Goal: Task Accomplishment & Management: Use online tool/utility

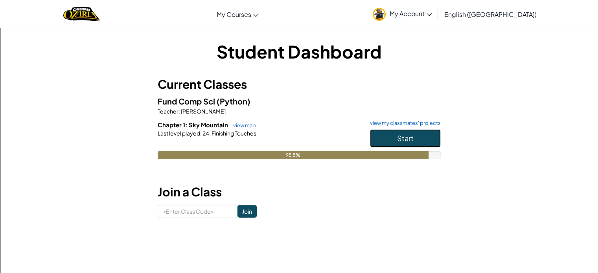
click at [426, 130] on button "Start" at bounding box center [405, 138] width 71 height 18
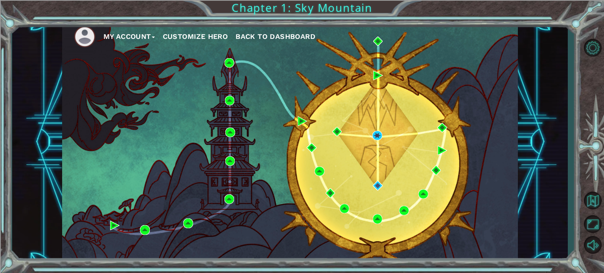
click at [337, 152] on div "My Account Customize Hero Back to Dashboard" at bounding box center [290, 142] width 456 height 241
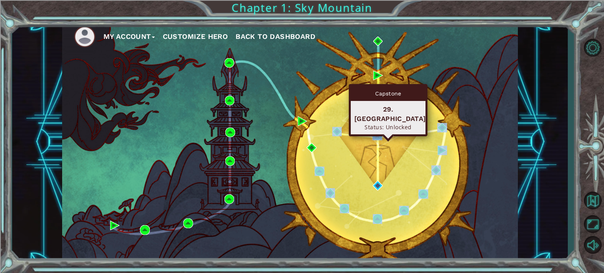
click at [378, 135] on img at bounding box center [376, 135] width 9 height 9
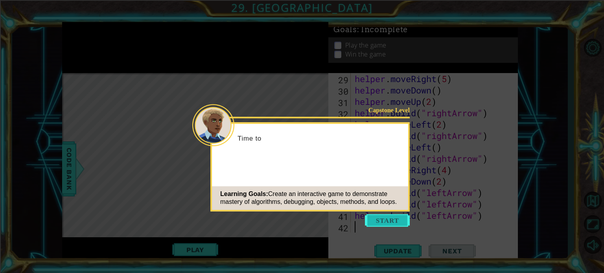
scroll to position [353, 0]
click at [403, 217] on button "Start" at bounding box center [387, 220] width 45 height 13
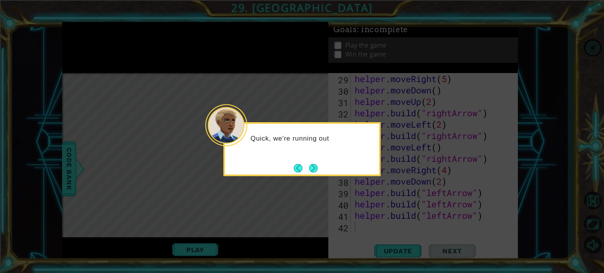
drag, startPoint x: 318, startPoint y: 175, endPoint x: 316, endPoint y: 170, distance: 5.6
click at [316, 170] on button "Next" at bounding box center [313, 168] width 9 height 9
click at [316, 169] on button "Next" at bounding box center [313, 168] width 9 height 9
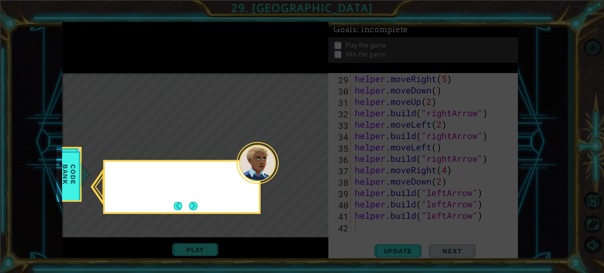
click at [316, 169] on icon at bounding box center [302, 136] width 604 height 273
drag, startPoint x: 234, startPoint y: 205, endPoint x: 242, endPoint y: 202, distance: 8.2
click at [242, 202] on div "Check out the Helper method" at bounding box center [181, 187] width 157 height 54
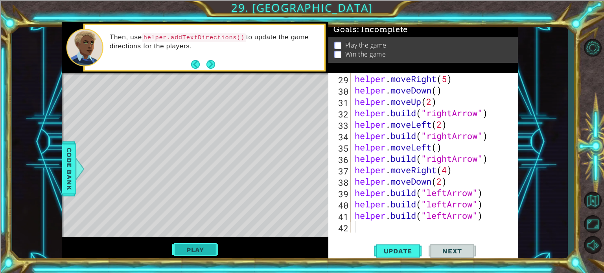
click at [201, 251] on button "Play" at bounding box center [195, 250] width 46 height 15
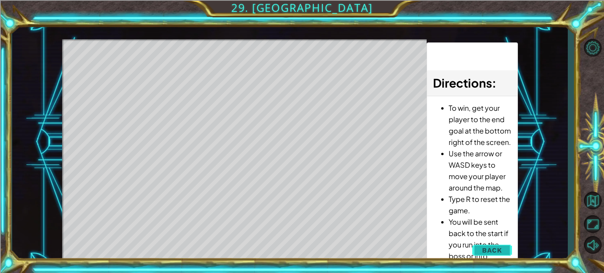
click at [474, 245] on button "Back" at bounding box center [492, 251] width 40 height 16
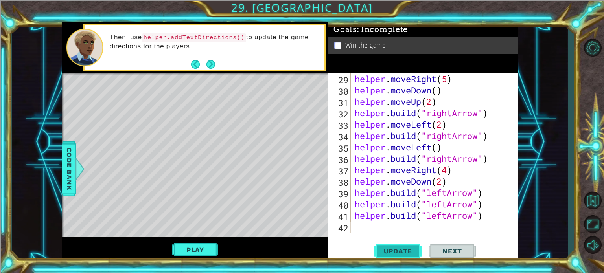
click at [395, 247] on button "Update" at bounding box center [397, 251] width 47 height 19
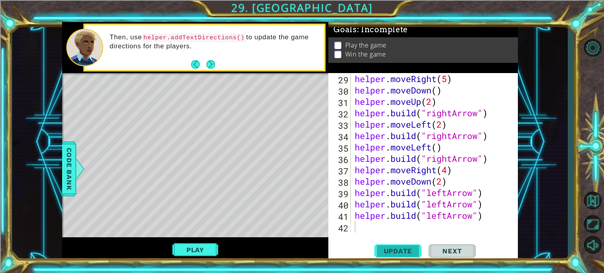
click at [396, 249] on span "Update" at bounding box center [398, 251] width 44 height 8
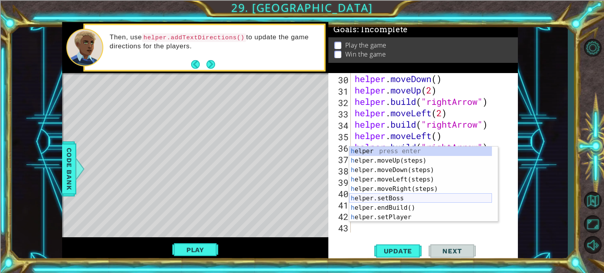
scroll to position [24, 0]
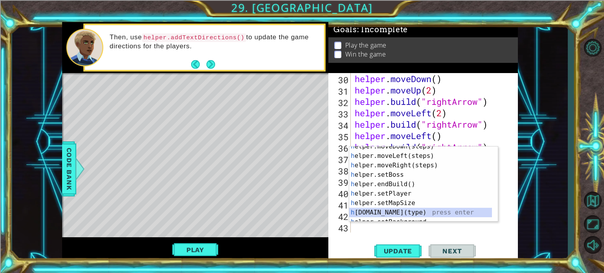
click at [391, 216] on div "h elper.moveDown(steps) press enter h elper.moveLeft(steps) press enter h elper…" at bounding box center [420, 189] width 143 height 94
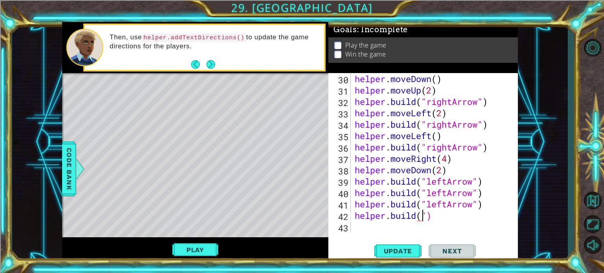
scroll to position [0, 3]
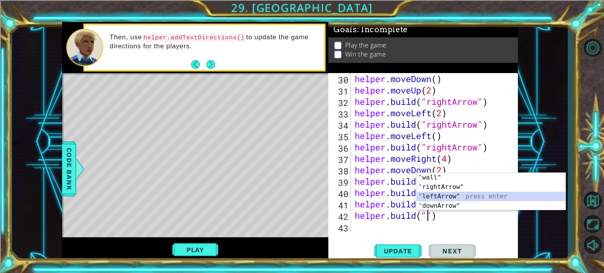
click at [434, 194] on div "" wall" press enter " rightArrow" press enter " leftArrow" press enter " downAr…" at bounding box center [491, 201] width 149 height 57
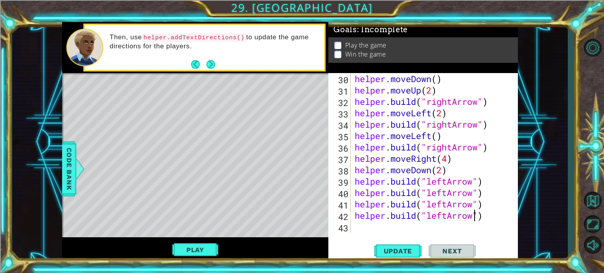
type textarea "[DOMAIN_NAME]("leftArrow")"
click at [431, 235] on div "[DOMAIN_NAME]("leftArrow") 30 31 32 33 34 35 36 37 38 39 40 41 42 43 helper . m…" at bounding box center [423, 167] width 190 height 189
click at [404, 223] on div "helper . moveDown ( ) helper . moveUp ( 2 ) helper . build ( "rightArrow" ) hel…" at bounding box center [433, 164] width 161 height 183
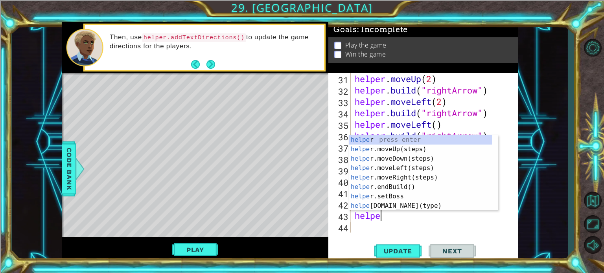
scroll to position [0, 1]
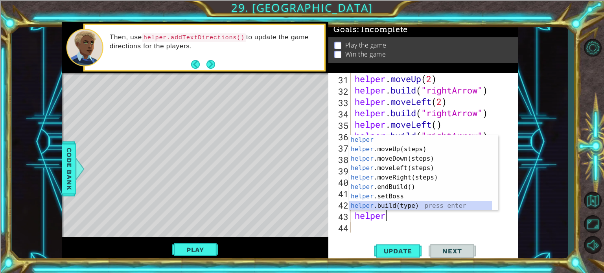
click at [401, 207] on div "helper press enter helper .moveUp(steps) press enter helper .moveDown(steps) pr…" at bounding box center [420, 182] width 143 height 94
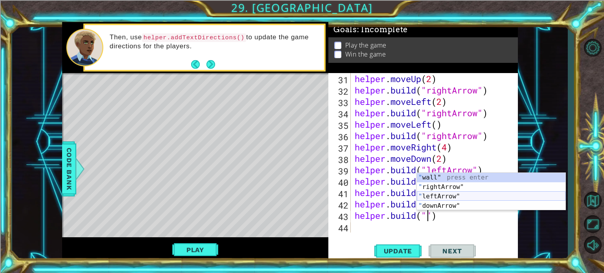
click at [431, 196] on div "" wall" press enter " rightArrow" press enter " leftArrow" press enter " downAr…" at bounding box center [491, 201] width 149 height 57
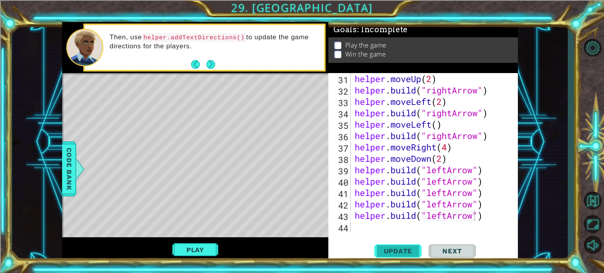
click at [408, 254] on span "Update" at bounding box center [398, 251] width 44 height 8
click at [403, 251] on span "Update" at bounding box center [398, 251] width 44 height 8
click at [401, 250] on span "Update" at bounding box center [398, 251] width 44 height 8
click at [413, 255] on button "Update" at bounding box center [397, 251] width 47 height 19
click at [410, 251] on span "Update" at bounding box center [398, 251] width 44 height 8
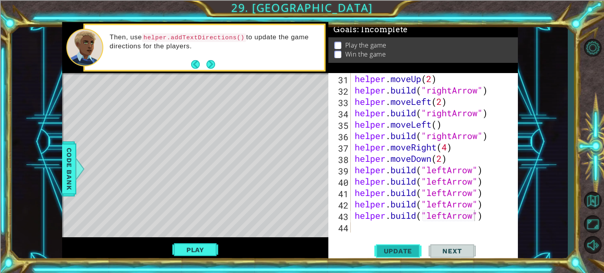
click at [410, 251] on span "Update" at bounding box center [398, 251] width 44 height 8
click at [203, 247] on button "Play" at bounding box center [195, 250] width 46 height 15
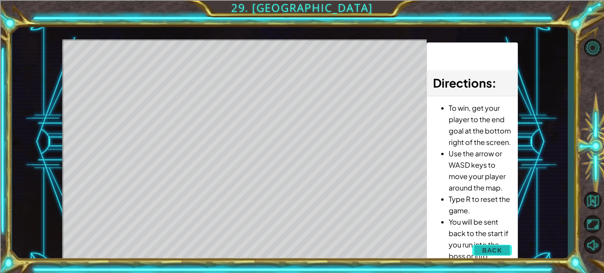
click at [492, 248] on span "Back" at bounding box center [492, 251] width 20 height 8
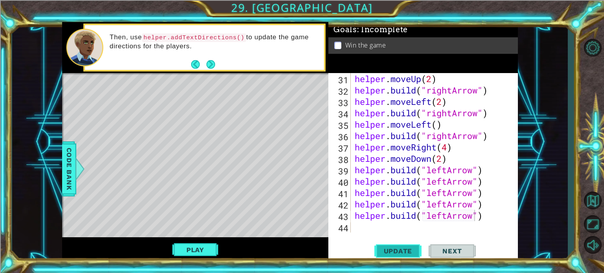
click at [411, 251] on span "Update" at bounding box center [398, 251] width 44 height 8
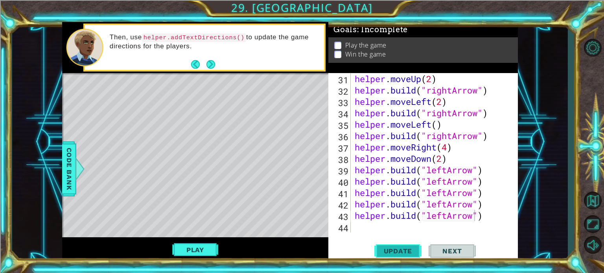
click at [398, 256] on button "Update" at bounding box center [397, 251] width 47 height 19
click at [483, 215] on div "helper . moveUp ( 2 ) helper . build ( "rightArrow" ) helper . moveLeft ( 2 ) h…" at bounding box center [433, 164] width 161 height 183
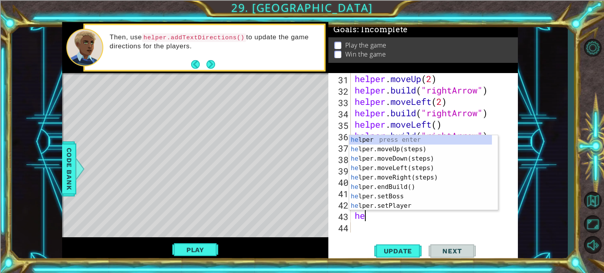
scroll to position [0, 0]
type textarea "h"
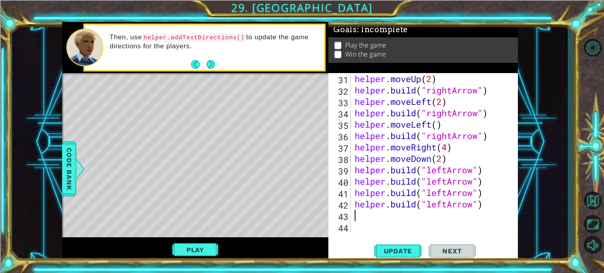
type textarea "h"
click at [488, 207] on div "helper . moveUp ( 2 ) helper . build ( "rightArrow" ) helper . moveLeft ( 2 ) h…" at bounding box center [433, 164] width 161 height 183
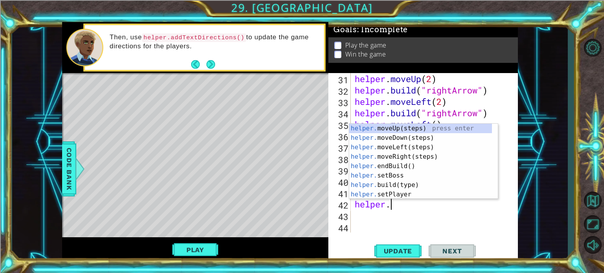
type textarea "h"
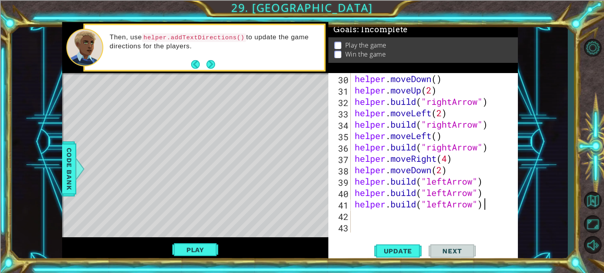
scroll to position [365, 0]
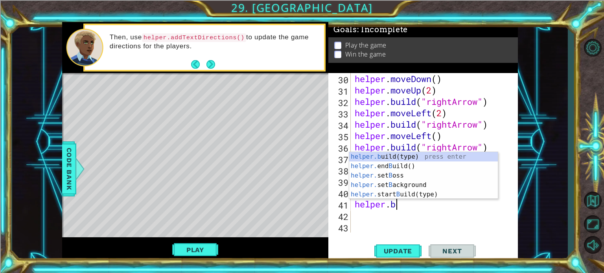
type textarea "h"
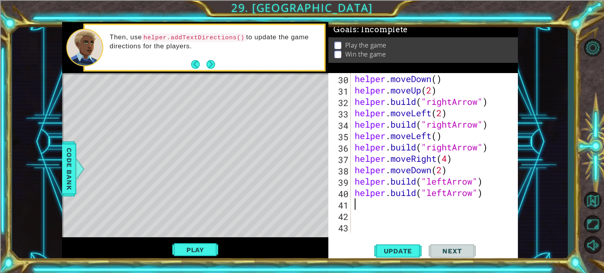
scroll to position [353, 0]
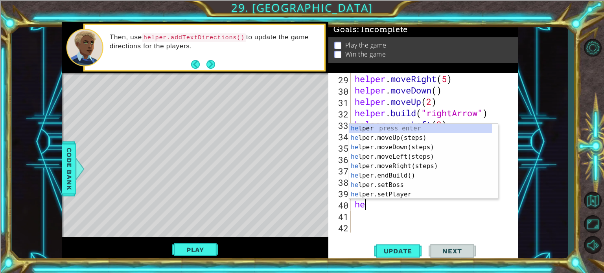
type textarea "h"
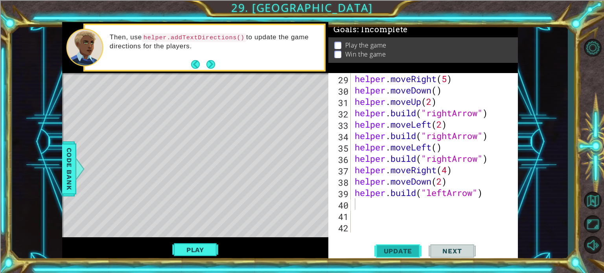
click at [400, 249] on span "Update" at bounding box center [398, 251] width 44 height 8
type textarea "h"
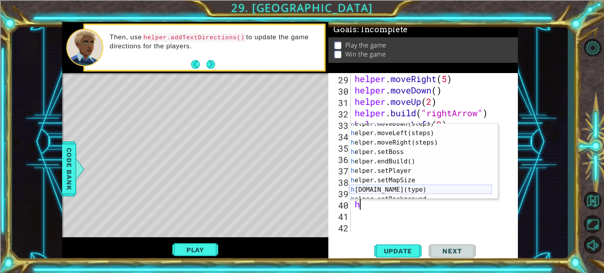
scroll to position [0, 0]
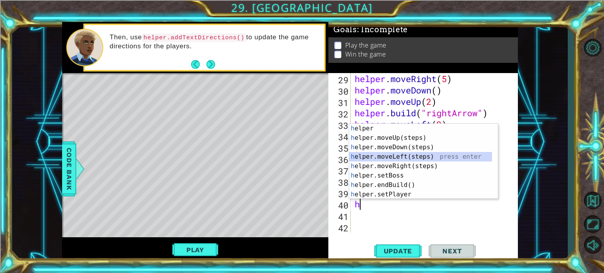
click at [403, 154] on div "h elper press enter h elper.moveUp(steps) press enter h elper.moveDown(steps) p…" at bounding box center [420, 171] width 143 height 94
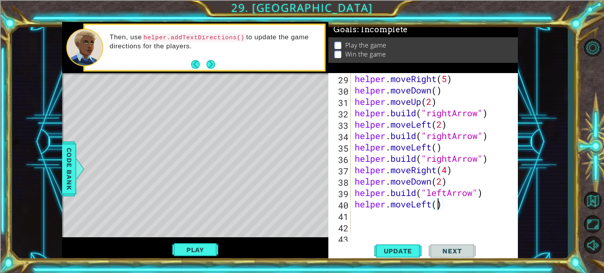
click at [440, 205] on div "helper . moveRight ( 5 ) helper . moveDown ( ) helper . moveUp ( 2 ) helper . b…" at bounding box center [433, 164] width 161 height 183
type textarea "helper.moveLeft(2)"
click at [400, 217] on div "helper . moveRight ( 5 ) helper . moveDown ( ) helper . moveUp ( 2 ) helper . b…" at bounding box center [433, 164] width 161 height 183
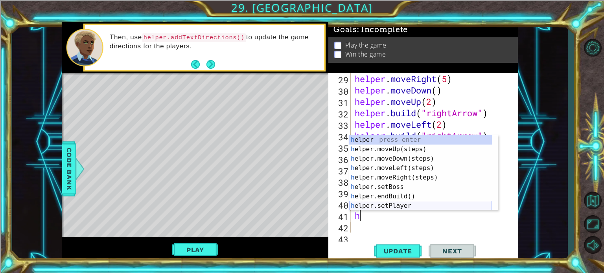
scroll to position [24, 0]
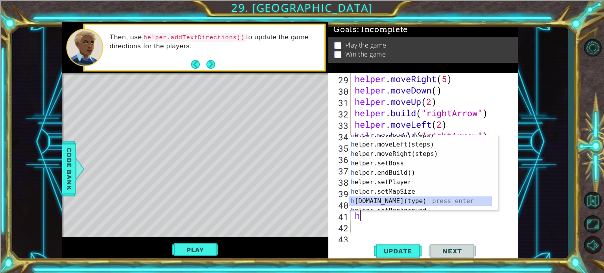
click at [408, 200] on div "h elper.moveDown(steps) press enter h elper.moveLeft(steps) press enter h elper…" at bounding box center [420, 178] width 143 height 94
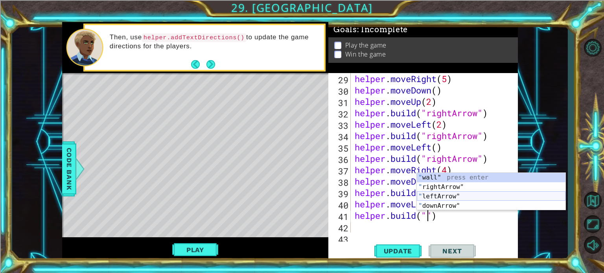
click at [432, 194] on div "" wall" press enter " rightArrow" press enter " leftArrow" press enter " downAr…" at bounding box center [491, 201] width 149 height 57
type textarea "[DOMAIN_NAME]("leftArrow")"
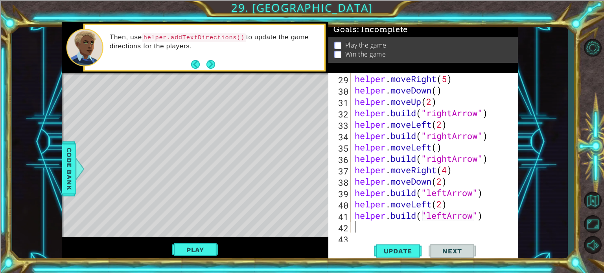
click at [386, 232] on div "helper . moveRight ( 5 ) helper . moveDown ( ) helper . moveUp ( 2 ) helper . b…" at bounding box center [433, 164] width 161 height 183
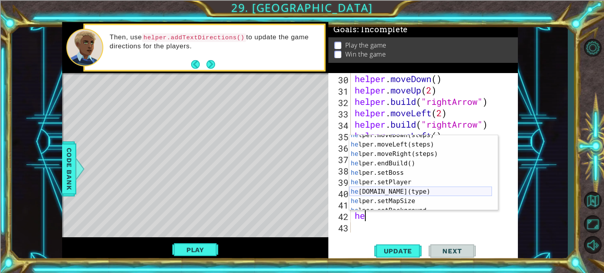
click at [396, 191] on div "he lper.moveDown(steps) press enter he lper.moveLeft(steps) press enter he lper…" at bounding box center [420, 178] width 143 height 94
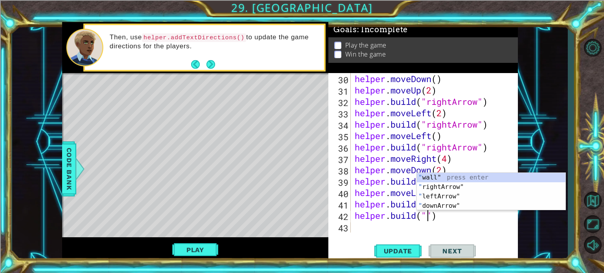
scroll to position [0, 3]
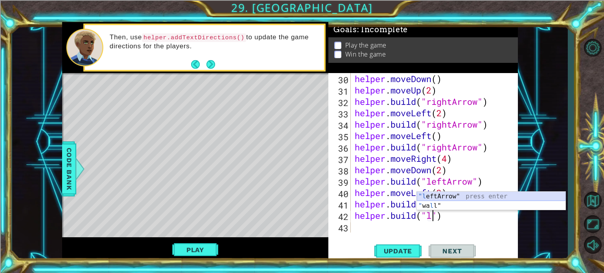
click at [483, 199] on div ""l eftArrow" press enter " wa l l" press enter" at bounding box center [491, 211] width 149 height 38
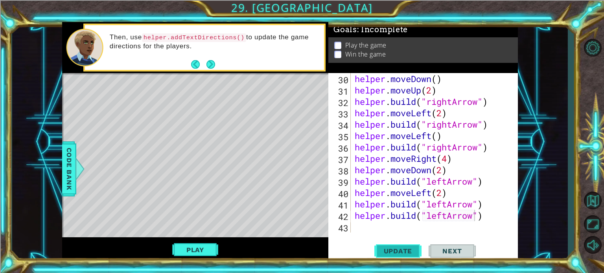
drag, startPoint x: 399, startPoint y: 254, endPoint x: 404, endPoint y: 245, distance: 10.7
click at [400, 252] on span "Update" at bounding box center [398, 251] width 44 height 8
click at [483, 215] on div "helper . moveDown ( ) helper . moveUp ( 2 ) helper . build ( "rightArrow" ) hel…" at bounding box center [433, 164] width 161 height 183
click at [489, 218] on div "helper . moveDown ( ) helper . moveUp ( 2 ) helper . build ( "rightArrow" ) hel…" at bounding box center [433, 164] width 161 height 183
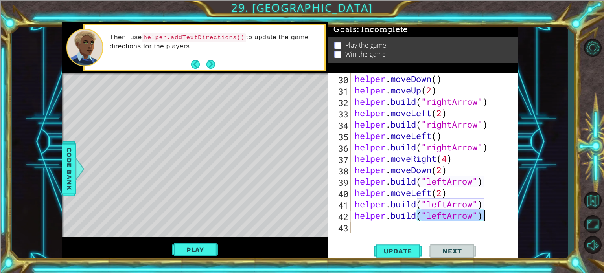
click at [442, 190] on div "helper . moveDown ( ) helper . moveUp ( 2 ) helper . build ( "rightArrow" ) hel…" at bounding box center [433, 164] width 161 height 183
click at [484, 214] on div "helper . moveDown ( ) helper . moveUp ( 2 ) helper . build ( "rightArrow" ) hel…" at bounding box center [433, 164] width 161 height 183
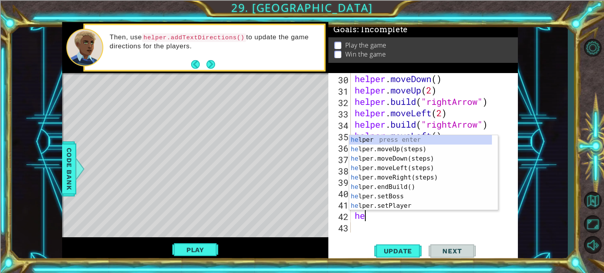
scroll to position [0, 0]
type textarea "h"
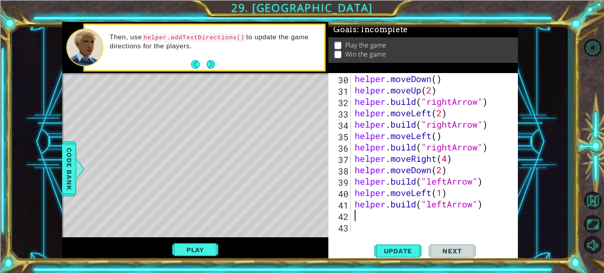
type textarea "[DOMAIN_NAME]("leftArrow")"
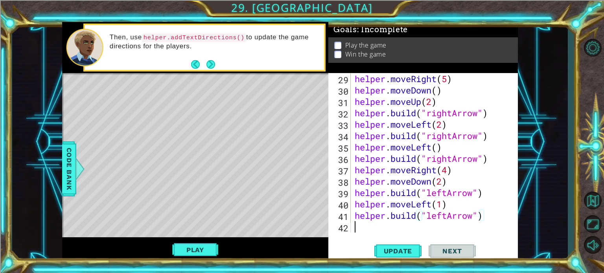
click at [373, 231] on div "helper . moveRight ( 5 ) helper . moveDown ( ) helper . moveUp ( 2 ) helper . b…" at bounding box center [433, 164] width 161 height 183
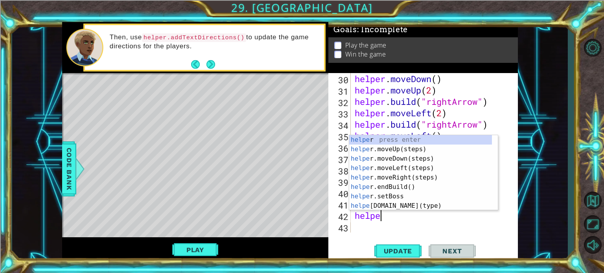
scroll to position [0, 1]
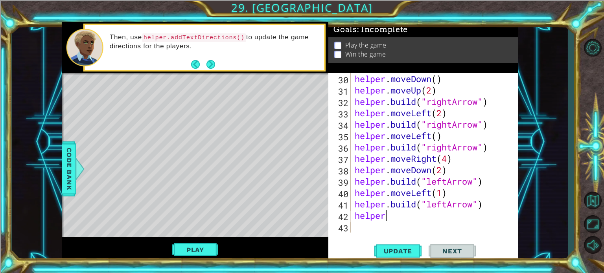
click at [388, 218] on div "helper . moveDown ( ) helper . moveUp ( 2 ) helper . build ( "rightArrow" ) hel…" at bounding box center [433, 164] width 161 height 183
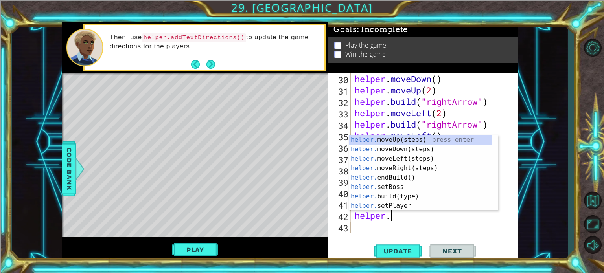
click at [503, 173] on div "helper . moveDown ( ) helper . moveUp ( 2 ) helper . build ( "rightArrow" ) hel…" at bounding box center [433, 164] width 161 height 183
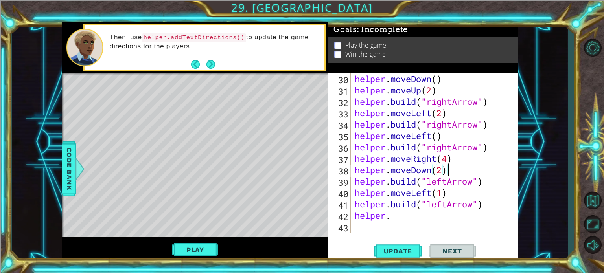
click at [399, 214] on div "helper . moveDown ( ) helper . moveUp ( 2 ) helper . build ( "rightArrow" ) hel…" at bounding box center [433, 164] width 161 height 183
type textarea "helper.m"
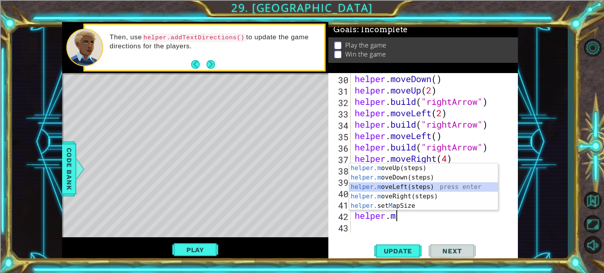
click at [404, 183] on div "helper.m oveUp(steps) press enter helper.m oveDown(steps) press enter helper.m …" at bounding box center [423, 197] width 149 height 66
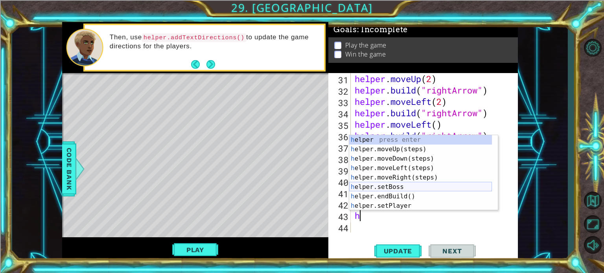
scroll to position [24, 0]
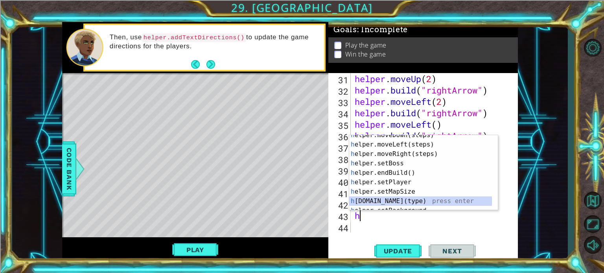
click at [398, 201] on div "h elper.moveDown(steps) press enter h elper.moveLeft(steps) press enter h elper…" at bounding box center [420, 178] width 143 height 94
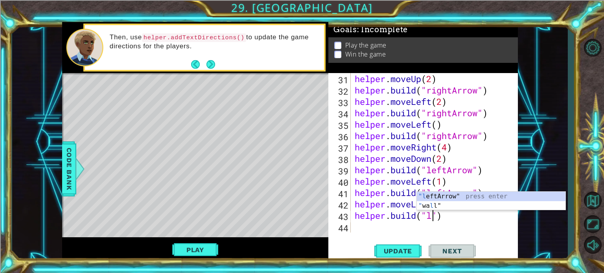
scroll to position [0, 3]
click at [434, 192] on div ""l eftArrow" press enter " wa l l" press enter" at bounding box center [491, 211] width 149 height 38
type textarea "[DOMAIN_NAME]("leftArrow")"
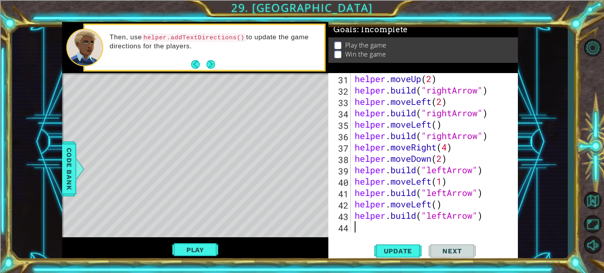
click at [389, 226] on div "helper . moveUp ( 2 ) helper . build ( "rightArrow" ) helper . moveLeft ( 2 ) h…" at bounding box center [433, 164] width 161 height 183
click at [398, 251] on span "Update" at bounding box center [398, 251] width 44 height 8
type textarea "h"
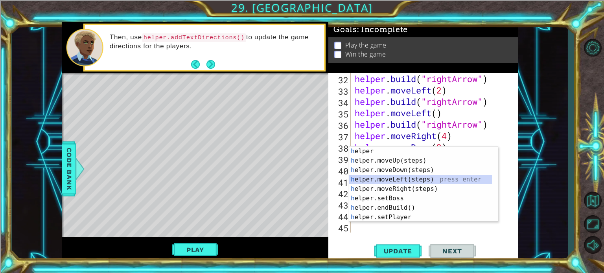
click at [420, 175] on div "h elper press enter h elper.moveUp(steps) press enter h elper.moveDown(steps) p…" at bounding box center [420, 194] width 143 height 94
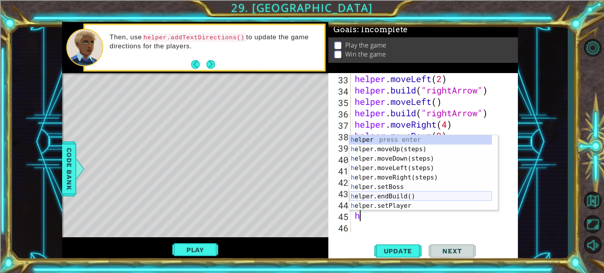
scroll to position [24, 0]
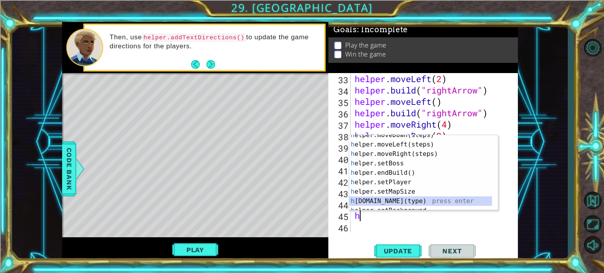
drag, startPoint x: 400, startPoint y: 200, endPoint x: 403, endPoint y: 205, distance: 6.0
click at [400, 200] on div "h elper.moveDown(steps) press enter h elper.moveLeft(steps) press enter h elper…" at bounding box center [420, 178] width 143 height 94
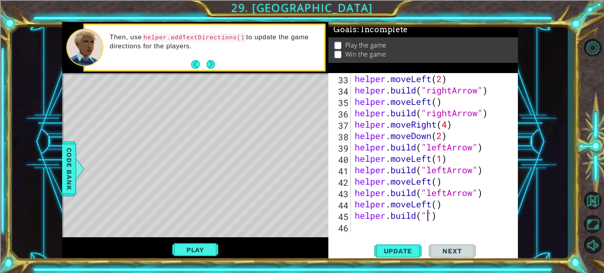
scroll to position [0, 3]
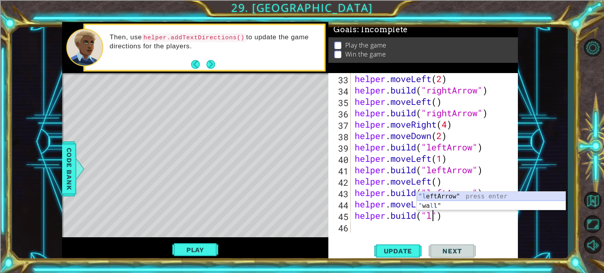
click at [435, 198] on div ""l eftArrow" press enter " wa l l" press enter" at bounding box center [491, 211] width 149 height 38
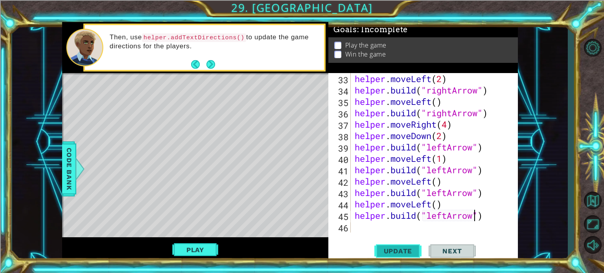
type textarea "[DOMAIN_NAME]("leftArrow")"
click at [401, 256] on button "Update" at bounding box center [397, 251] width 47 height 19
click at [396, 246] on button "Update" at bounding box center [397, 251] width 47 height 19
click at [395, 246] on button "Update" at bounding box center [397, 251] width 47 height 19
click at [405, 255] on span "Update" at bounding box center [398, 251] width 44 height 8
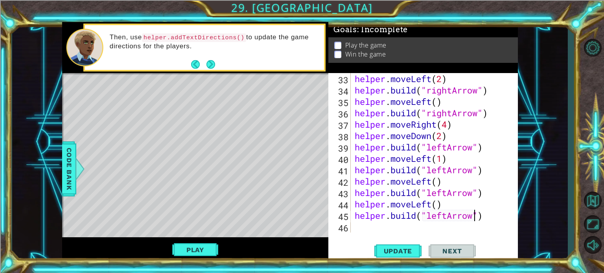
click at [398, 222] on div "helper . moveLeft ( 2 ) helper . build ( "rightArrow" ) helper . moveLeft ( ) h…" at bounding box center [433, 164] width 161 height 183
type textarea "h"
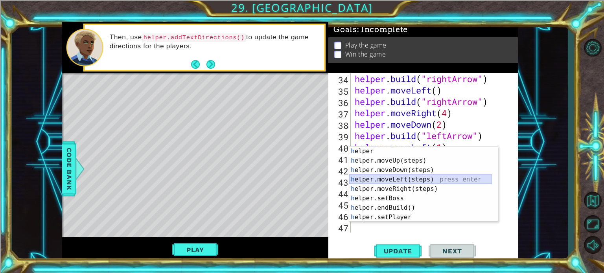
click at [400, 180] on div "h elper press enter h elper.moveUp(steps) press enter h elper.moveDown(steps) p…" at bounding box center [420, 194] width 143 height 94
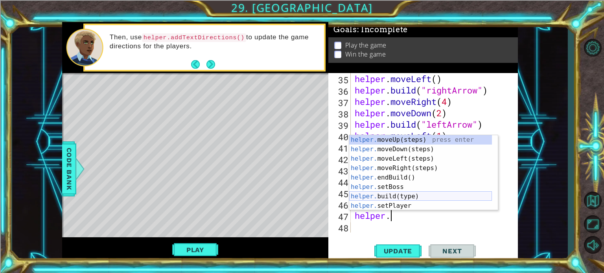
click at [407, 199] on div "helper. moveUp(steps) press enter helper. moveDown(steps) press enter helper. m…" at bounding box center [420, 182] width 143 height 94
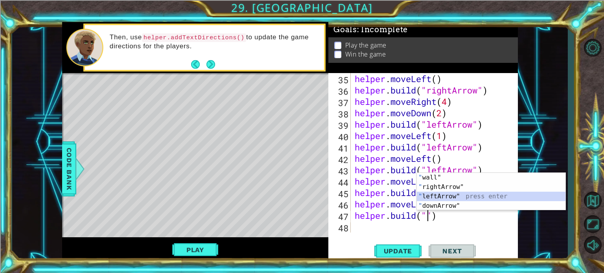
click at [444, 197] on div "" wall" press enter " rightArrow" press enter " leftArrow" press enter " downAr…" at bounding box center [491, 201] width 149 height 57
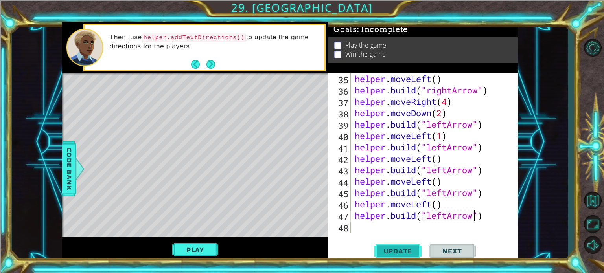
type textarea "[DOMAIN_NAME]("leftArrow")"
click at [403, 256] on button "Update" at bounding box center [397, 251] width 47 height 19
click at [381, 225] on div "helper . moveLeft ( ) helper . build ( "rightArrow" ) helper . moveRight ( 4 ) …" at bounding box center [433, 164] width 161 height 183
type textarea "h"
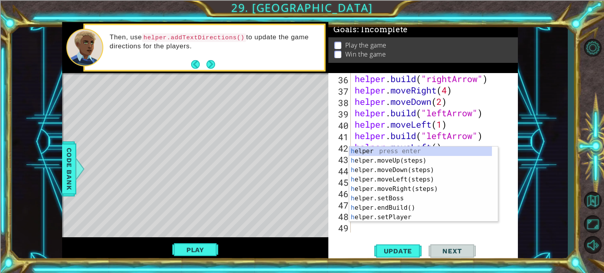
scroll to position [433, 0]
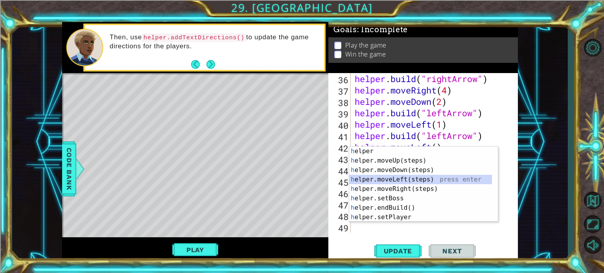
click at [402, 182] on div "h elper press enter h elper.moveUp(steps) press enter h elper.moveDown(steps) p…" at bounding box center [420, 194] width 143 height 94
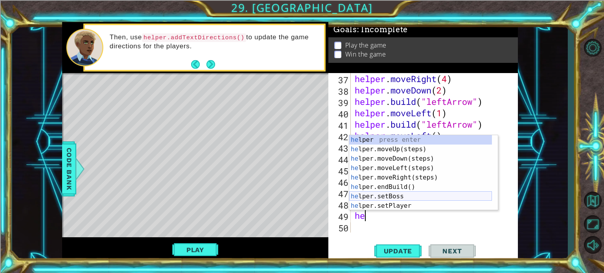
scroll to position [47, 0]
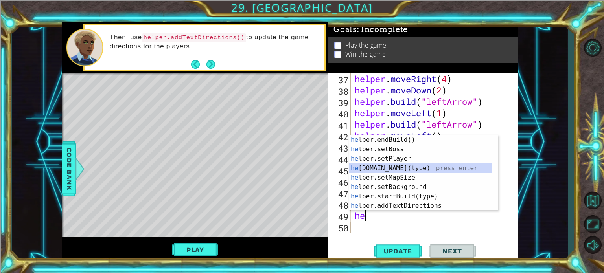
click at [382, 168] on div "he lper.endBuild() press enter he lper.setBoss press enter he lper.setPlayer pr…" at bounding box center [420, 182] width 143 height 94
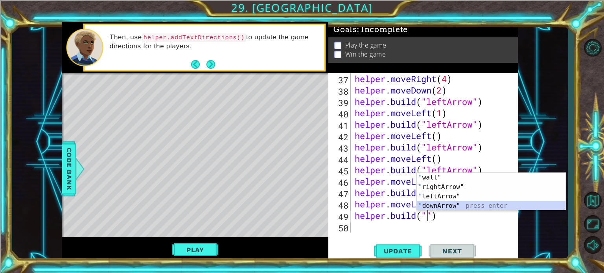
click at [430, 208] on div "" wall" press enter " rightArrow" press enter " leftArrow" press enter " downAr…" at bounding box center [491, 201] width 149 height 57
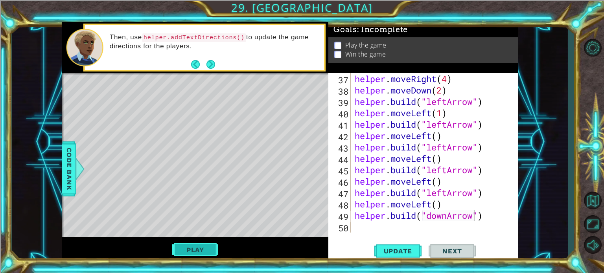
click at [212, 247] on button "Play" at bounding box center [195, 250] width 46 height 15
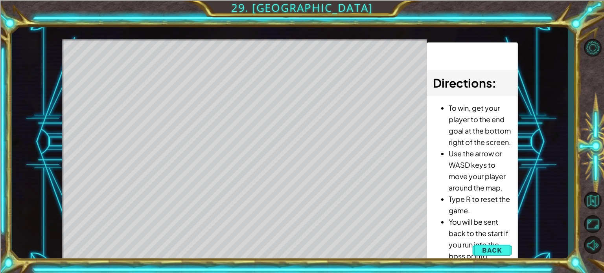
drag, startPoint x: 481, startPoint y: 245, endPoint x: 476, endPoint y: 248, distance: 6.3
click at [480, 247] on button "Back" at bounding box center [492, 251] width 40 height 16
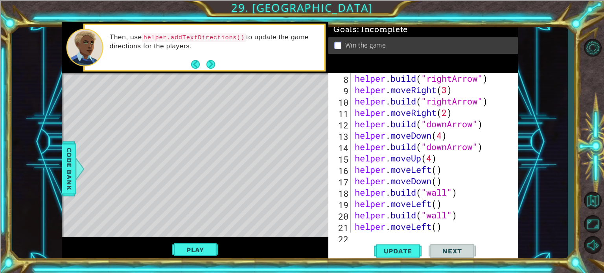
scroll to position [0, 0]
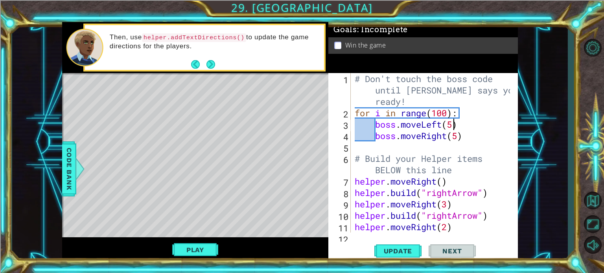
click at [456, 126] on div "# Don't touch the boss code until [PERSON_NAME] says you're ready! for i in ran…" at bounding box center [433, 175] width 161 height 205
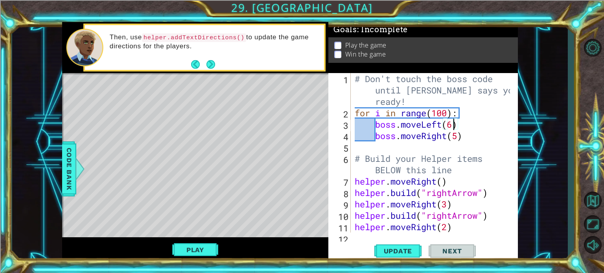
scroll to position [0, 4]
click at [459, 141] on div "# Don't touch the boss code until [PERSON_NAME] says you're ready! for i in ran…" at bounding box center [433, 175] width 161 height 205
type textarea "boss.moveRight(6)"
click at [403, 249] on span "Update" at bounding box center [398, 251] width 44 height 8
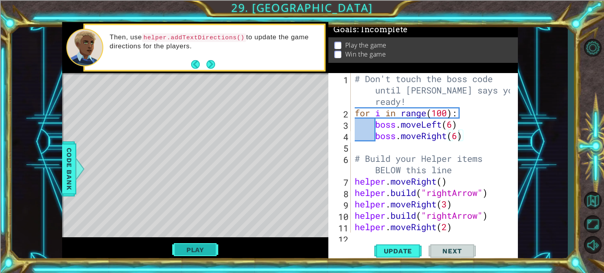
click at [202, 245] on button "Play" at bounding box center [195, 250] width 46 height 15
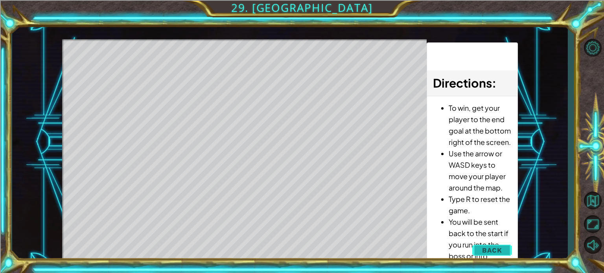
click at [496, 254] on span "Back" at bounding box center [492, 251] width 20 height 8
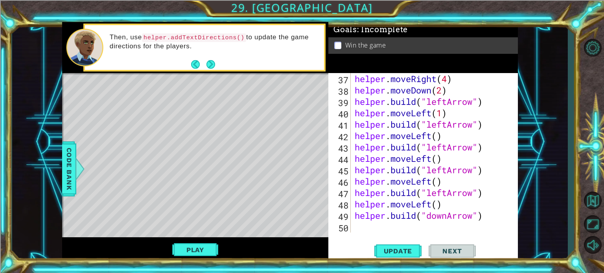
scroll to position [0, 0]
click at [409, 232] on div "helper . moveRight ( 4 ) helper . moveDown ( 2 ) helper . build ( "leftArrow" )…" at bounding box center [433, 164] width 161 height 183
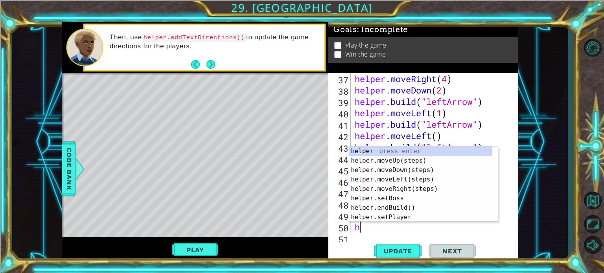
scroll to position [456, 0]
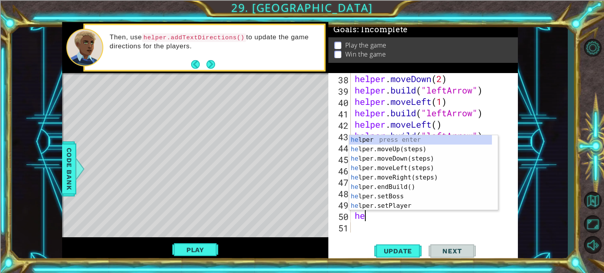
type textarea "h"
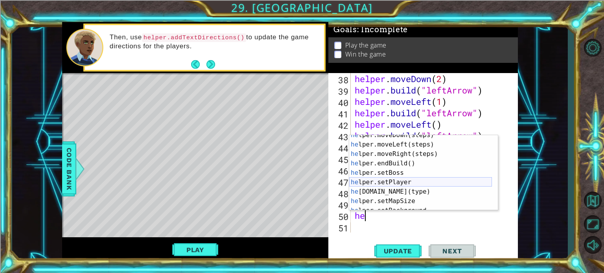
scroll to position [24, 0]
click at [420, 193] on div "he lper.moveDown(steps) press enter he lper.moveLeft(steps) press enter he lper…" at bounding box center [420, 178] width 143 height 94
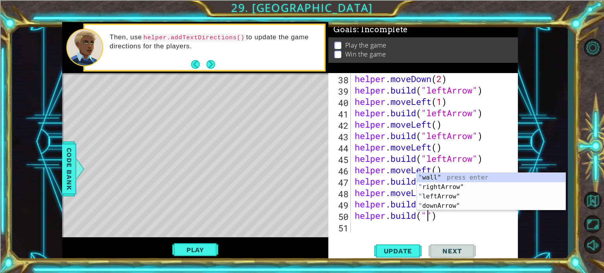
scroll to position [0, 3]
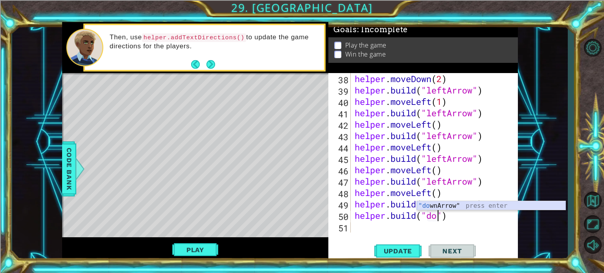
click at [478, 205] on div ""do wnArrow" press enter" at bounding box center [491, 215] width 149 height 28
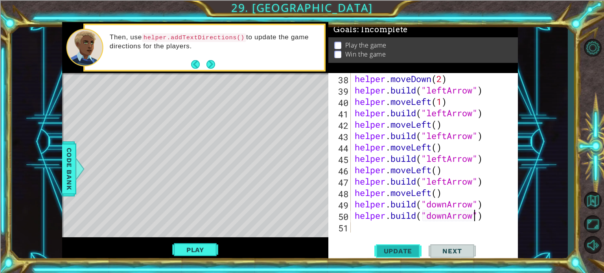
type textarea "[DOMAIN_NAME]("downArrow")"
click at [415, 245] on button "Update" at bounding box center [397, 251] width 47 height 19
click at [206, 250] on button "Play" at bounding box center [195, 250] width 46 height 15
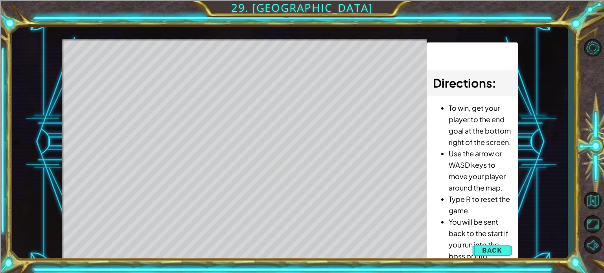
drag, startPoint x: 488, startPoint y: 249, endPoint x: 481, endPoint y: 243, distance: 8.9
click at [487, 249] on span "Back" at bounding box center [492, 251] width 20 height 8
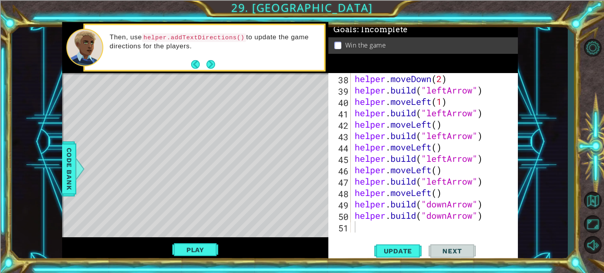
click at [495, 217] on div "helper . moveDown ( 2 ) helper . build ( "leftArrow" ) helper . moveLeft ( 1 ) …" at bounding box center [433, 164] width 161 height 183
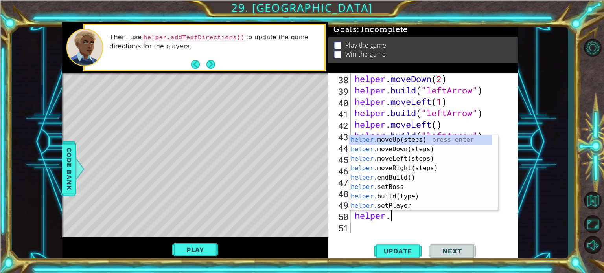
type textarea "h"
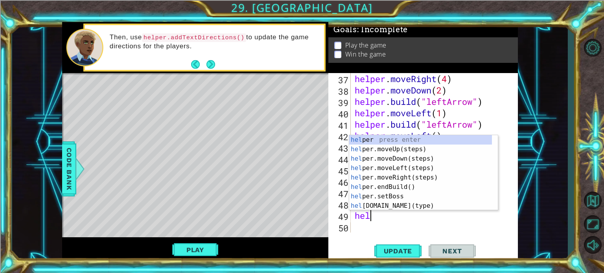
type textarea "h"
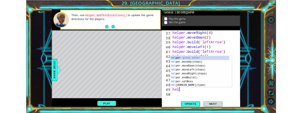
scroll to position [433, 0]
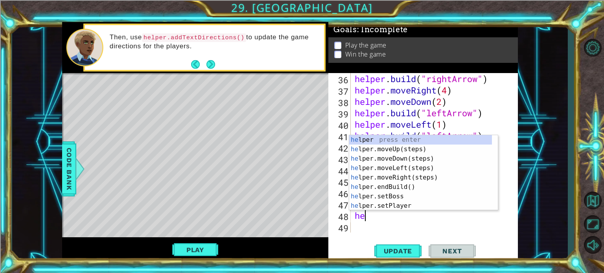
type textarea "h"
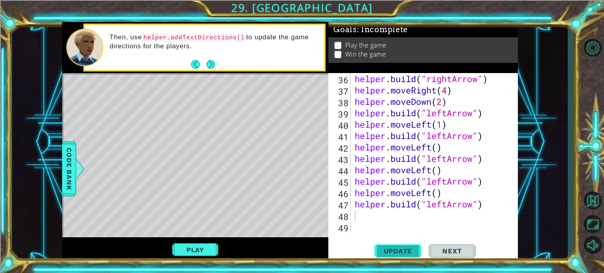
click at [397, 256] on button "Update" at bounding box center [397, 251] width 47 height 19
click at [446, 205] on div "helper . build ( "rightArrow" ) helper . moveRight ( 4 ) helper . moveDown ( 2 …" at bounding box center [433, 164] width 161 height 183
click at [447, 203] on div "helper . build ( "rightArrow" ) helper . moveRight ( 4 ) helper . moveDown ( 2 …" at bounding box center [433, 164] width 161 height 183
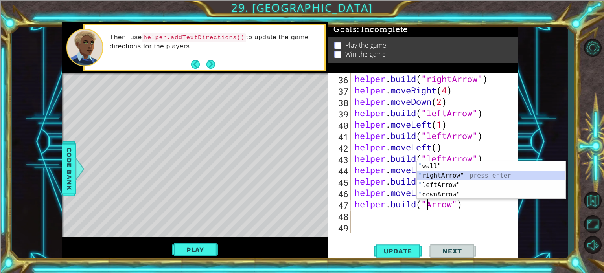
click at [442, 177] on div "" wall" press enter " rightArrow" press enter " leftArrow" press enter " downAr…" at bounding box center [491, 190] width 149 height 57
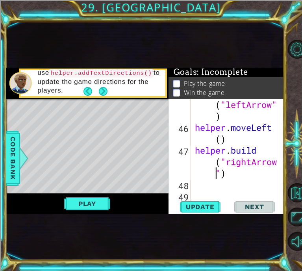
scroll to position [1186, 0]
click at [209, 208] on span "Update" at bounding box center [200, 207] width 44 height 8
click at [249, 163] on div "helper . build ( "leftArrow" ) helper . moveLeft ( ) helper . build ( "rightArr…" at bounding box center [236, 161] width 87 height 148
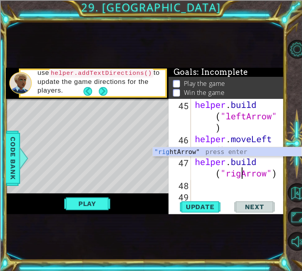
scroll to position [1175, 0]
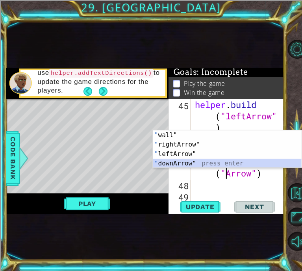
click at [244, 165] on div "" wall" press enter " rightArrow" press enter " leftArrow" press enter " downAr…" at bounding box center [227, 158] width 149 height 57
type textarea "[DOMAIN_NAME]("downArrow")"
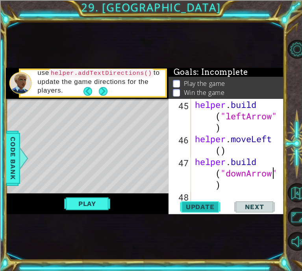
click at [183, 206] on span "Update" at bounding box center [200, 207] width 44 height 8
click at [98, 201] on button "Play" at bounding box center [87, 203] width 46 height 15
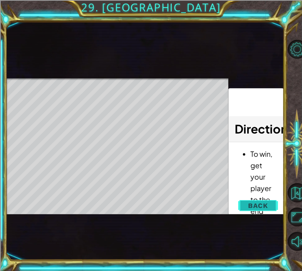
click at [263, 202] on span "Back" at bounding box center [258, 205] width 20 height 8
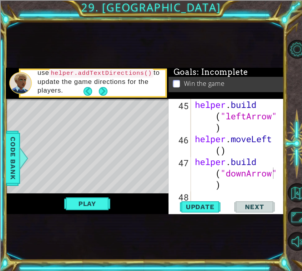
scroll to position [1186, 0]
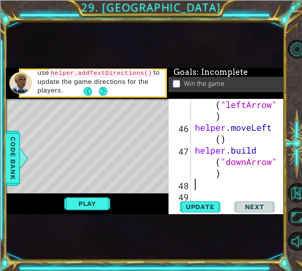
click at [203, 187] on div "helper . build ( "leftArrow" ) helper . moveLeft ( ) helper . build ( "downArro…" at bounding box center [236, 161] width 87 height 148
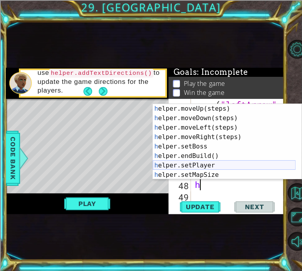
scroll to position [0, 0]
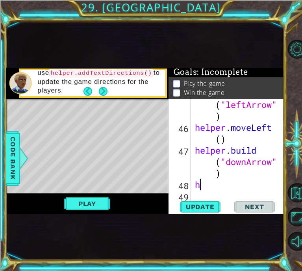
click at [219, 186] on div "helper . build ( "leftArrow" ) helper . moveLeft ( ) helper . build ( "downArro…" at bounding box center [236, 161] width 87 height 148
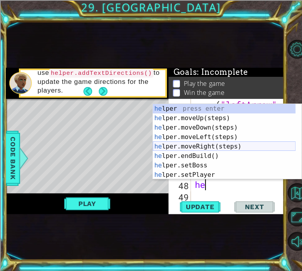
scroll to position [24, 0]
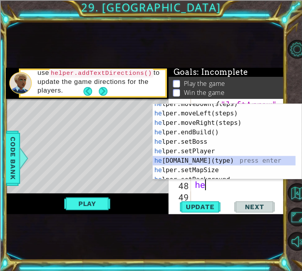
click at [210, 161] on div "he lper.moveDown(steps) press enter he lper.moveLeft(steps) press enter he lper…" at bounding box center [224, 146] width 143 height 94
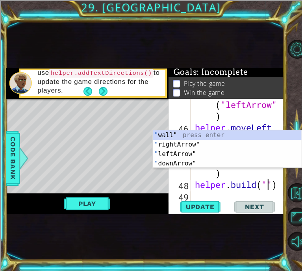
scroll to position [1186, 0]
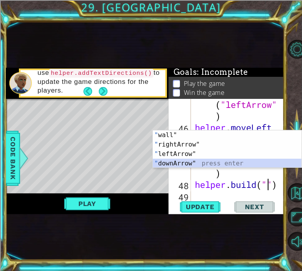
click at [194, 159] on div "" wall" press enter " rightArrow" press enter " leftArrow" press enter " downAr…" at bounding box center [227, 158] width 149 height 57
type textarea "[DOMAIN_NAME]("downArrow")"
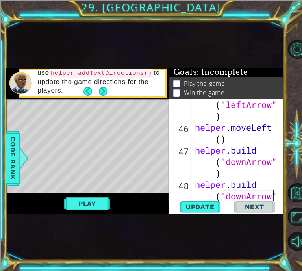
scroll to position [1209, 0]
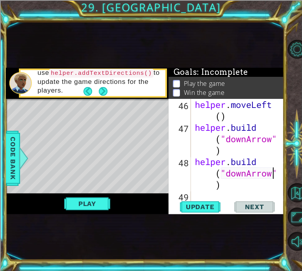
click at [206, 193] on div "helper . moveLeft ( ) helper . build ( "downArrow" ) helper . build ( "downArro…" at bounding box center [236, 167] width 87 height 137
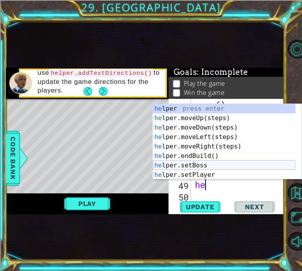
scroll to position [24, 0]
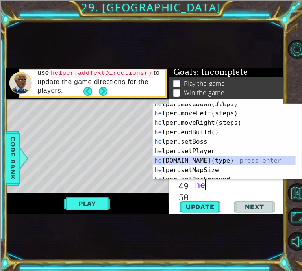
click at [211, 160] on div "he lper.moveDown(steps) press enter he lper.moveLeft(steps) press enter he lper…" at bounding box center [224, 146] width 143 height 94
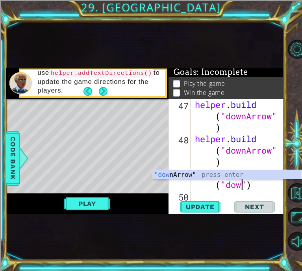
scroll to position [0, 4]
click at [208, 173] on div ""down Arrow" press enter" at bounding box center [227, 184] width 149 height 28
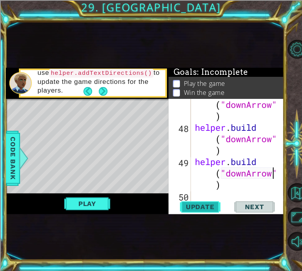
click at [206, 210] on button "Update" at bounding box center [199, 206] width 47 height 11
click at [198, 201] on button "Update" at bounding box center [199, 206] width 47 height 11
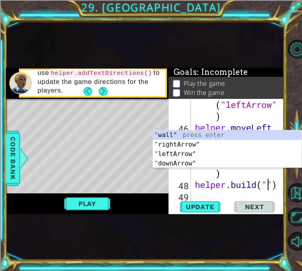
scroll to position [1186, 0]
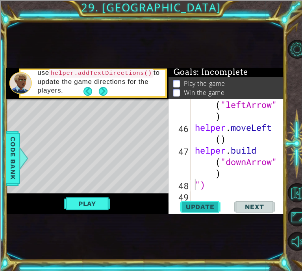
click at [199, 210] on span "Update" at bounding box center [200, 207] width 44 height 8
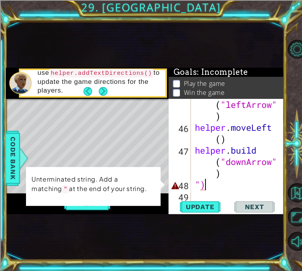
click at [220, 182] on div "helper . build ( "leftArrow" ) helper . moveLeft ( ) helper . build ( "downArro…" at bounding box center [236, 161] width 87 height 148
type textarea """
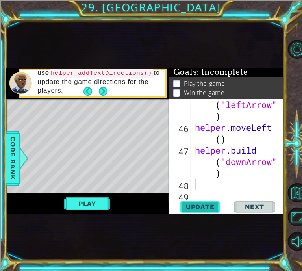
click at [217, 209] on span "Update" at bounding box center [200, 207] width 44 height 8
click at [194, 203] on span "Update" at bounding box center [200, 207] width 44 height 8
type textarea "h"
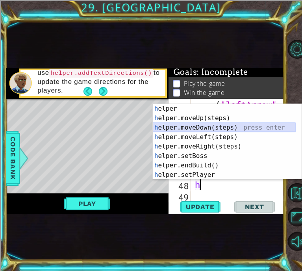
click at [213, 128] on div "h elper press enter h elper.moveUp(steps) press enter h elper.moveDown(steps) p…" at bounding box center [224, 151] width 143 height 94
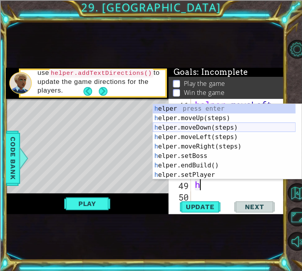
scroll to position [24, 0]
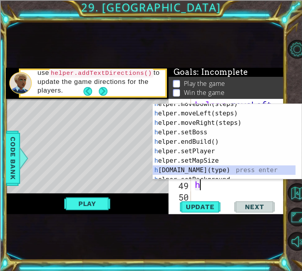
click at [205, 173] on div "h elper.moveDown(steps) press enter h elper.moveLeft(steps) press enter h elper…" at bounding box center [224, 146] width 143 height 94
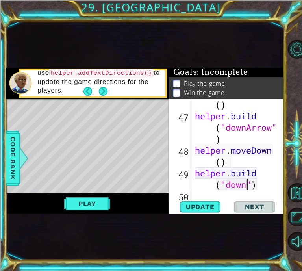
scroll to position [0, 4]
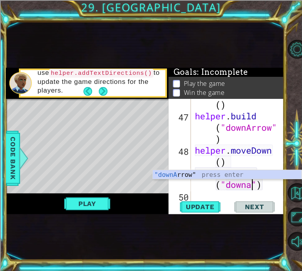
click at [249, 173] on div ""downA rrow" press enter" at bounding box center [227, 184] width 149 height 28
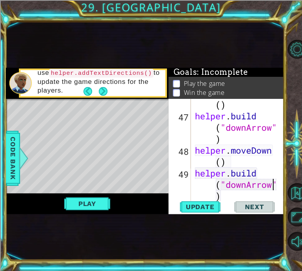
scroll to position [1232, 0]
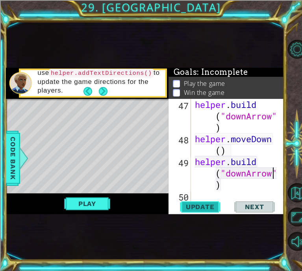
type textarea "[DOMAIN_NAME]("downArrow")"
click at [204, 211] on button "Update" at bounding box center [199, 206] width 47 height 11
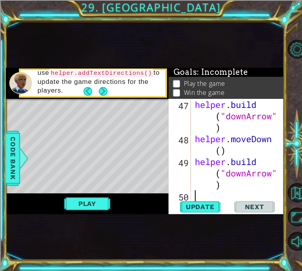
click at [200, 198] on div "helper . build ( "downArrow" ) helper . moveDown ( ) helper . build ( "downArro…" at bounding box center [236, 173] width 87 height 148
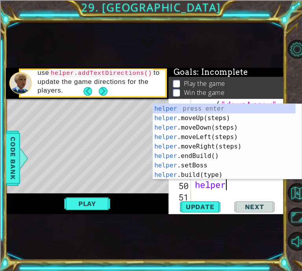
scroll to position [0, 1]
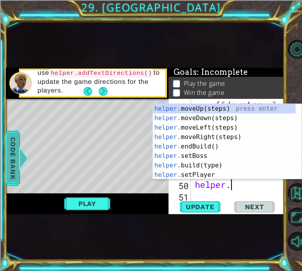
type textarea "helper."
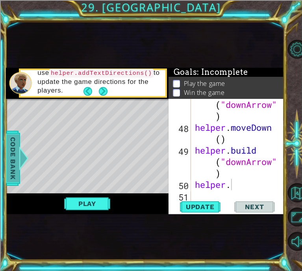
click at [16, 157] on span "Code Bank" at bounding box center [13, 158] width 13 height 48
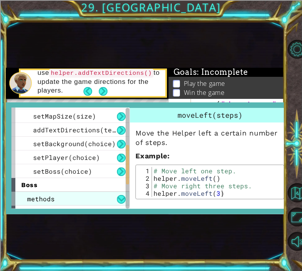
scroll to position [118, 0]
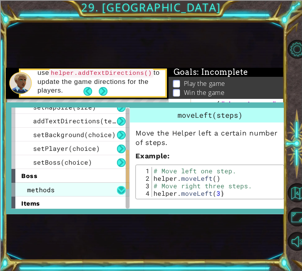
click at [120, 190] on button at bounding box center [121, 190] width 9 height 9
click at [119, 190] on button at bounding box center [121, 190] width 9 height 9
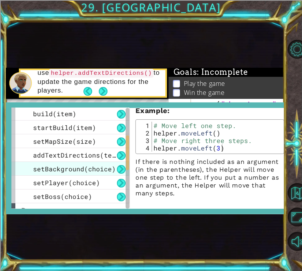
scroll to position [96, 0]
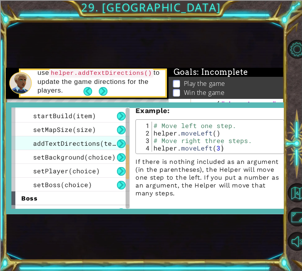
click at [98, 146] on span "addTextDirections(text)" at bounding box center [78, 143] width 90 height 8
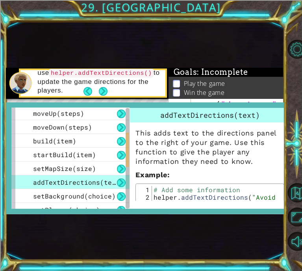
scroll to position [56, 0]
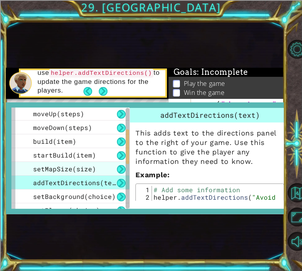
click at [93, 163] on div "setMapSize(size)" at bounding box center [70, 169] width 118 height 14
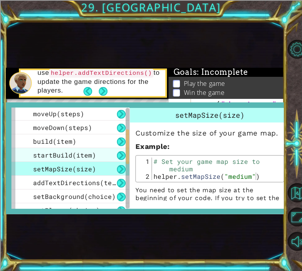
click at [112, 156] on div "startBuild(item)" at bounding box center [70, 155] width 118 height 14
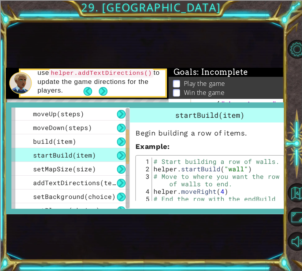
drag, startPoint x: 217, startPoint y: 47, endPoint x: 215, endPoint y: 55, distance: 7.8
click at [219, 47] on div "1 ההההההההההההההההההההההההההההההההההההההההההההההההההההההההההההההההההההההההההההה…" at bounding box center [145, 141] width 278 height 238
click at [105, 92] on button "Next" at bounding box center [103, 91] width 9 height 9
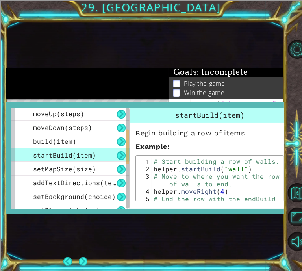
click at [145, 68] on div at bounding box center [87, 83] width 162 height 31
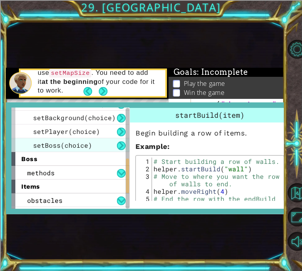
scroll to position [96, 0]
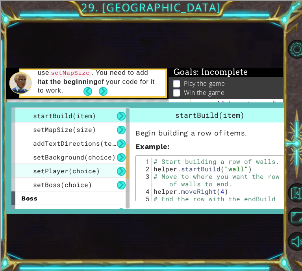
click at [68, 168] on span "setPlayer(choice)" at bounding box center [66, 170] width 67 height 8
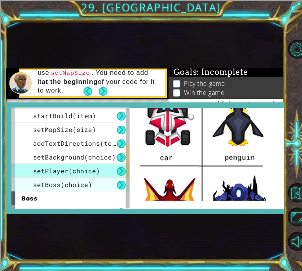
click at [74, 183] on span "setBoss(choice)" at bounding box center [62, 184] width 59 height 8
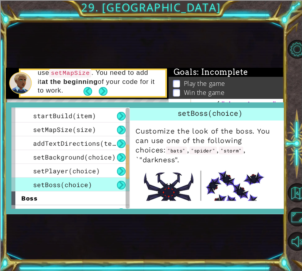
scroll to position [0, 0]
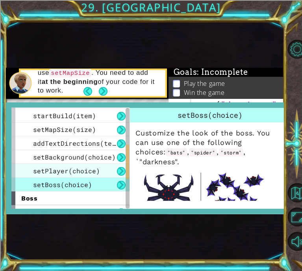
click at [83, 168] on span "setPlayer(choice)" at bounding box center [66, 170] width 67 height 8
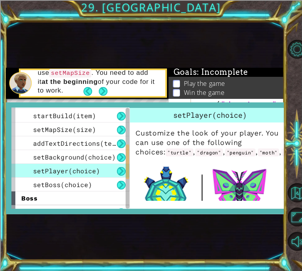
click at [184, 99] on div "47" at bounding box center [180, 106] width 21 height 34
click at [133, 100] on div "Read carefully about how to use setMapSize . You need to add it at the beginnin…" at bounding box center [98, 83] width 133 height 54
click at [107, 94] on button "Next" at bounding box center [102, 91] width 9 height 9
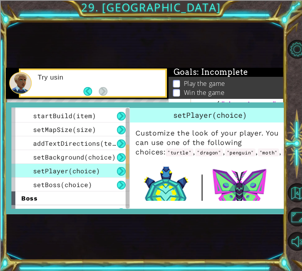
click at [130, 220] on div "1 ההההההההההההההההההההההההההההההההההההההההההההההההההההההההההההההההההההההההההההה…" at bounding box center [145, 141] width 278 height 238
click at [137, 210] on div "helper methods moveLeft(steps) moveRight(steps) moveUp(steps) moveDown(steps) b…" at bounding box center [150, 158] width 288 height 112
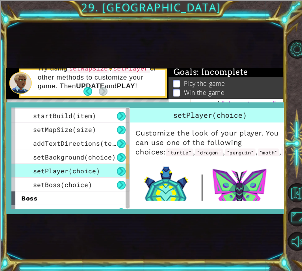
click at [158, 99] on div "Try using setMapSize , setPlayer or other methods to customize your game. Then …" at bounding box center [98, 83] width 133 height 46
click at [168, 42] on div "1 ההההההההההההההההההההההההההההההההההההההההההההההההההההההההההההההההההההההההההההה…" at bounding box center [145, 141] width 278 height 238
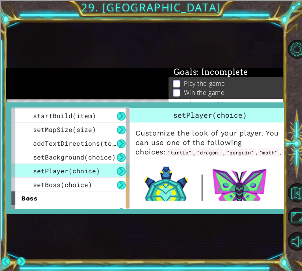
click at [101, 74] on div at bounding box center [87, 83] width 162 height 31
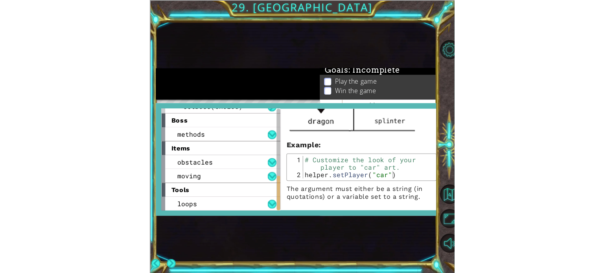
scroll to position [1219, 0]
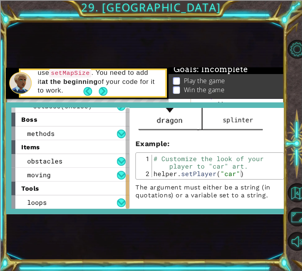
click at [80, 53] on div "1 ההההההההההההההההההההההההההההההההההההההההההההההההההההההההההההההההההההההההההההה…" at bounding box center [145, 141] width 278 height 238
click at [112, 66] on div "1 ההההההההההההההההההההההההההההההההההההההההההההההההההההההההההההההההההההההההההההה…" at bounding box center [145, 141] width 278 height 238
click at [84, 95] on button "Back" at bounding box center [90, 91] width 15 height 9
click at [296, 196] on button "Back to Map" at bounding box center [297, 192] width 19 height 19
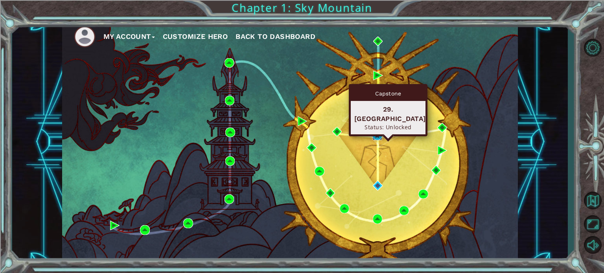
click at [376, 133] on img at bounding box center [376, 135] width 9 height 9
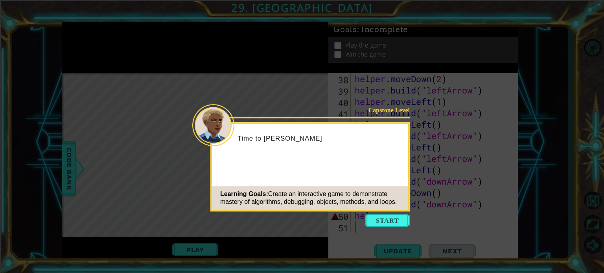
scroll to position [456, 0]
click at [390, 224] on button "Start" at bounding box center [387, 220] width 45 height 13
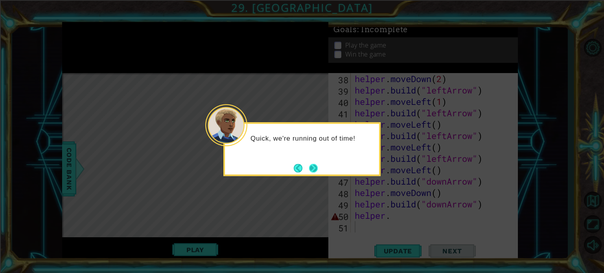
click at [316, 170] on button "Next" at bounding box center [313, 168] width 10 height 10
click at [318, 171] on button "Next" at bounding box center [313, 168] width 9 height 9
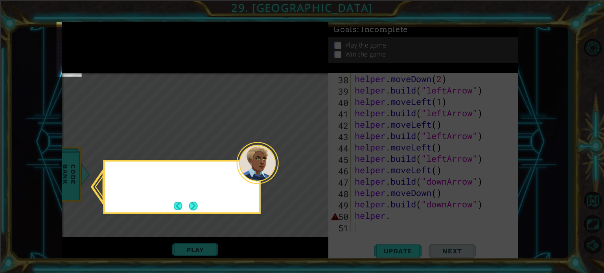
scroll to position [125, 0]
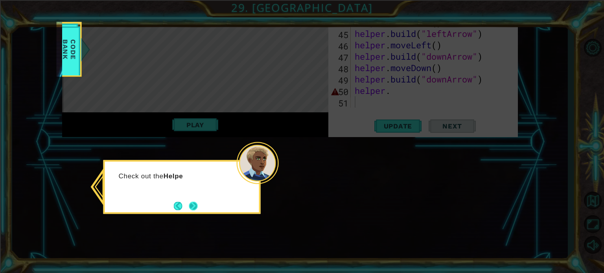
click at [198, 208] on button "Next" at bounding box center [193, 206] width 9 height 9
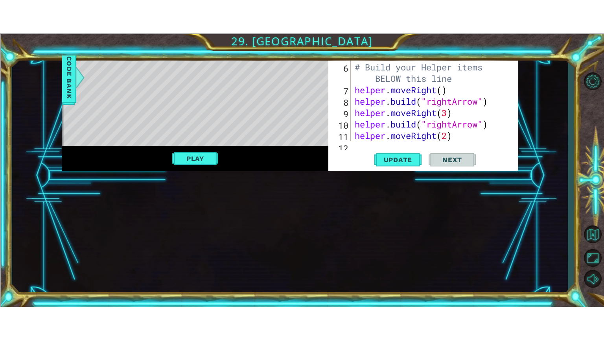
scroll to position [0, 0]
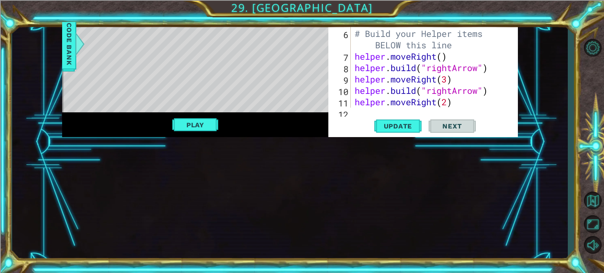
drag, startPoint x: 566, startPoint y: 125, endPoint x: 404, endPoint y: 142, distance: 163.2
click at [566, 173] on div "1 ההההההההההההההההההההההההההההההההההההההההההההההההההההההההההההההההההההההההההההה…" at bounding box center [290, 142] width 556 height 241
click at [395, 192] on div "1 ההההההההההההההההההההההההההההההההההההההההההההההההההההההההההההההההההההההההההההה…" at bounding box center [290, 142] width 456 height 241
drag, startPoint x: 592, startPoint y: 223, endPoint x: 592, endPoint y: 270, distance: 47.2
click at [592, 223] on button "Maximize Browser" at bounding box center [592, 224] width 23 height 18
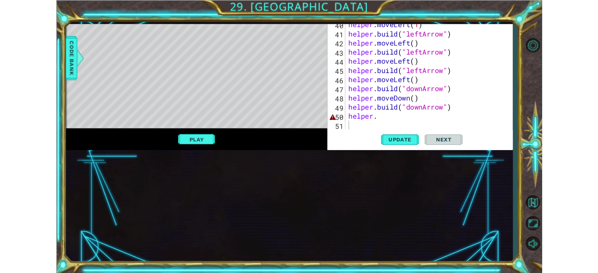
scroll to position [399, 0]
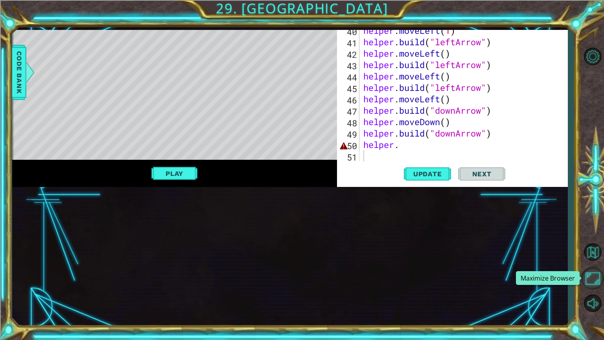
drag, startPoint x: 594, startPoint y: 278, endPoint x: 590, endPoint y: 233, distance: 45.3
click at [593, 273] on button "Maximize Browser" at bounding box center [592, 278] width 23 height 23
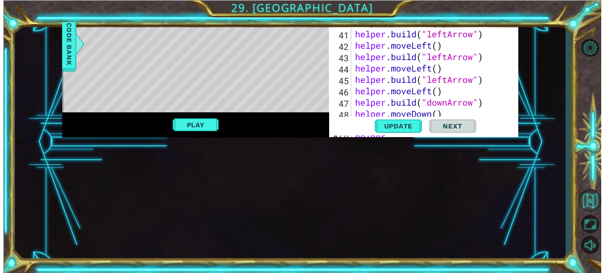
scroll to position [411, 0]
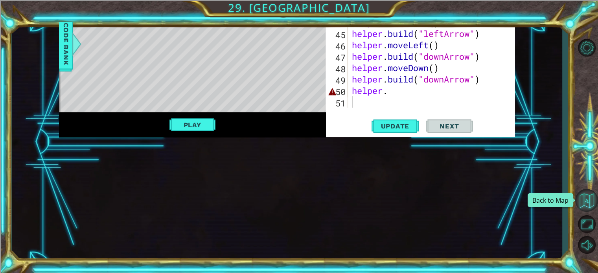
click at [589, 210] on button "Back to Map" at bounding box center [586, 200] width 23 height 23
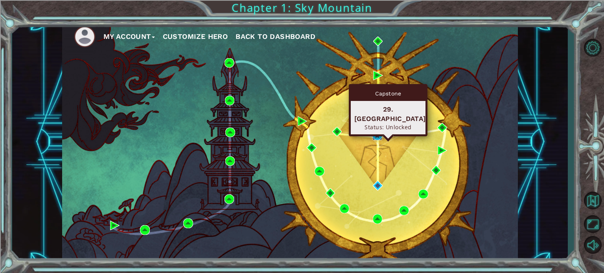
click at [374, 131] on img at bounding box center [376, 135] width 9 height 9
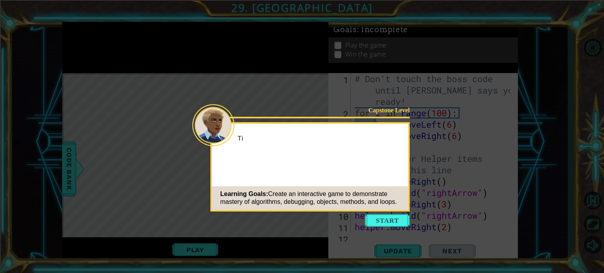
click at [387, 224] on button "Start" at bounding box center [387, 220] width 45 height 13
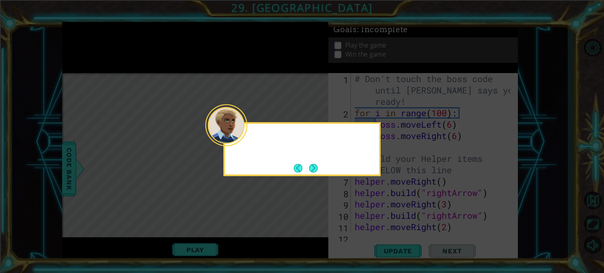
scroll to position [456, 0]
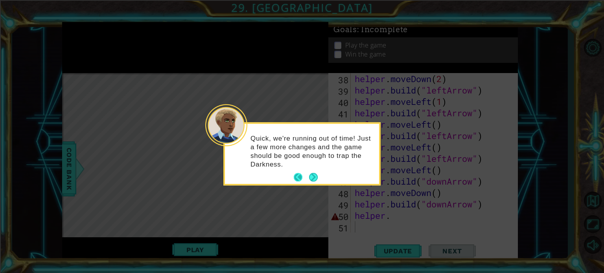
click at [308, 180] on button "Back" at bounding box center [301, 177] width 15 height 9
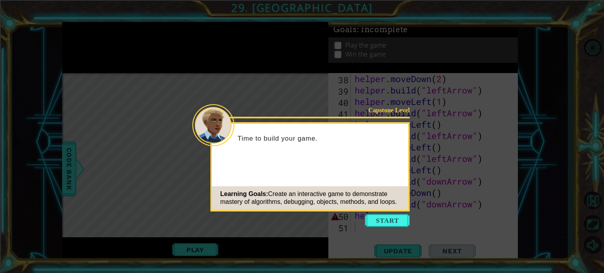
click at [378, 219] on button "Start" at bounding box center [387, 220] width 45 height 13
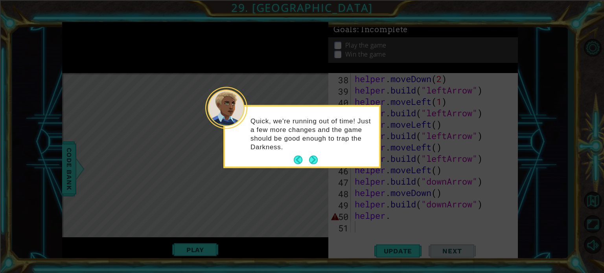
click at [312, 162] on button "Next" at bounding box center [313, 160] width 9 height 9
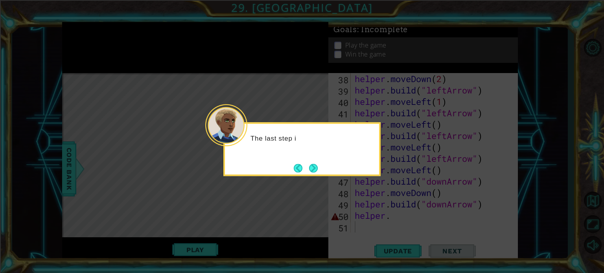
click at [316, 164] on button "Next" at bounding box center [313, 168] width 9 height 9
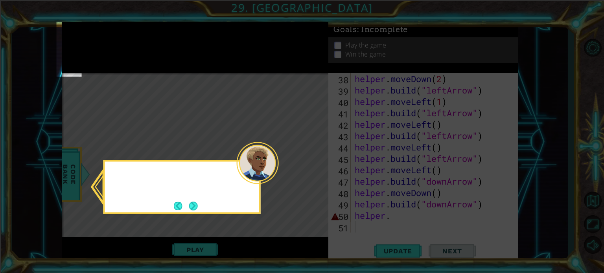
scroll to position [125, 0]
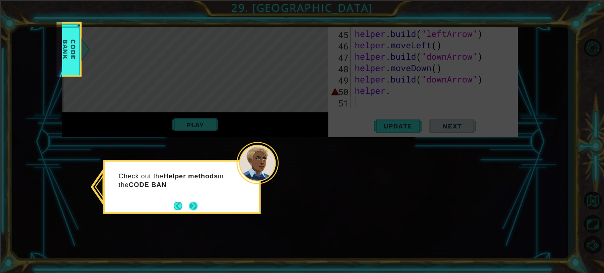
click at [196, 206] on button "Next" at bounding box center [193, 206] width 9 height 9
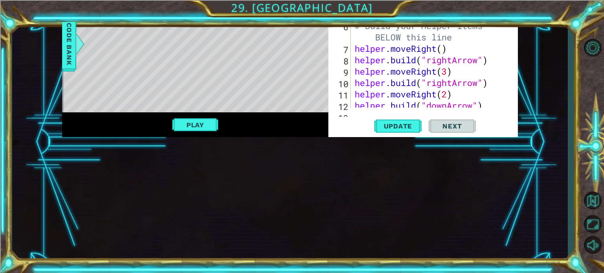
scroll to position [0, 0]
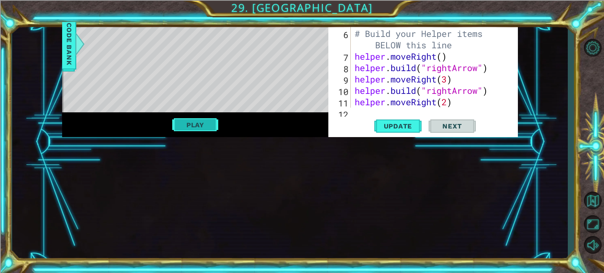
click at [202, 129] on button "Play" at bounding box center [195, 125] width 46 height 15
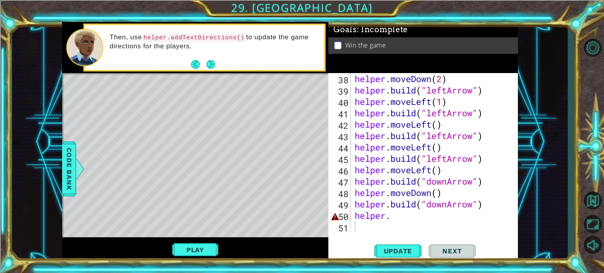
scroll to position [456, 0]
click at [412, 212] on div "helper . moveDown ( 2 ) helper . build ( "leftArrow" ) helper . moveLeft ( 1 ) …" at bounding box center [433, 164] width 161 height 183
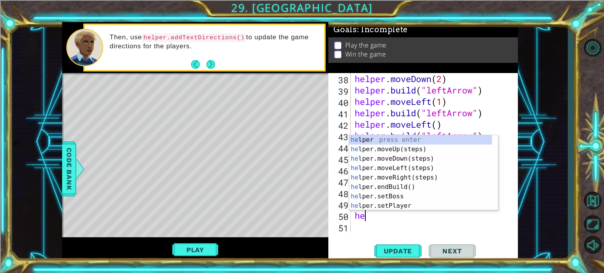
type textarea "h"
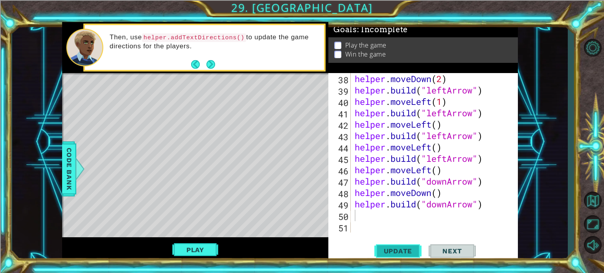
click at [396, 245] on button "Update" at bounding box center [397, 251] width 47 height 19
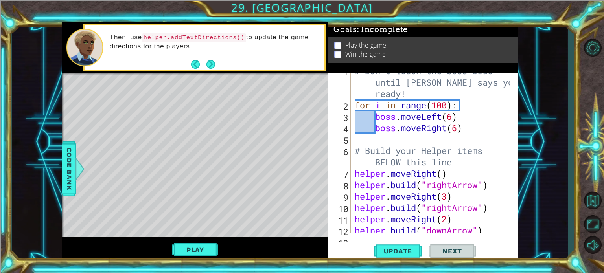
scroll to position [0, 0]
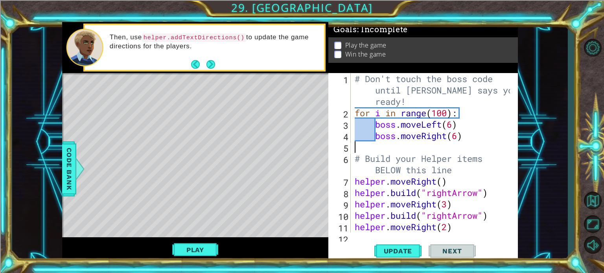
click at [447, 148] on div "# Don't touch the boss code until [PERSON_NAME] says you're ready! for i in ran…" at bounding box center [433, 175] width 161 height 205
click at [406, 146] on div "# Don't touch the boss code until [PERSON_NAME] says you're ready! for i in ran…" at bounding box center [433, 175] width 161 height 205
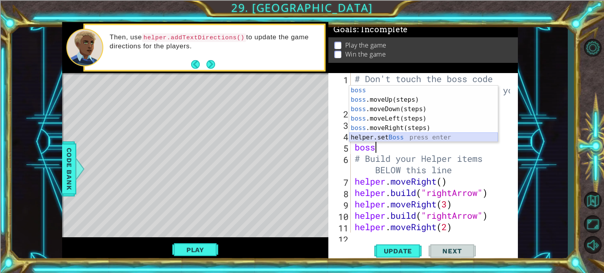
click at [409, 136] on div "boss press enter boss .moveUp(steps) press enter boss .moveDown(steps) press en…" at bounding box center [423, 124] width 149 height 76
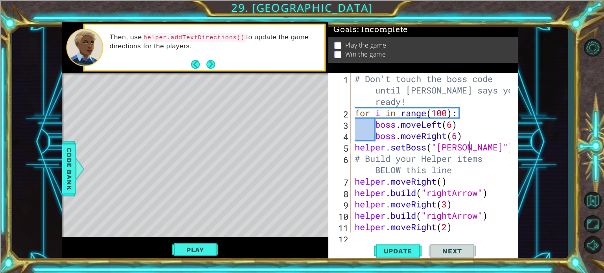
scroll to position [0, 5]
click at [399, 253] on span "Update" at bounding box center [398, 251] width 44 height 8
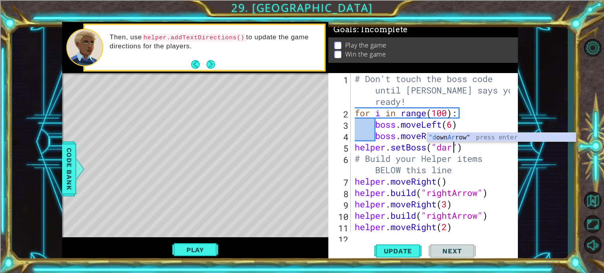
scroll to position [0, 4]
click at [472, 140] on div ""d own Ar row" press enter" at bounding box center [501, 147] width 149 height 28
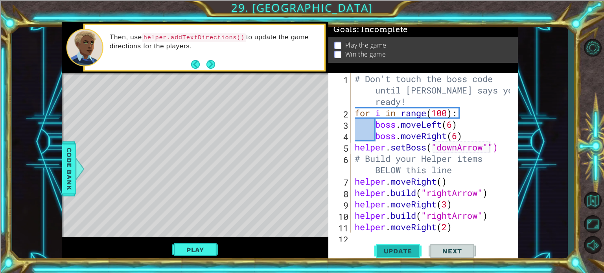
click at [406, 249] on span "Update" at bounding box center [398, 251] width 44 height 8
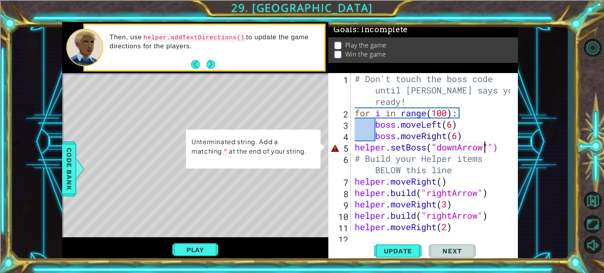
click at [487, 147] on div "# Don't touch the boss code until [PERSON_NAME] says you're ready! for i in ran…" at bounding box center [433, 175] width 161 height 205
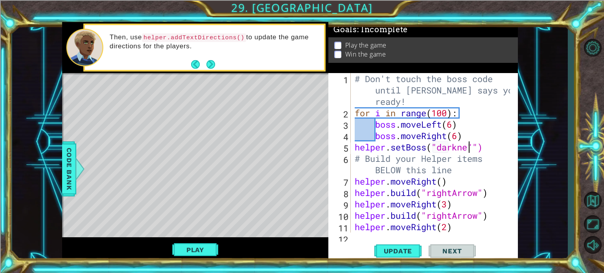
scroll to position [0, 5]
click at [402, 254] on span "Update" at bounding box center [398, 251] width 44 height 8
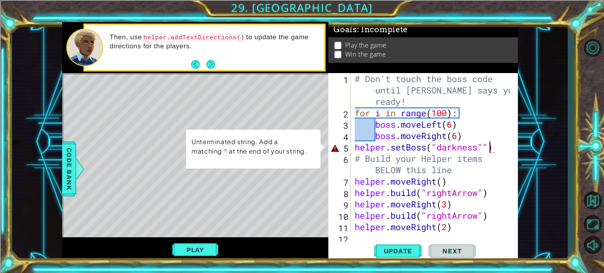
click at [487, 144] on div "# Don't touch the boss code until [PERSON_NAME] says you're ready! for i in ran…" at bounding box center [433, 175] width 161 height 205
type textarea "helper.setBoss("darkness")"
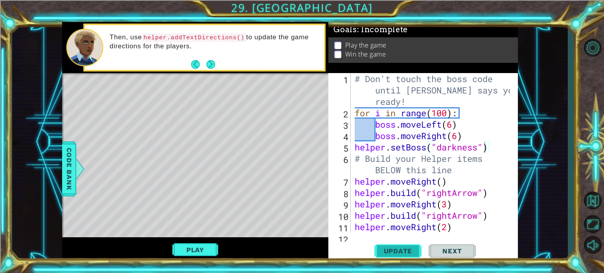
click at [411, 256] on button "Update" at bounding box center [397, 251] width 47 height 19
click at [205, 247] on button "Play" at bounding box center [195, 250] width 46 height 15
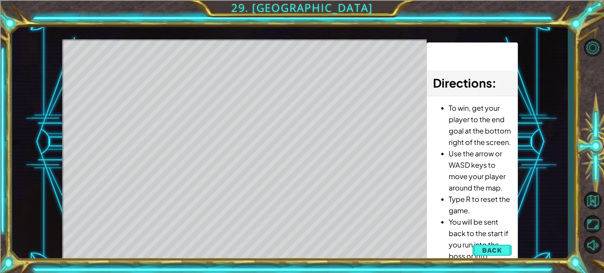
click at [485, 247] on span "Back" at bounding box center [492, 251] width 20 height 8
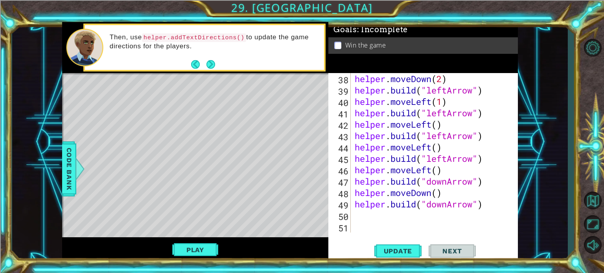
scroll to position [0, 0]
click at [378, 213] on div "helper . moveDown ( 2 ) helper . build ( "leftArrow" ) helper . moveLeft ( 1 ) …" at bounding box center [433, 164] width 161 height 183
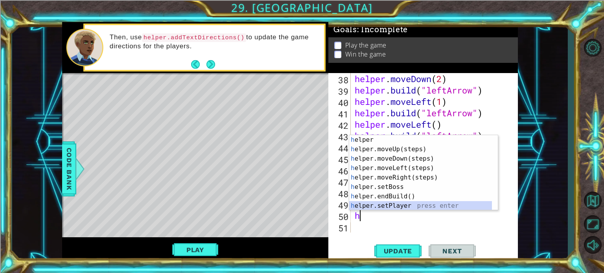
click at [394, 205] on div "h elper press enter h elper.moveUp(steps) press enter h elper.moveDown(steps) p…" at bounding box center [423, 182] width 149 height 94
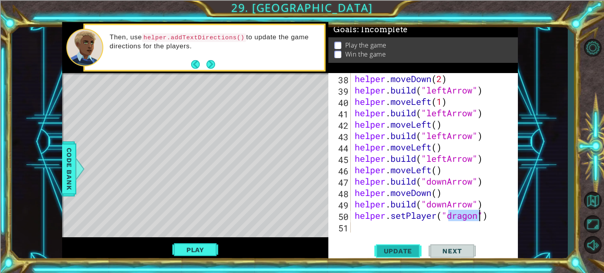
type textarea "helper.setPlayer("dragon")"
click at [409, 256] on button "Update" at bounding box center [397, 251] width 47 height 19
click at [205, 250] on button "Play" at bounding box center [195, 250] width 46 height 15
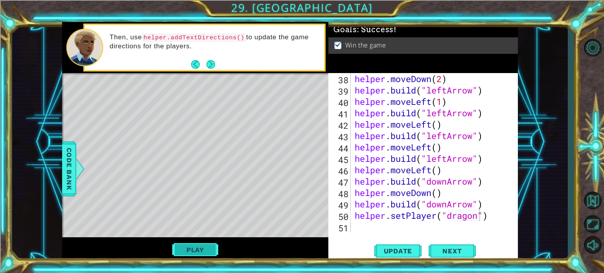
click at [190, 247] on button "Play" at bounding box center [195, 250] width 46 height 15
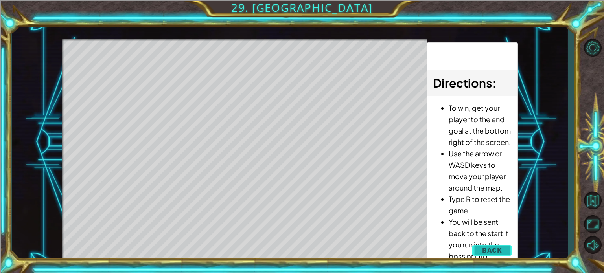
click at [496, 253] on span "Back" at bounding box center [492, 251] width 20 height 8
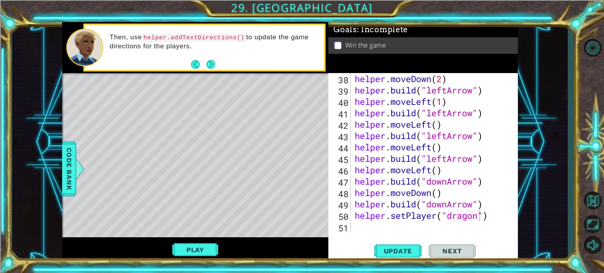
click at [405, 227] on div "helper . moveDown ( 2 ) helper . build ( "leftArrow" ) helper . moveLeft ( 1 ) …" at bounding box center [433, 164] width 161 height 183
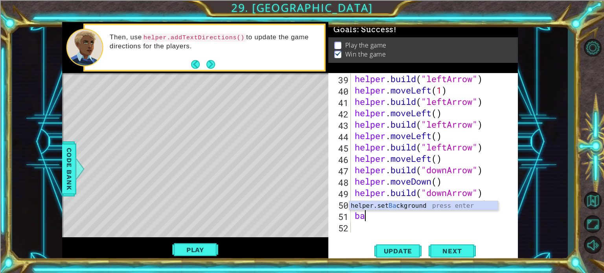
click at [391, 210] on div "helper.set Ba ckground press enter" at bounding box center [423, 215] width 149 height 28
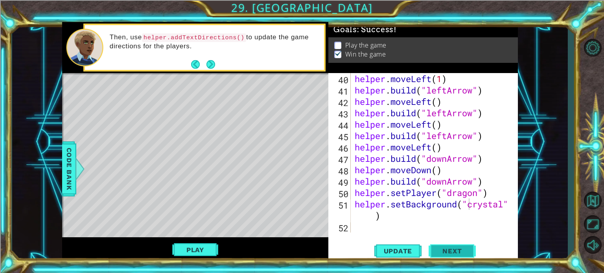
click at [466, 248] on span "Next" at bounding box center [452, 251] width 35 height 8
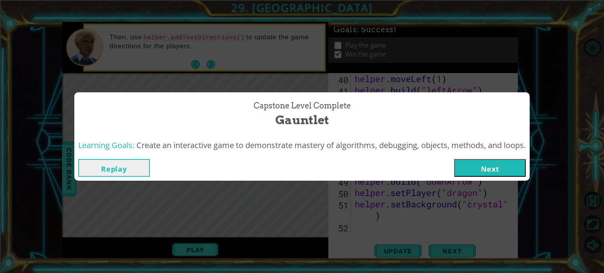
click at [141, 170] on button "Replay" at bounding box center [114, 168] width 72 height 18
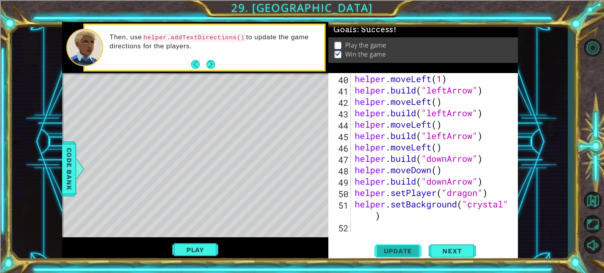
click at [391, 248] on span "Update" at bounding box center [398, 251] width 44 height 8
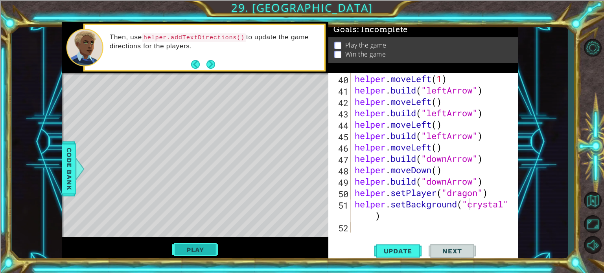
click at [204, 254] on button "Play" at bounding box center [195, 250] width 46 height 15
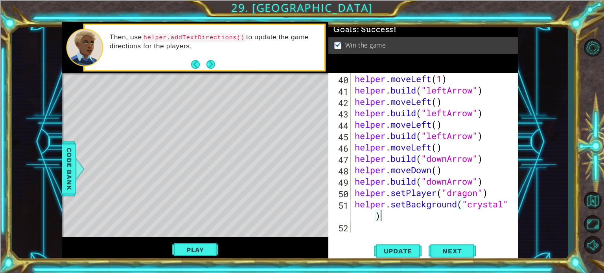
click at [384, 215] on div "helper . moveLeft ( 1 ) helper . build ( "leftArrow" ) helper . moveLeft ( ) he…" at bounding box center [433, 164] width 161 height 183
type textarea "helper.setBackground("crystal""
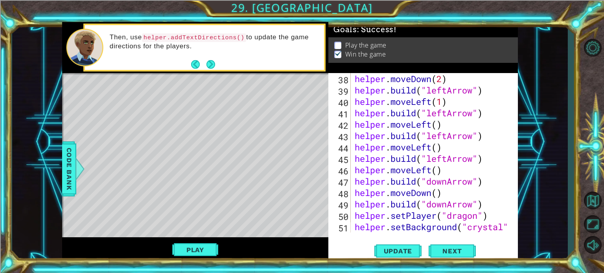
scroll to position [467, 0]
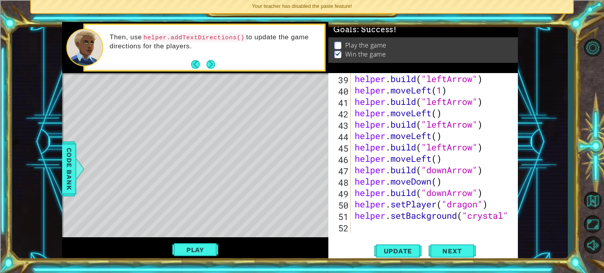
click at [372, 224] on div "helper . build ( "leftArrow" ) helper . moveLeft ( 1 ) helper . build ( "leftAr…" at bounding box center [433, 164] width 161 height 183
click at [396, 251] on span "Update" at bounding box center [398, 251] width 44 height 8
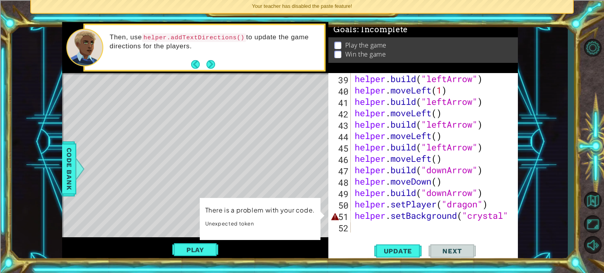
type textarea "helper.setBackground("crystal""
click at [356, 226] on div "helper . build ( "leftArrow" ) helper . moveLeft ( 1 ) helper . build ( "leftAr…" at bounding box center [433, 164] width 161 height 183
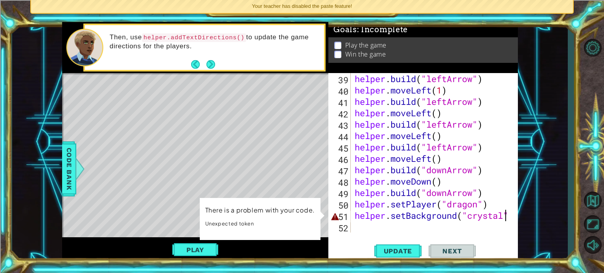
click at [507, 213] on div "helper . build ( "leftArrow" ) helper . moveLeft ( 1 ) helper . build ( "leftAr…" at bounding box center [433, 164] width 161 height 183
click at [506, 213] on div "helper . build ( "leftArrow" ) helper . moveLeft ( 1 ) helper . build ( "leftAr…" at bounding box center [433, 164] width 161 height 183
click at [485, 219] on div "helper . build ( "leftArrow" ) helper . moveLeft ( 1 ) helper . build ( "leftAr…" at bounding box center [433, 164] width 161 height 183
click at [503, 214] on div "helper . build ( "leftArrow" ) helper . moveLeft ( 1 ) helper . build ( "leftAr…" at bounding box center [433, 164] width 161 height 183
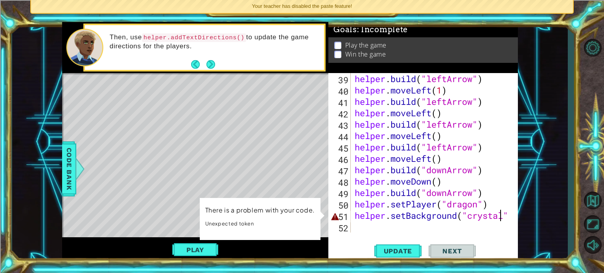
click at [506, 214] on div "helper . build ( "leftArrow" ) helper . moveLeft ( 1 ) helper . build ( "leftAr…" at bounding box center [433, 164] width 161 height 183
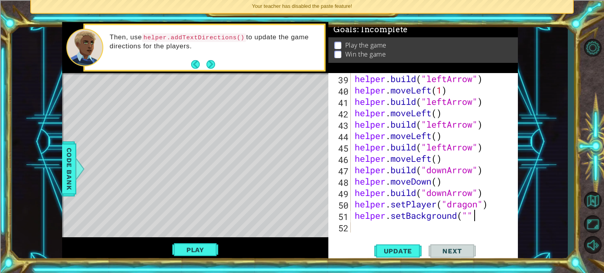
click at [475, 215] on div "helper . build ( "leftArrow" ) helper . moveLeft ( 1 ) helper . build ( "leftAr…" at bounding box center [433, 164] width 161 height 183
click at [468, 215] on div "helper . build ( "leftArrow" ) helper . moveLeft ( 1 ) helper . build ( "leftAr…" at bounding box center [433, 164] width 161 height 183
click at [482, 216] on div "helper . build ( "leftArrow" ) helper . moveLeft ( 1 ) helper . build ( "leftAr…" at bounding box center [433, 164] width 161 height 183
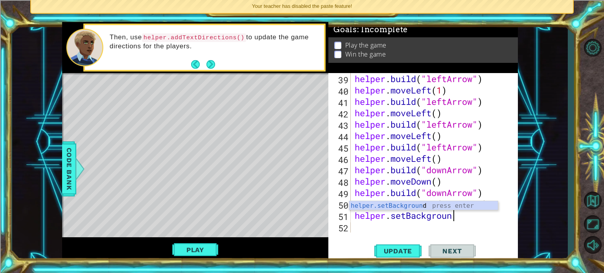
scroll to position [0, 4]
click at [408, 206] on div "helper.setBackgrou nd press enter" at bounding box center [423, 215] width 149 height 28
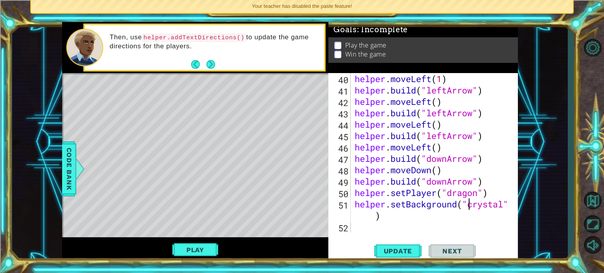
scroll to position [479, 0]
type textarea "helper.setBackground("crystal")"
click at [405, 249] on span "Update" at bounding box center [398, 251] width 44 height 8
click at [356, 228] on div "helper . moveLeft ( 1 ) helper . build ( "leftArrow" ) helper . moveLeft ( ) he…" at bounding box center [433, 164] width 161 height 183
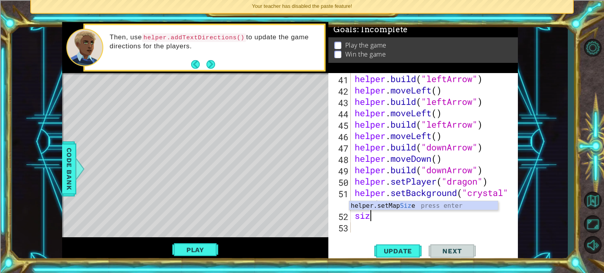
scroll to position [0, 0]
click at [434, 207] on div "helper.setMap Size press enter" at bounding box center [423, 215] width 149 height 28
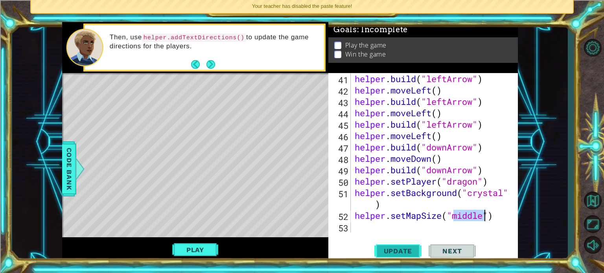
click at [396, 248] on span "Update" at bounding box center [398, 251] width 44 height 8
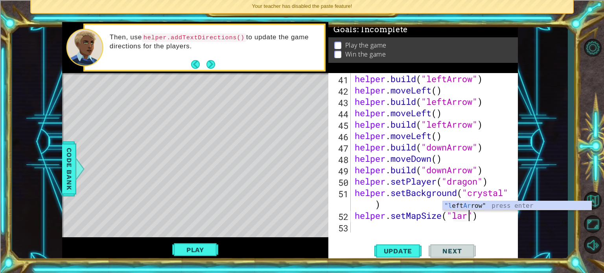
scroll to position [0, 5]
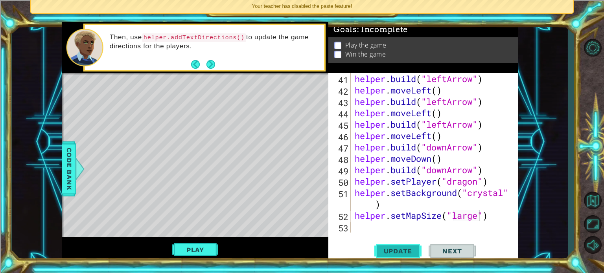
click at [412, 253] on span "Update" at bounding box center [398, 251] width 44 height 8
click at [398, 256] on button "Update" at bounding box center [397, 251] width 47 height 19
click at [388, 254] on span "Update" at bounding box center [398, 251] width 44 height 8
click at [490, 215] on div "helper . build ( "leftArrow" ) helper . moveLeft ( ) helper . build ( "leftArro…" at bounding box center [433, 164] width 161 height 183
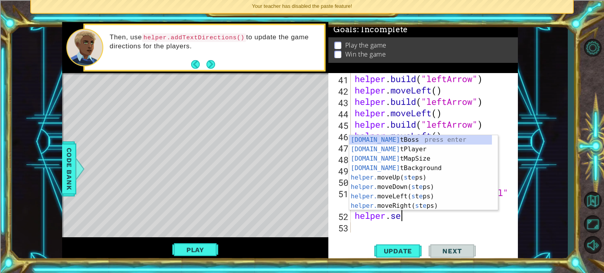
scroll to position [0, 1]
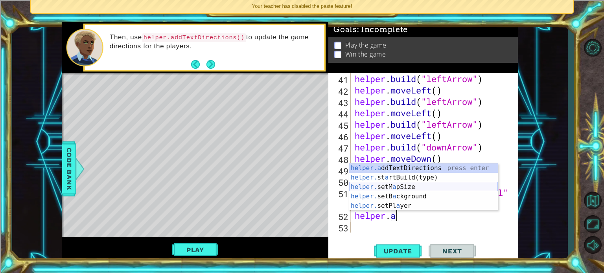
click at [436, 188] on div "helper.a ddTextDirections press enter helper. st a rtBuild(type) press enter he…" at bounding box center [423, 197] width 149 height 66
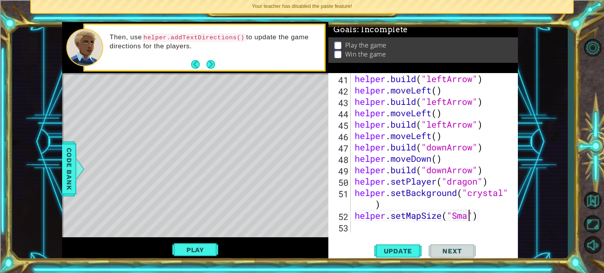
scroll to position [0, 5]
click at [461, 219] on div "helper . build ( "leftArrow" ) helper . moveLeft ( ) helper . build ( "leftArro…" at bounding box center [433, 164] width 161 height 183
click at [459, 216] on div "helper . build ( "leftArrow" ) helper . moveLeft ( ) helper . build ( "leftArro…" at bounding box center [433, 164] width 161 height 183
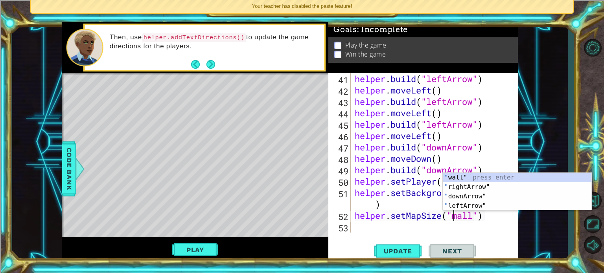
scroll to position [0, 5]
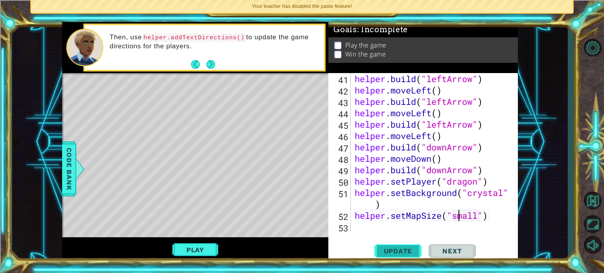
type textarea "helper.setMapSize("small")"
click at [389, 247] on span "Update" at bounding box center [398, 251] width 44 height 8
click at [396, 251] on span "Update" at bounding box center [398, 251] width 44 height 8
click at [415, 256] on button "Update" at bounding box center [397, 251] width 47 height 19
click at [402, 251] on span "Update" at bounding box center [398, 251] width 44 height 8
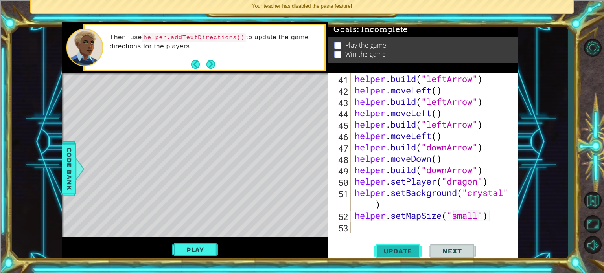
drag, startPoint x: 402, startPoint y: 251, endPoint x: 375, endPoint y: 251, distance: 27.2
click at [398, 251] on span "Update" at bounding box center [398, 251] width 44 height 8
click at [383, 254] on span "Update" at bounding box center [398, 251] width 44 height 8
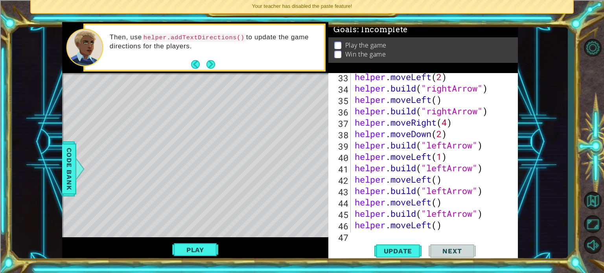
scroll to position [401, 0]
click at [216, 247] on button "Play" at bounding box center [195, 250] width 46 height 15
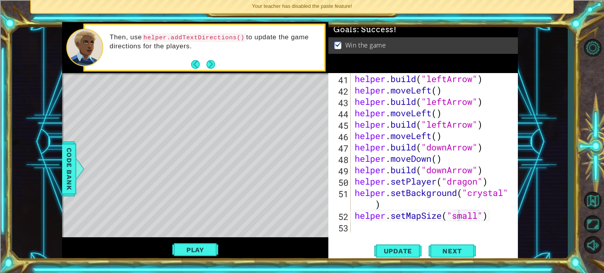
scroll to position [0, 0]
click at [365, 223] on div "helper . build ( "leftArrow" ) helper . moveLeft ( ) helper . build ( "leftArro…" at bounding box center [433, 164] width 161 height 183
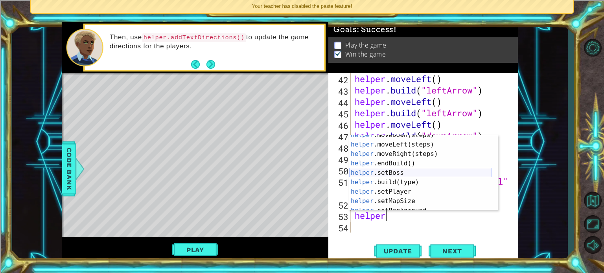
scroll to position [47, 0]
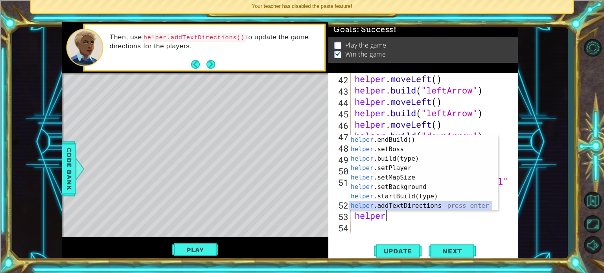
click at [406, 204] on div "helper .endBuild() press enter helper .setBoss press enter helper .build(type) …" at bounding box center [420, 182] width 143 height 94
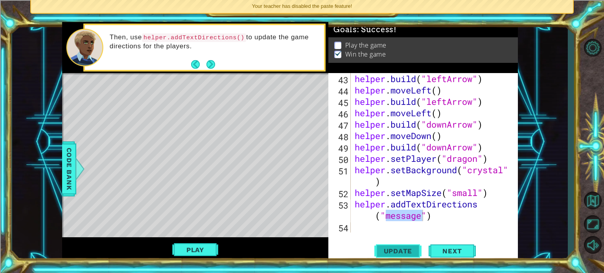
click at [406, 250] on span "Update" at bounding box center [398, 251] width 44 height 8
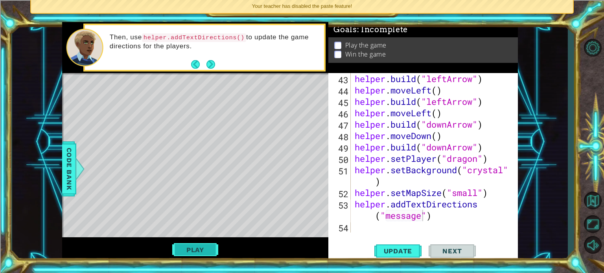
click at [190, 243] on button "Play" at bounding box center [195, 250] width 46 height 15
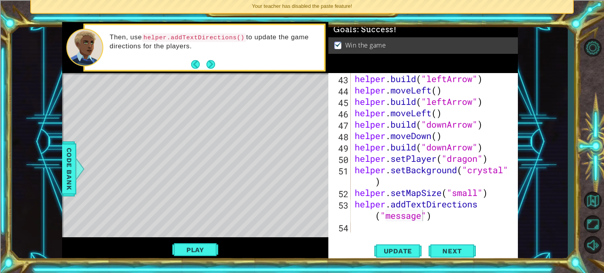
click at [452, 216] on div "helper . build ( "leftArrow" ) helper . moveLeft ( ) helper . build ( "leftArro…" at bounding box center [433, 164] width 161 height 183
click at [421, 214] on div "helper . build ( "leftArrow" ) helper . moveLeft ( ) helper . build ( "leftArro…" at bounding box center [433, 164] width 161 height 183
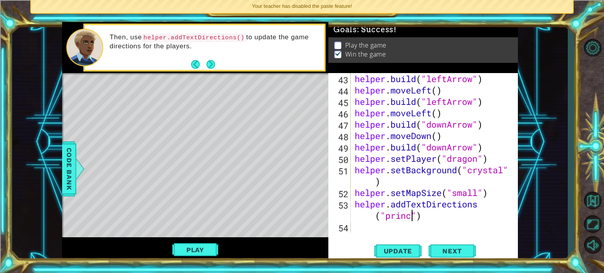
scroll to position [0, 7]
click at [406, 248] on span "Update" at bounding box center [398, 251] width 44 height 8
click at [443, 219] on div "helper . build ( "leftArrow" ) helper . moveLeft ( ) helper . build ( "leftArro…" at bounding box center [433, 164] width 161 height 183
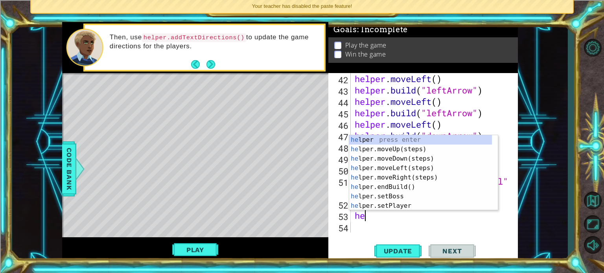
scroll to position [0, 0]
type textarea "h"
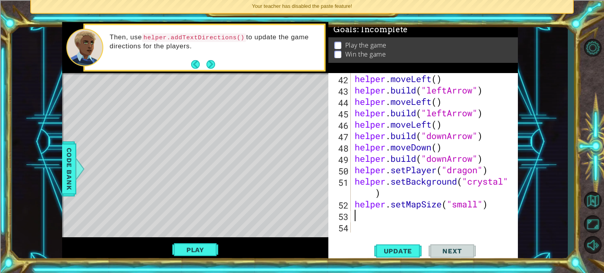
type textarea "h"
click at [433, 230] on div "helper . moveLeft ( ) helper . build ( "leftArrow" ) helper . moveLeft ( ) help…" at bounding box center [433, 164] width 161 height 183
click at [376, 216] on div "helper . moveLeft ( ) helper . build ( "leftArrow" ) helper . moveLeft ( ) help…" at bounding box center [433, 164] width 161 height 183
click at [291, 127] on div "Level Map" at bounding box center [243, 189] width 363 height 232
drag, startPoint x: 294, startPoint y: 126, endPoint x: 300, endPoint y: 96, distance: 30.9
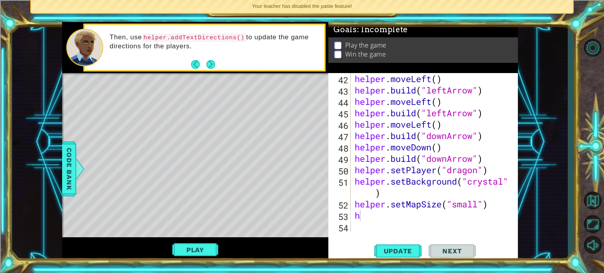
click at [296, 115] on div "Level Map" at bounding box center [243, 189] width 363 height 232
click at [384, 220] on div "helper . moveLeft ( ) helper . build ( "leftArrow" ) helper . moveLeft ( ) help…" at bounding box center [433, 164] width 161 height 183
type textarea "he"
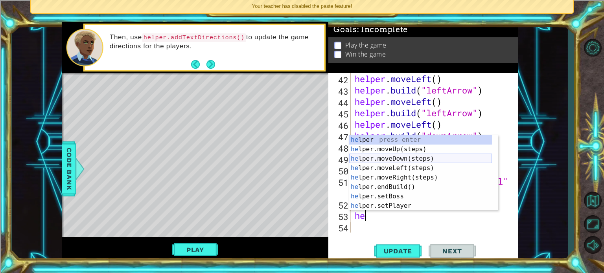
click at [391, 159] on div "he lper press enter he lper.moveUp(steps) press enter he lper.moveDown(steps) p…" at bounding box center [420, 182] width 143 height 94
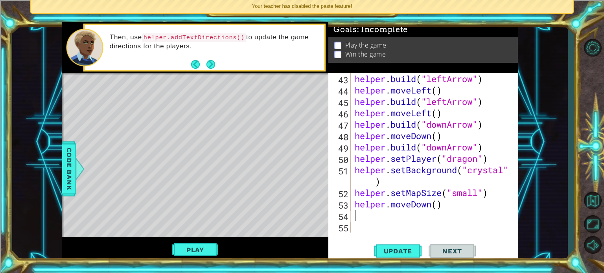
scroll to position [513, 0]
click at [210, 245] on button "Play" at bounding box center [195, 250] width 46 height 15
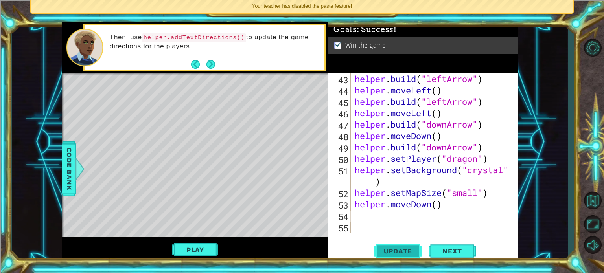
click at [403, 248] on span "Update" at bounding box center [398, 251] width 44 height 8
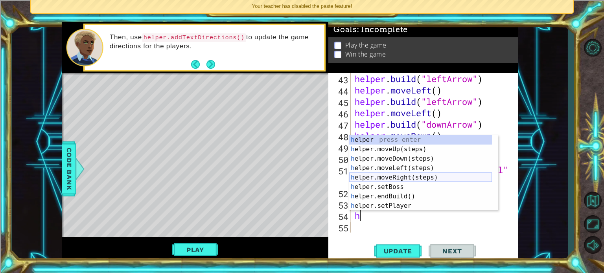
scroll to position [24, 0]
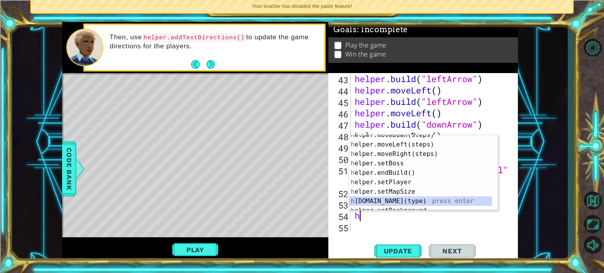
click at [401, 198] on div "h elper.moveDown(steps) press enter h elper.moveLeft(steps) press enter h elper…" at bounding box center [420, 178] width 143 height 94
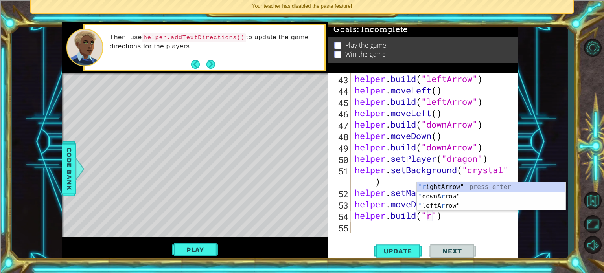
scroll to position [0, 3]
click at [435, 188] on div ""r ightArrow" press enter " downA r row" press enter " leftA r row" press enter" at bounding box center [491, 206] width 149 height 47
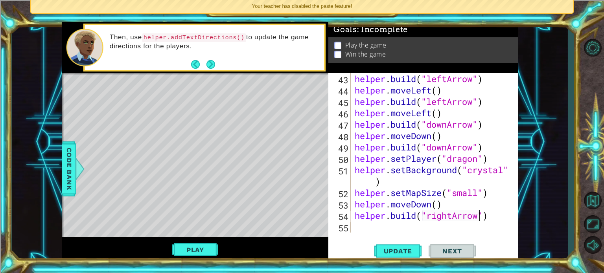
click at [453, 213] on div "helper . build ( "leftArrow" ) helper . moveLeft ( ) helper . build ( "leftArro…" at bounding box center [433, 164] width 161 height 183
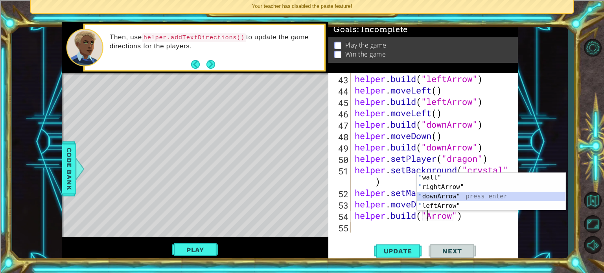
click at [447, 199] on div "" wall" press enter " rightArrow" press enter " downArrow" press enter " leftAr…" at bounding box center [491, 201] width 149 height 57
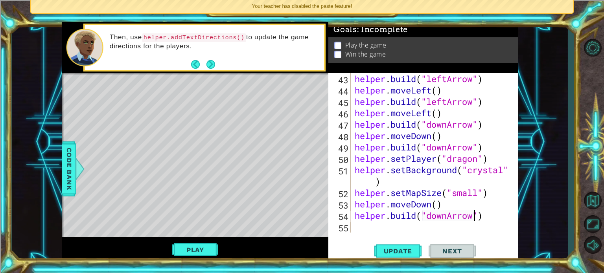
click at [369, 233] on div "[DOMAIN_NAME]("downArrow") 43 44 45 46 47 48 49 50 51 52 53 54 55 helper . buil…" at bounding box center [423, 167] width 190 height 189
click at [365, 221] on div "helper . build ( "leftArrow" ) helper . moveLeft ( ) helper . build ( "leftArro…" at bounding box center [433, 164] width 161 height 183
type textarea "[DOMAIN_NAME]("downArrow")"
click at [366, 225] on div "helper . build ( "leftArrow" ) helper . moveLeft ( ) helper . build ( "leftArro…" at bounding box center [433, 164] width 161 height 183
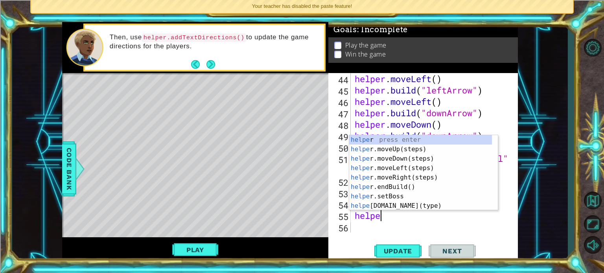
scroll to position [0, 1]
click at [379, 207] on div "helper press enter helper .moveUp(steps) press enter helper .moveDown(steps) pr…" at bounding box center [420, 182] width 143 height 94
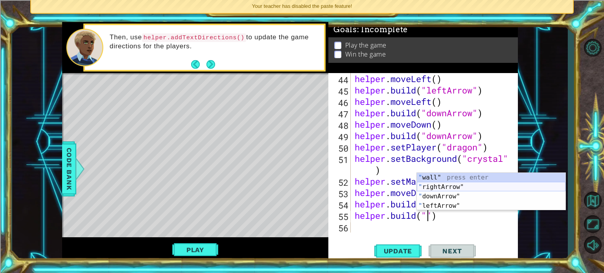
click at [496, 189] on div "" wall" press enter " rightArrow" press enter " downArrow" press enter " leftAr…" at bounding box center [491, 201] width 149 height 57
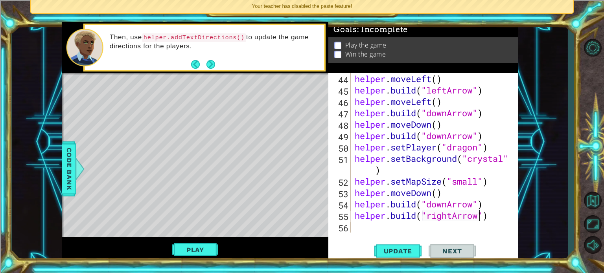
click at [489, 217] on div "helper . moveLeft ( ) helper . build ( "leftArrow" ) helper . moveLeft ( ) help…" at bounding box center [433, 164] width 161 height 183
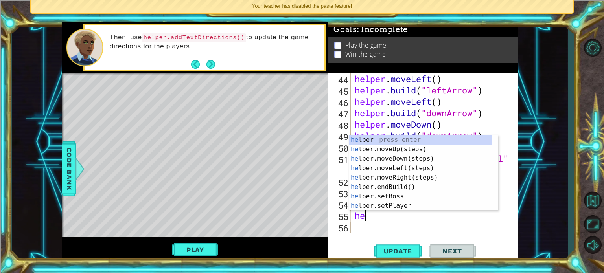
scroll to position [0, 0]
type textarea "h"
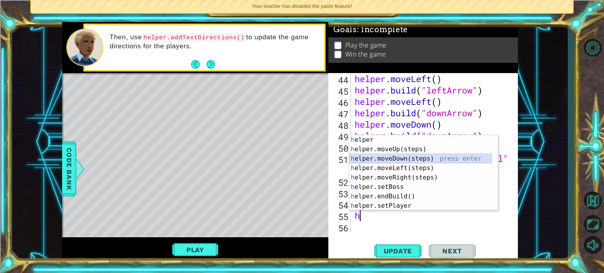
click at [404, 161] on div "h elper press enter h elper.moveUp(steps) press enter h elper.moveDown(steps) p…" at bounding box center [420, 182] width 143 height 94
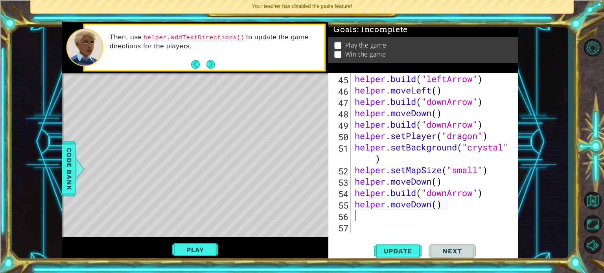
scroll to position [536, 0]
click at [197, 247] on button "Play" at bounding box center [195, 250] width 46 height 15
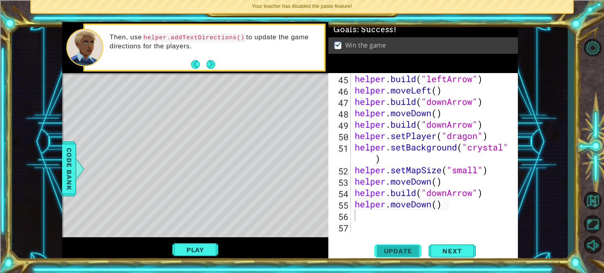
click at [395, 249] on span "Update" at bounding box center [398, 251] width 44 height 8
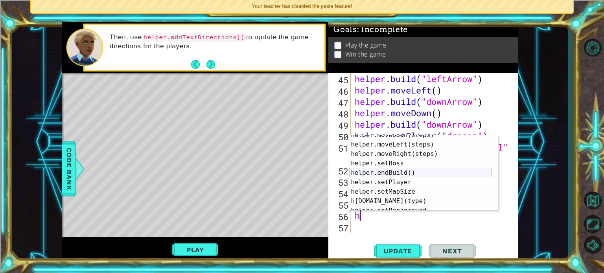
scroll to position [24, 0]
click at [398, 201] on div "h elper.moveDown(steps) press enter h elper.moveLeft(steps) press enter h elper…" at bounding box center [420, 178] width 143 height 94
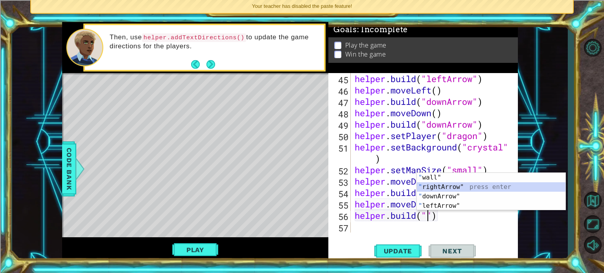
click at [455, 184] on div "" wall" press enter " rightArrow" press enter " downArrow" press enter " leftAr…" at bounding box center [491, 201] width 149 height 57
type textarea "[DOMAIN_NAME]("rightArrow")"
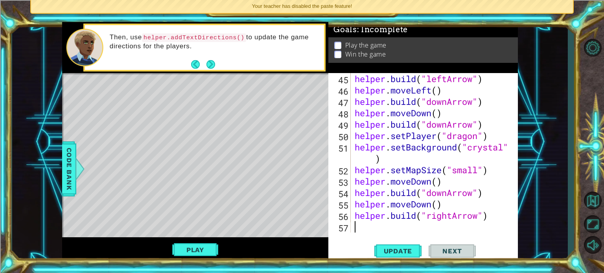
click at [393, 231] on div "helper . build ( "leftArrow" ) helper . moveLeft ( ) helper . build ( "downArro…" at bounding box center [433, 164] width 161 height 183
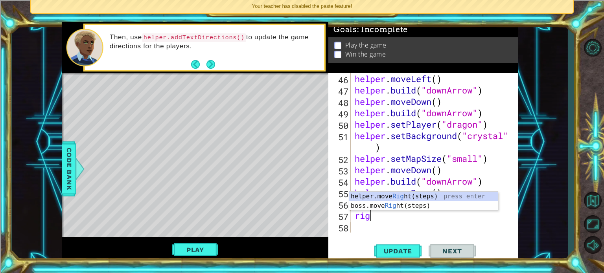
scroll to position [0, 0]
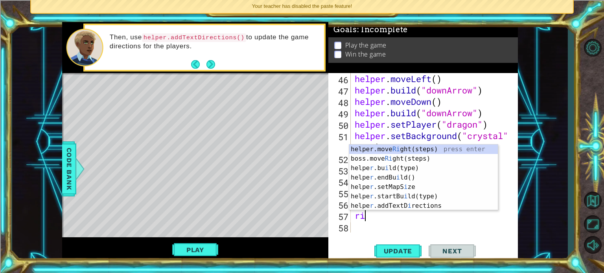
type textarea "r"
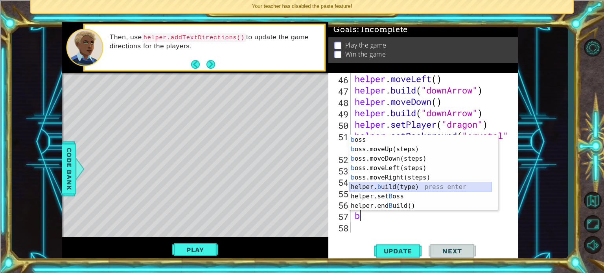
drag, startPoint x: 411, startPoint y: 188, endPoint x: 407, endPoint y: 189, distance: 4.8
click at [407, 189] on div "b oss press enter b oss.moveUp(steps) press enter b oss.moveDown(steps) press e…" at bounding box center [420, 182] width 143 height 94
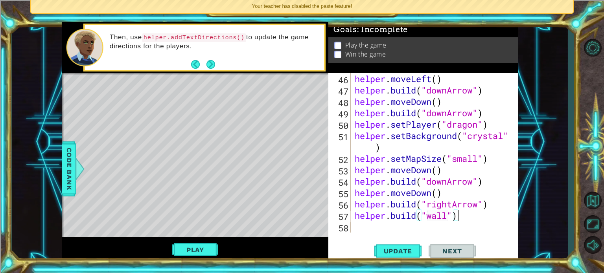
click at [459, 219] on div "helper . moveLeft ( ) helper . build ( "downArrow" ) helper . moveDown ( ) help…" at bounding box center [433, 164] width 161 height 183
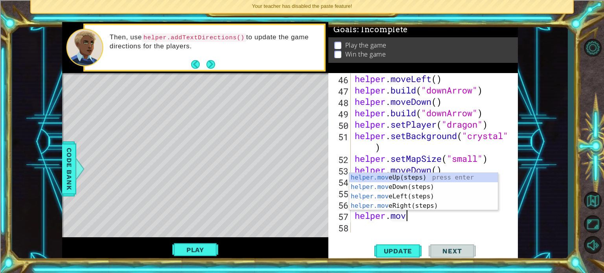
type textarea "helper.move"
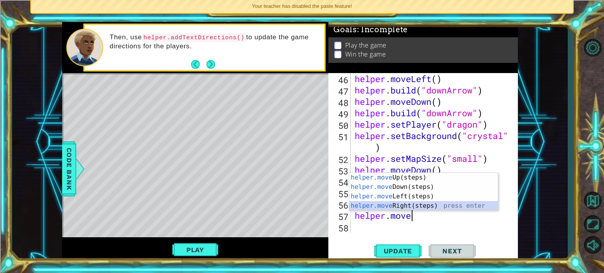
click at [452, 208] on div "helper.move Up(steps) press enter helper.move Down(steps) press enter helper.mo…" at bounding box center [423, 201] width 149 height 57
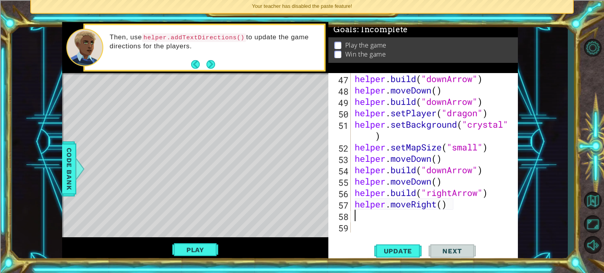
scroll to position [559, 0]
click at [396, 253] on span "Update" at bounding box center [398, 251] width 44 height 8
type textarea "h"
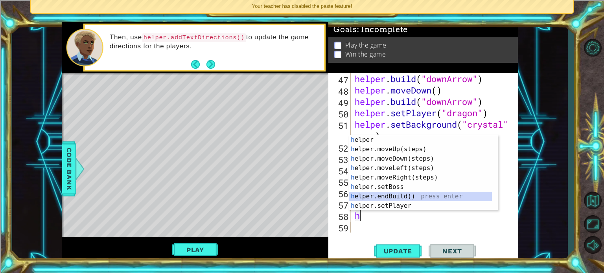
click at [415, 196] on div "h elper press enter h elper.moveUp(steps) press enter h elper.moveDown(steps) p…" at bounding box center [420, 182] width 143 height 94
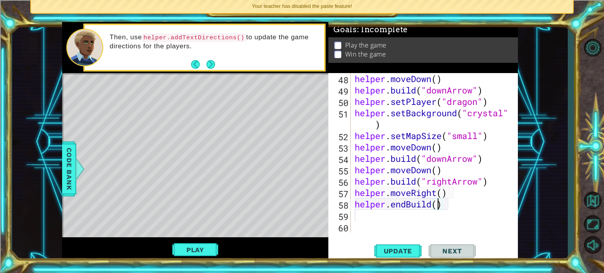
click at [439, 207] on div "helper . moveDown ( ) helper . build ( "downArrow" ) helper . setPlayer ( "drag…" at bounding box center [433, 164] width 161 height 183
click at [448, 204] on div "helper . moveDown ( ) helper . build ( "downArrow" ) helper . setPlayer ( "drag…" at bounding box center [433, 164] width 161 height 183
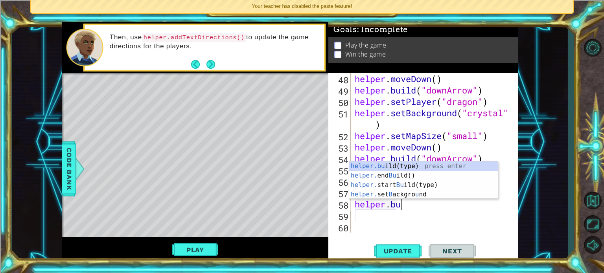
scroll to position [0, 2]
click at [437, 168] on div "helper.bu ild(type) press enter helper. end Bu ild() press enter helper. start …" at bounding box center [423, 190] width 149 height 57
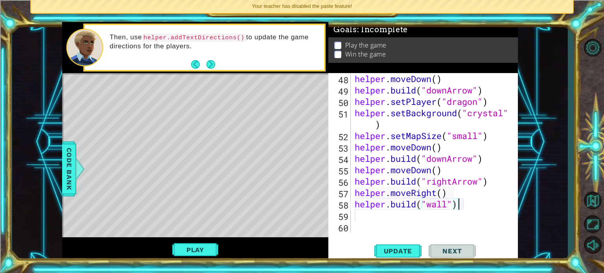
click at [461, 202] on div "helper . moveDown ( ) helper . build ( "downArrow" ) helper . setPlayer ( "drag…" at bounding box center [433, 164] width 161 height 183
click at [452, 204] on div "helper . moveDown ( ) helper . build ( "downArrow" ) helper . setPlayer ( "drag…" at bounding box center [433, 164] width 161 height 183
click at [450, 201] on div "helper . moveDown ( ) helper . build ( "downArrow" ) helper . setPlayer ( "drag…" at bounding box center [433, 164] width 161 height 183
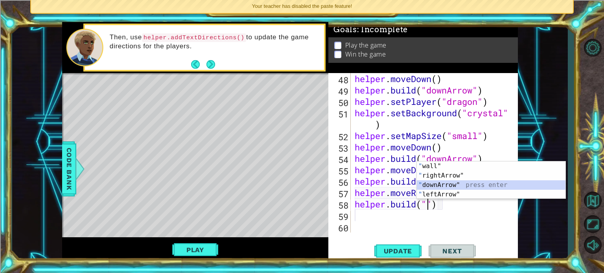
click at [455, 185] on div "" wall" press enter " rightArrow" press enter " downArrow" press enter " leftAr…" at bounding box center [491, 190] width 149 height 57
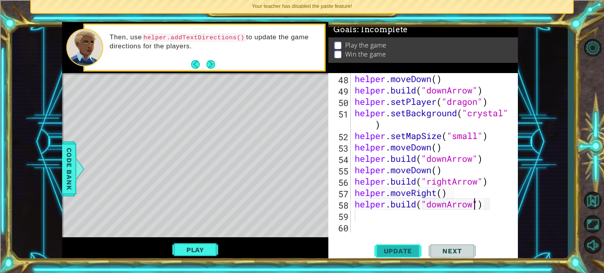
click at [402, 249] on span "Update" at bounding box center [398, 251] width 44 height 8
click at [449, 203] on div "helper . moveDown ( ) helper . build ( "downArrow" ) helper . setPlayer ( "drag…" at bounding box center [433, 164] width 161 height 183
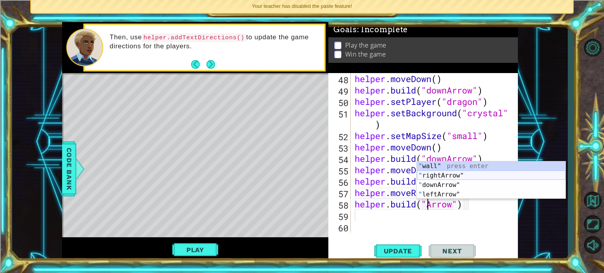
click at [439, 175] on div "" wall" press enter " rightArrow" press enter " downArrow" press enter " leftAr…" at bounding box center [491, 190] width 149 height 57
type textarea "[DOMAIN_NAME]("rightArrow")"
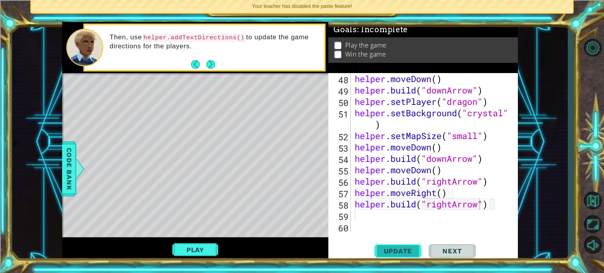
click at [395, 256] on button "Update" at bounding box center [397, 251] width 47 height 19
click at [393, 249] on span "Update" at bounding box center [398, 251] width 44 height 8
click at [206, 244] on button "Play" at bounding box center [195, 250] width 46 height 15
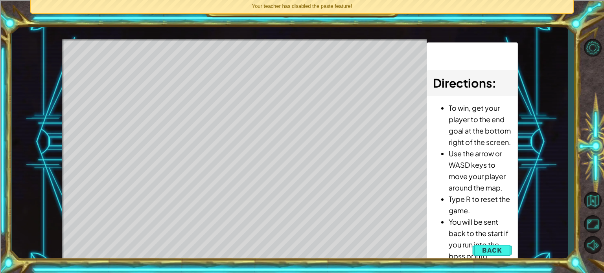
drag, startPoint x: 483, startPoint y: 248, endPoint x: 314, endPoint y: 181, distance: 181.8
click at [314, 181] on div "1 ההההההההההההההההההההההההההההההההההההההההההההההההההההההההההההההההההההההההההההה…" at bounding box center [290, 142] width 456 height 241
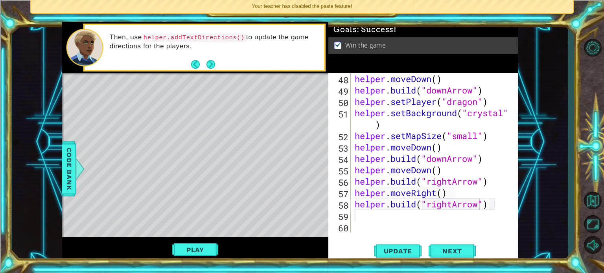
scroll to position [0, 0]
click at [369, 218] on div "helper . moveDown ( ) helper . build ( "downArrow" ) helper . setPlayer ( "drag…" at bounding box center [433, 164] width 161 height 183
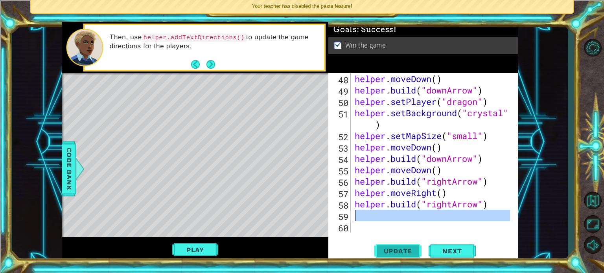
scroll to position [570, 0]
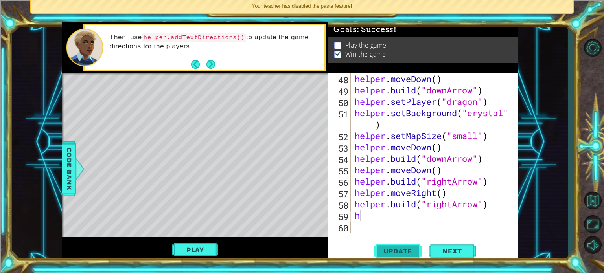
click at [398, 250] on span "Update" at bounding box center [398, 251] width 44 height 8
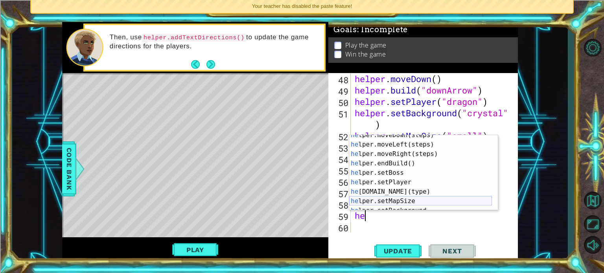
scroll to position [24, 0]
click at [416, 196] on div "he lper.moveDown(steps) press enter he lper.moveLeft(steps) press enter he lper…" at bounding box center [420, 178] width 143 height 94
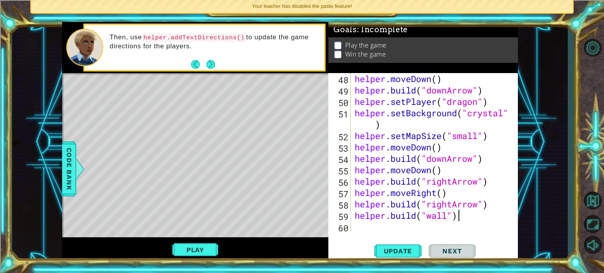
click at [456, 219] on div "helper . moveDown ( ) helper . build ( "downArrow" ) helper . setPlayer ( "drag…" at bounding box center [433, 164] width 161 height 183
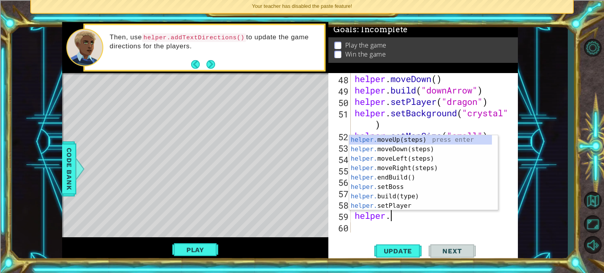
scroll to position [0, 0]
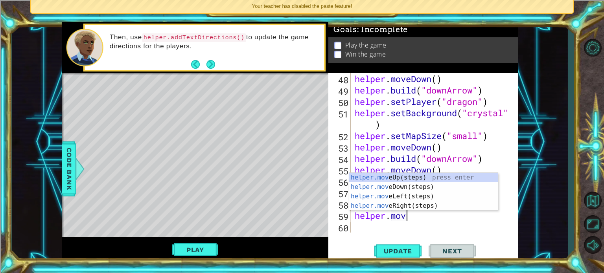
type textarea "helper.move"
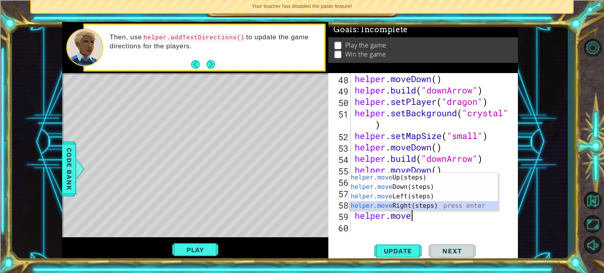
click at [412, 208] on div "helper.move Up(steps) press enter helper.move Down(steps) press enter helper.mo…" at bounding box center [423, 201] width 149 height 57
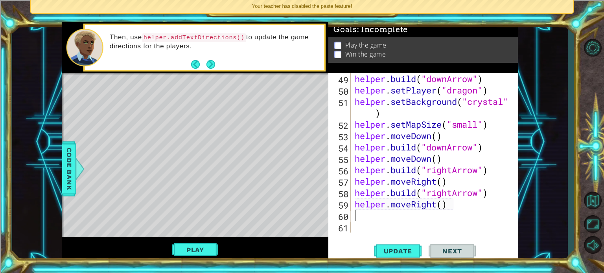
scroll to position [581, 0]
click at [402, 247] on span "Update" at bounding box center [398, 251] width 44 height 8
type textarea "b"
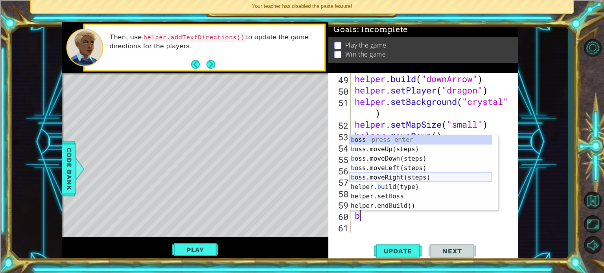
click at [401, 175] on div "b oss press enter b oss.moveUp(steps) press enter b oss.moveDown(steps) press e…" at bounding box center [420, 182] width 143 height 94
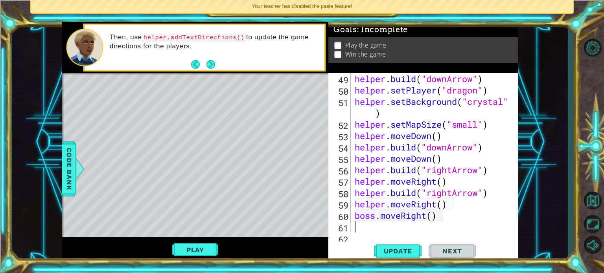
scroll to position [593, 0]
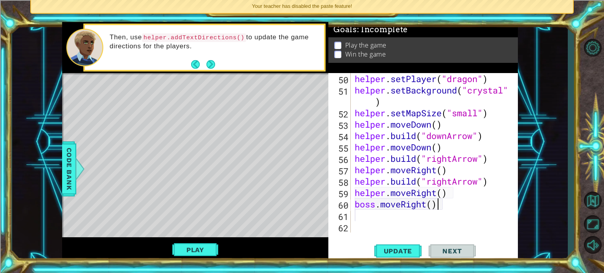
click at [443, 206] on div "helper . setPlayer ( "dragon" ) helper . setBackground ( "crystal" ) helper . s…" at bounding box center [433, 164] width 161 height 183
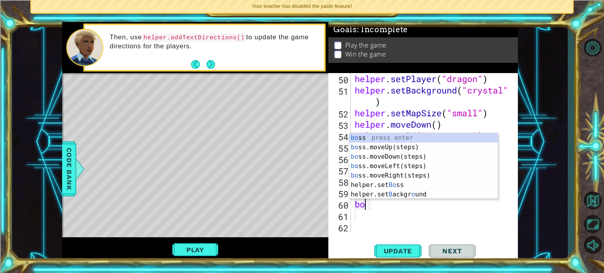
type textarea "b"
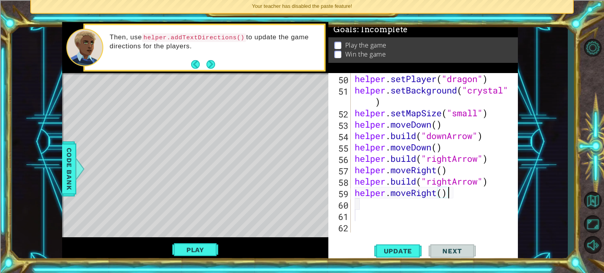
click at [466, 194] on div "helper . setPlayer ( "dragon" ) helper . setBackground ( "crystal" ) helper . s…" at bounding box center [433, 164] width 161 height 183
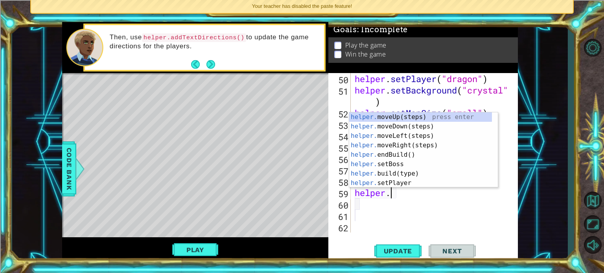
type textarea "h"
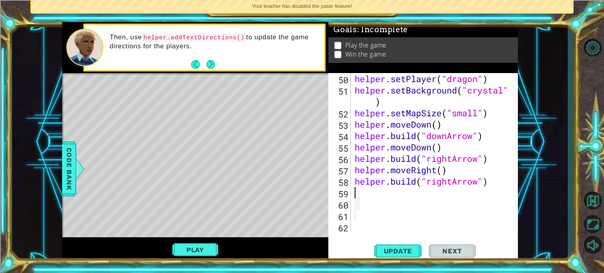
scroll to position [581, 0]
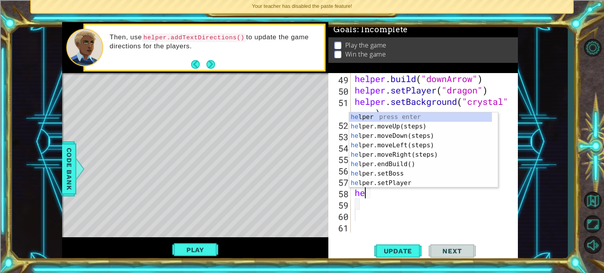
type textarea "h"
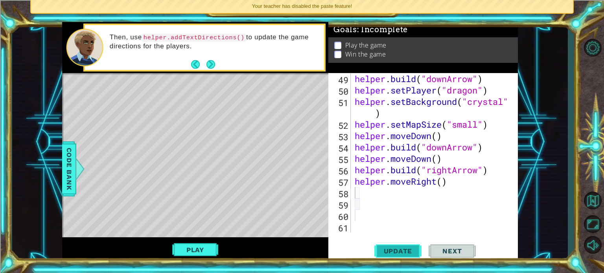
click at [397, 250] on span "Update" at bounding box center [398, 251] width 44 height 8
click at [455, 184] on div "helper . build ( "downArrow" ) helper . setPlayer ( "dragon" ) helper . setBack…" at bounding box center [433, 164] width 161 height 183
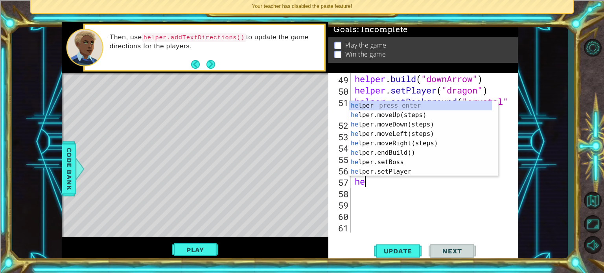
type textarea "h"
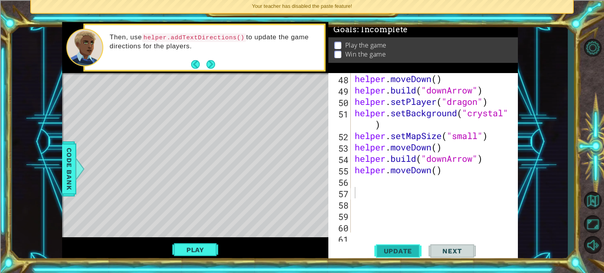
click at [392, 257] on button "Update" at bounding box center [397, 251] width 47 height 19
click at [365, 184] on div "helper . moveDown ( ) helper . build ( "downArrow" ) helper . setPlayer ( "drag…" at bounding box center [433, 164] width 161 height 183
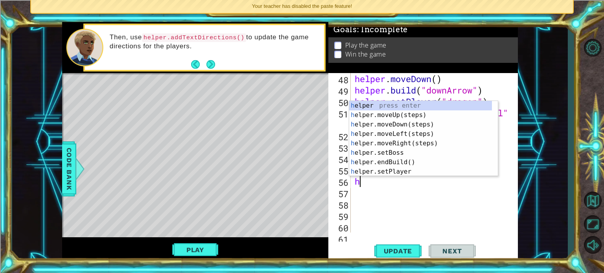
type textarea "he"
click at [410, 140] on div "he lper press enter he lper.moveUp(steps) press enter he lper.moveDown(steps) p…" at bounding box center [420, 148] width 143 height 94
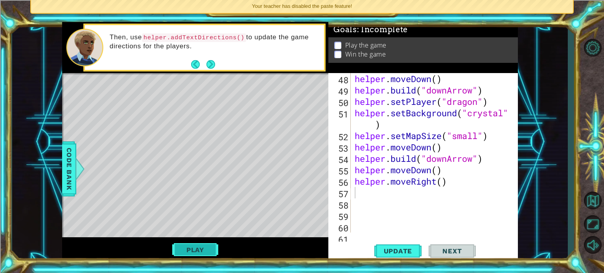
click at [211, 247] on button "Play" at bounding box center [195, 250] width 46 height 15
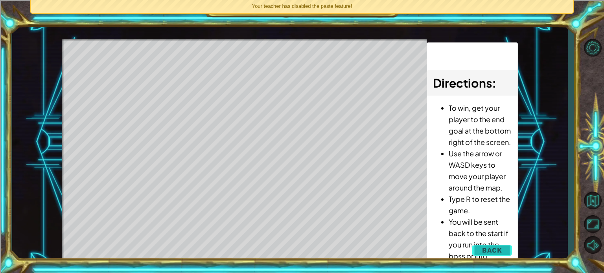
click at [479, 248] on button "Back" at bounding box center [492, 251] width 40 height 16
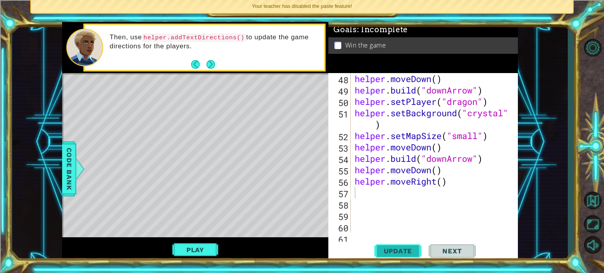
click at [408, 254] on span "Update" at bounding box center [398, 251] width 44 height 8
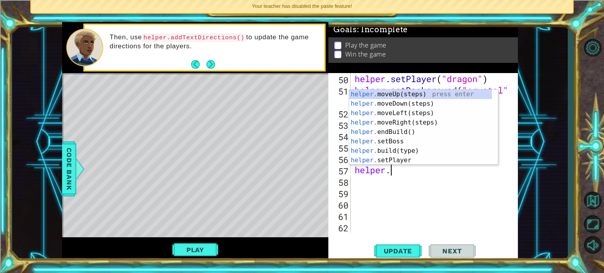
scroll to position [0, 1]
type textarea "helper.r"
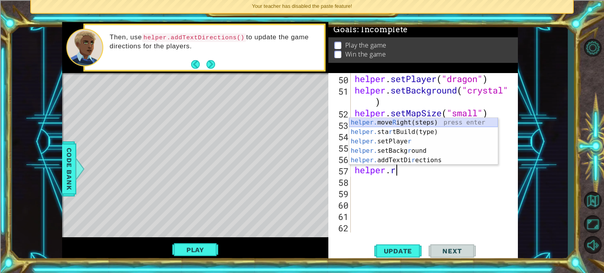
click at [422, 120] on div "helper. move R ight(steps) press enter helper. sta r tBuild(type) press enter h…" at bounding box center [423, 151] width 149 height 66
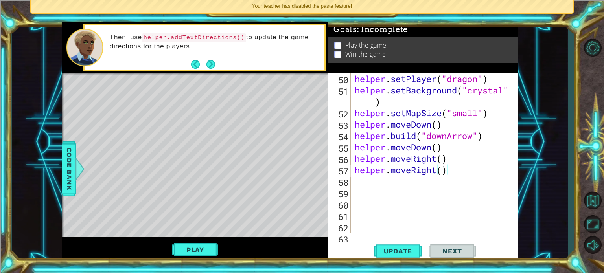
click at [438, 170] on div "helper . setPlayer ( "dragon" ) helper . setBackground ( "crystal" ) helper . s…" at bounding box center [433, 164] width 161 height 183
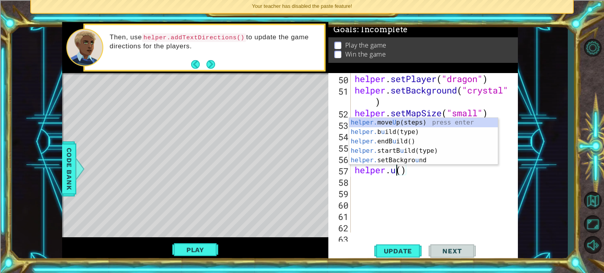
scroll to position [0, 2]
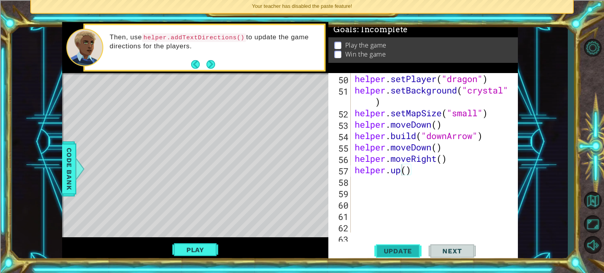
click at [417, 250] on span "Update" at bounding box center [398, 251] width 44 height 8
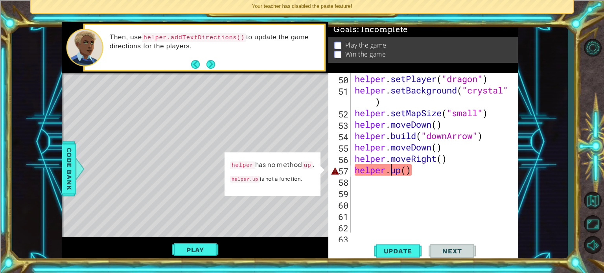
click at [392, 173] on div "helper . setPlayer ( "dragon" ) helper . setBackground ( "crystal" ) helper . s…" at bounding box center [433, 164] width 161 height 183
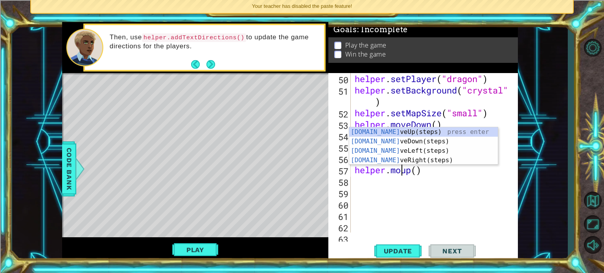
scroll to position [0, 2]
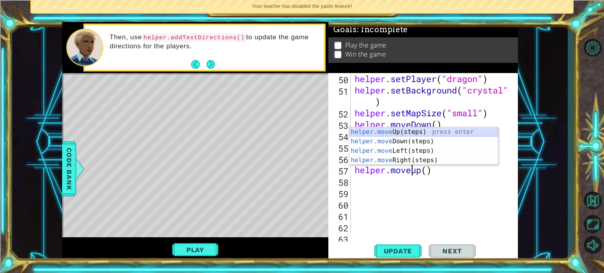
click at [416, 129] on div "helper.move Up(steps) press enter helper.move Down(steps) press enter helper.mo…" at bounding box center [423, 155] width 149 height 57
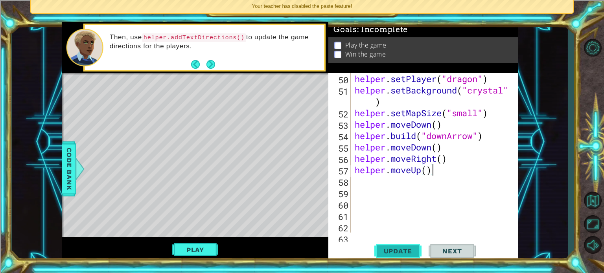
type textarea "helper.moveUp()"
click at [415, 256] on button "Update" at bounding box center [397, 251] width 47 height 19
click at [377, 178] on div "helper . setPlayer ( "dragon" ) helper . setBackground ( "crystal" ) helper . s…" at bounding box center [433, 164] width 161 height 183
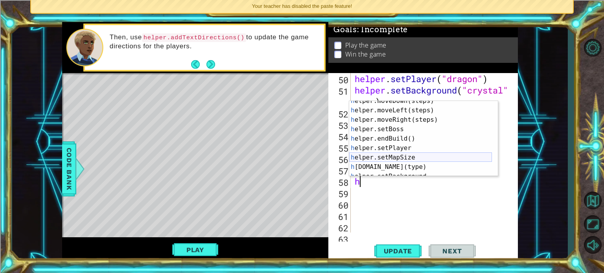
scroll to position [24, 0]
click at [376, 166] on div "h elper.moveDown(steps) press enter h elper.moveLeft(steps) press enter h elper…" at bounding box center [420, 143] width 143 height 94
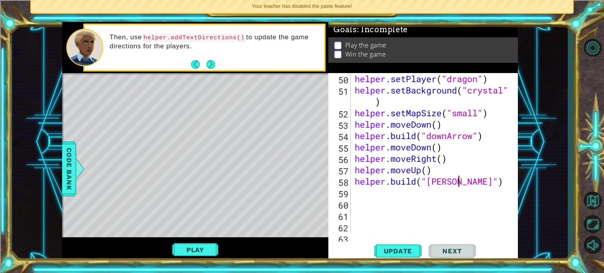
scroll to position [0, 5]
click at [408, 254] on span "Update" at bounding box center [398, 251] width 44 height 8
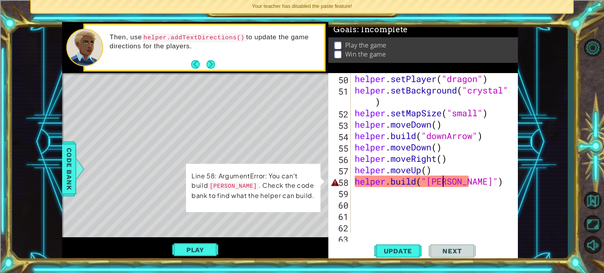
click at [443, 186] on div "helper . setPlayer ( "dragon" ) helper . setBackground ( "crystal" ) helper . s…" at bounding box center [433, 164] width 161 height 183
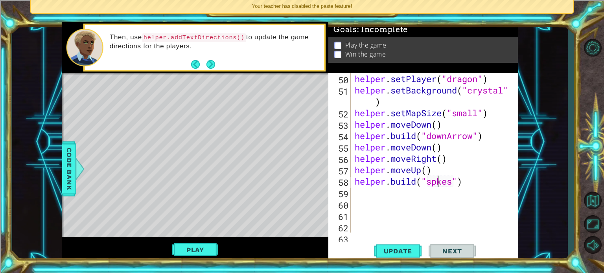
scroll to position [0, 4]
click at [412, 247] on button "Update" at bounding box center [397, 251] width 47 height 19
click at [207, 245] on button "Play" at bounding box center [195, 250] width 46 height 15
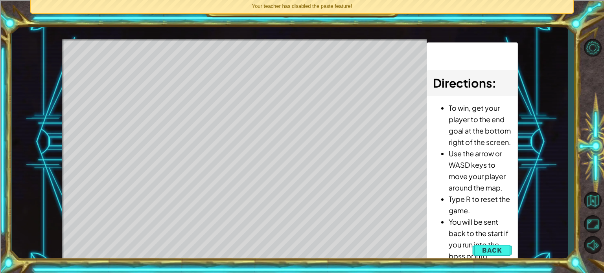
click at [205, 210] on div "Level Map" at bounding box center [243, 155] width 363 height 232
click at [488, 253] on span "Back" at bounding box center [492, 251] width 20 height 8
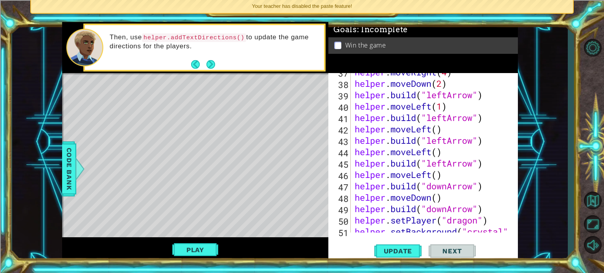
scroll to position [475, 0]
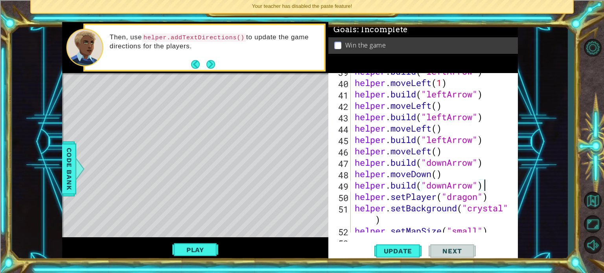
click at [485, 188] on div "helper . build ( "leftArrow" ) helper . moveLeft ( 1 ) helper . build ( "leftAr…" at bounding box center [433, 157] width 161 height 183
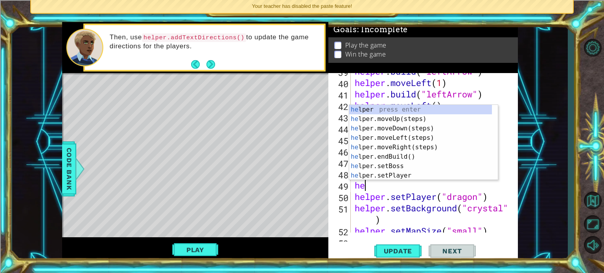
scroll to position [0, 0]
type textarea "h"
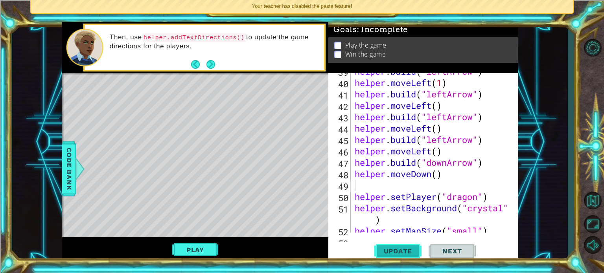
click at [407, 253] on span "Update" at bounding box center [398, 251] width 44 height 8
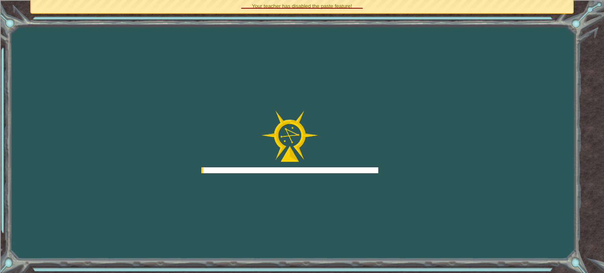
click at [337, 4] on span "Your teacher has disabled the paste feature!" at bounding box center [302, 6] width 100 height 6
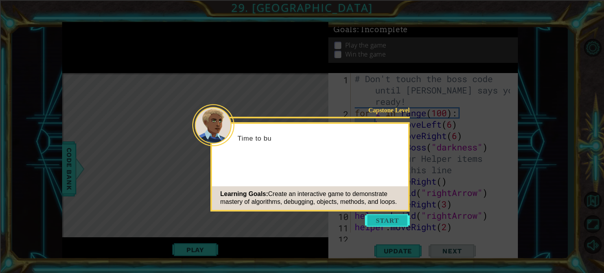
scroll to position [604, 0]
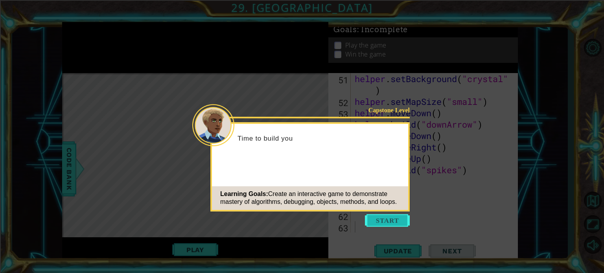
click at [390, 215] on button "Start" at bounding box center [387, 220] width 45 height 13
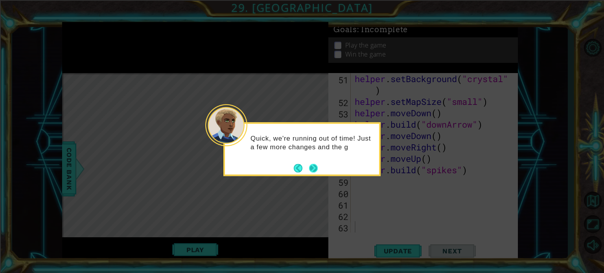
click at [316, 169] on button "Next" at bounding box center [313, 168] width 9 height 9
click at [312, 170] on button "Next" at bounding box center [313, 168] width 9 height 9
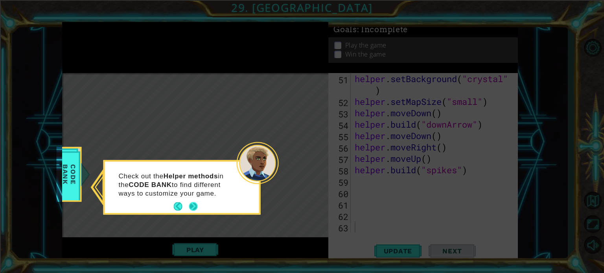
click at [195, 205] on button "Next" at bounding box center [193, 207] width 9 height 9
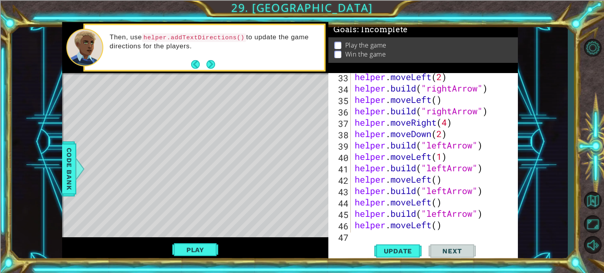
scroll to position [496, 0]
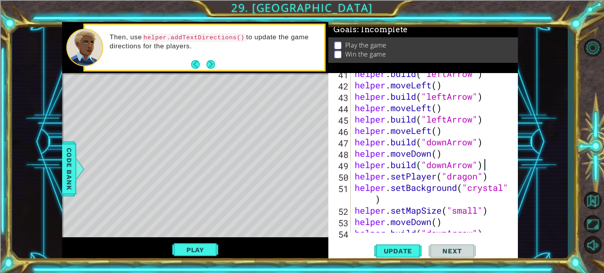
click at [493, 168] on div "helper . build ( "leftArrow" ) helper . moveLeft ( ) helper . build ( "leftArro…" at bounding box center [433, 159] width 161 height 183
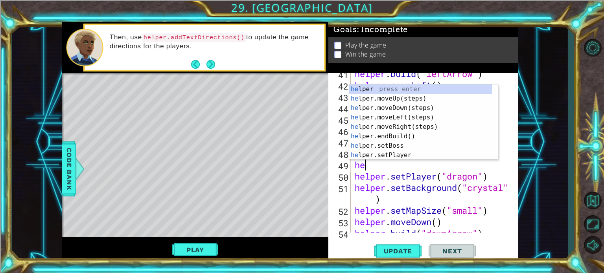
type textarea "h"
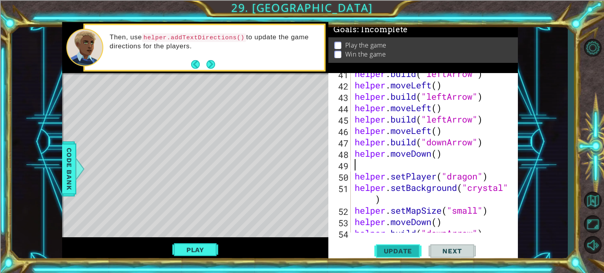
click at [387, 256] on button "Update" at bounding box center [397, 251] width 47 height 19
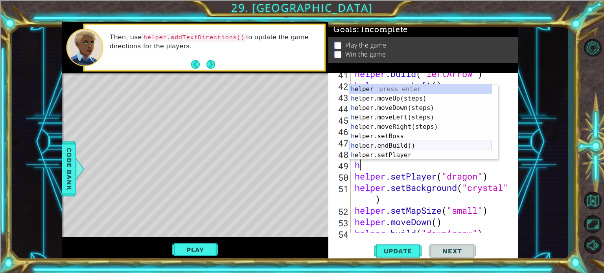
scroll to position [24, 0]
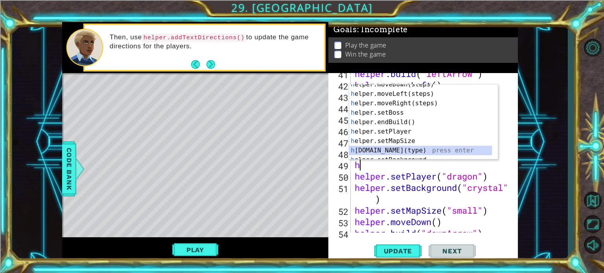
click at [383, 148] on div "h elper.moveDown(steps) press enter h elper.moveLeft(steps) press enter h elper…" at bounding box center [420, 127] width 143 height 94
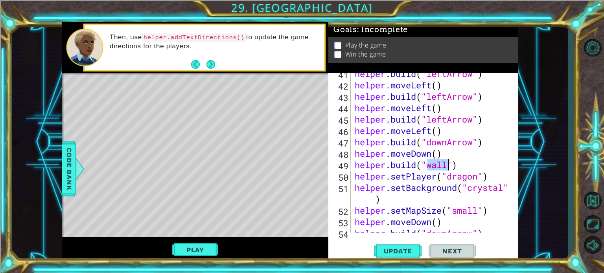
scroll to position [0, 0]
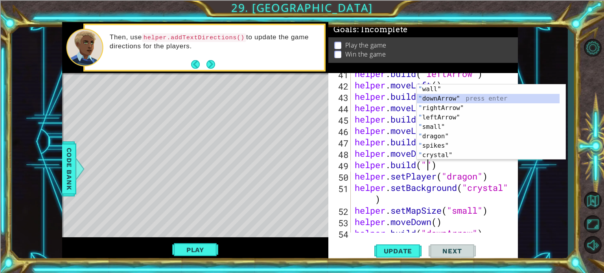
click at [440, 98] on div "" wall" press enter " downArrow" press enter " rightArrow" press enter " leftAr…" at bounding box center [488, 132] width 143 height 94
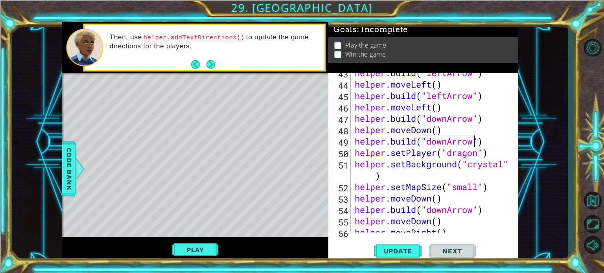
scroll to position [543, 0]
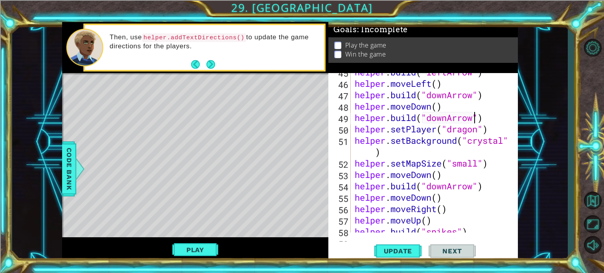
click at [486, 186] on div "helper . build ( "leftArrow" ) helper . moveLeft ( ) helper . build ( "downArro…" at bounding box center [433, 157] width 161 height 183
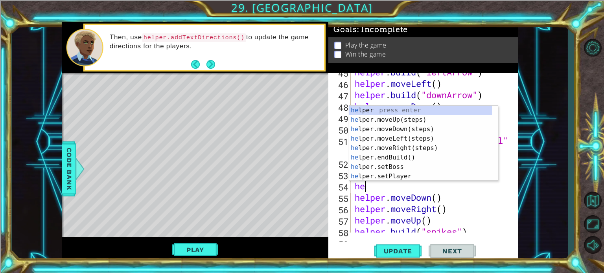
type textarea "h"
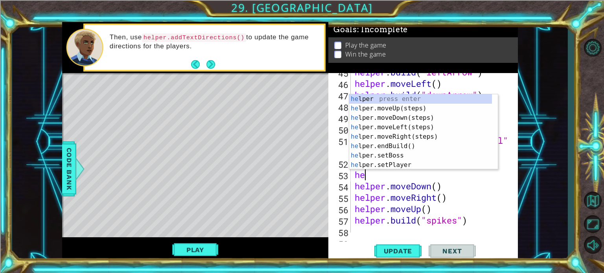
type textarea "h"
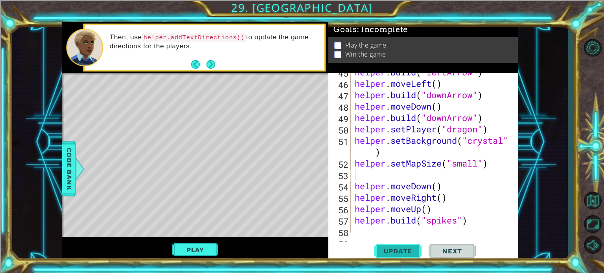
click at [403, 245] on button "Update" at bounding box center [397, 251] width 47 height 19
click at [192, 246] on button "Play" at bounding box center [195, 250] width 46 height 15
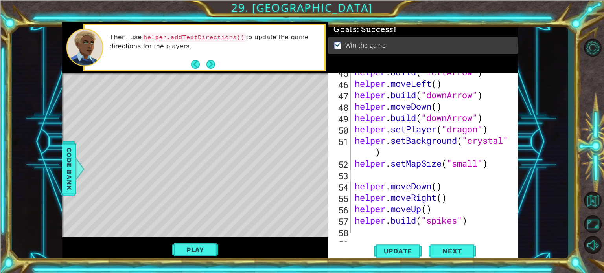
scroll to position [590, 0]
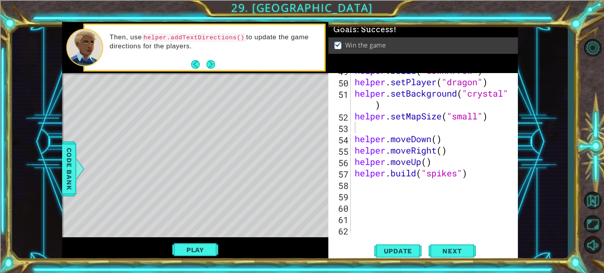
type textarea "helper.moveDown()"
click at [379, 135] on div "helper . build ( "downArrow" ) helper . setPlayer ( "dragon" ) helper . setBack…" at bounding box center [433, 156] width 161 height 183
click at [376, 131] on div "helper . build ( "downArrow" ) helper . setPlayer ( "dragon" ) helper . setBack…" at bounding box center [433, 156] width 161 height 183
click at [372, 184] on div "helper . build ( "downArrow" ) helper . setPlayer ( "dragon" ) helper . setBack…" at bounding box center [433, 156] width 161 height 183
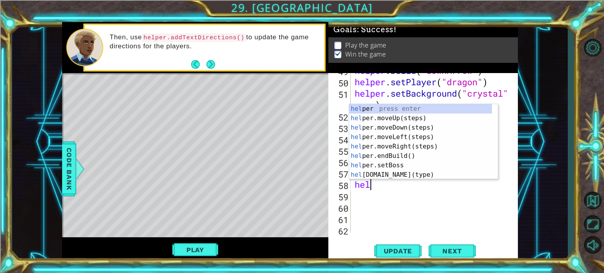
scroll to position [0, 0]
type textarea "helper"
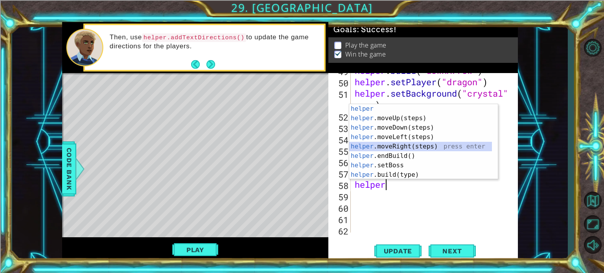
click at [401, 145] on div "helper press enter helper .moveUp(steps) press enter helper .moveDown(steps) pr…" at bounding box center [420, 151] width 143 height 94
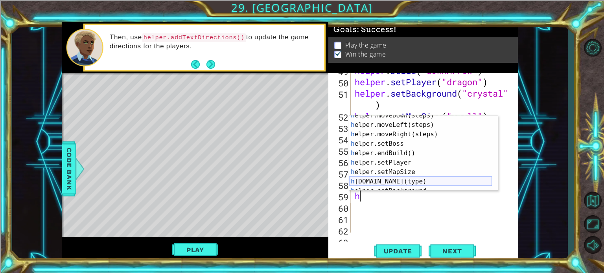
scroll to position [24, 0]
click at [393, 182] on div "h elper.moveDown(steps) press enter h elper.moveLeft(steps) press enter h elper…" at bounding box center [420, 158] width 143 height 94
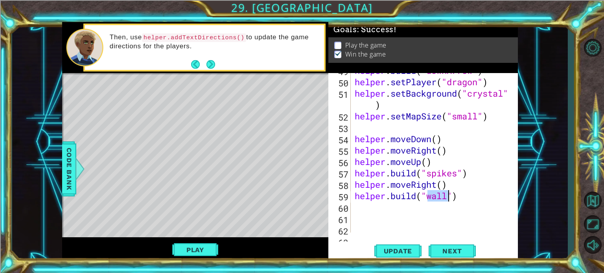
scroll to position [0, 0]
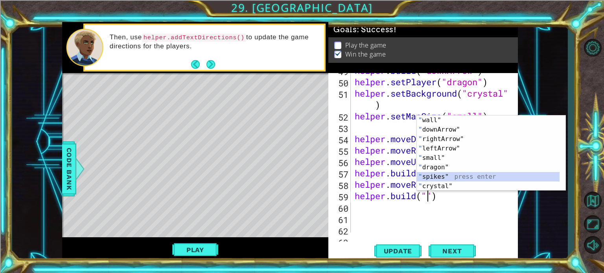
click at [443, 179] on div "" wall" press enter " downArrow" press enter " rightArrow" press enter " leftAr…" at bounding box center [488, 163] width 143 height 94
type textarea "[DOMAIN_NAME]("spikes")"
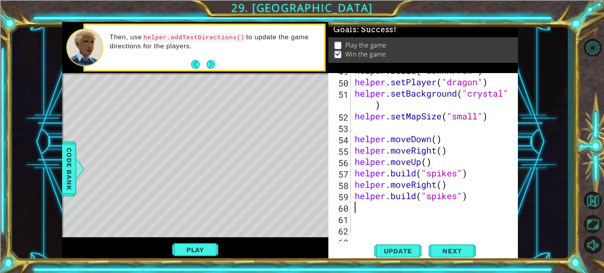
click at [357, 211] on div "helper . build ( "downArrow" ) helper . setPlayer ( "dragon" ) helper . setBack…" at bounding box center [433, 156] width 161 height 183
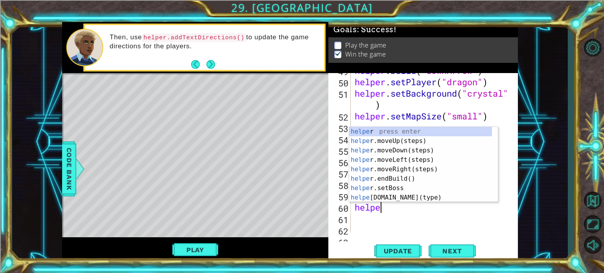
type textarea "helper"
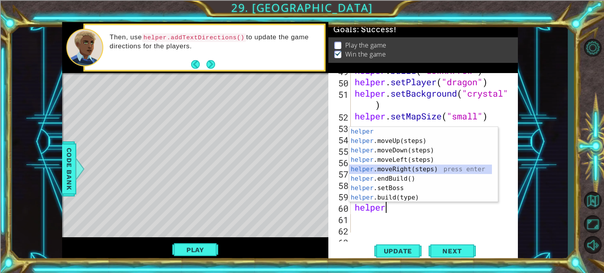
click at [407, 167] on div "helper press enter helper .moveUp(steps) press enter helper .moveDown(steps) pr…" at bounding box center [420, 174] width 143 height 94
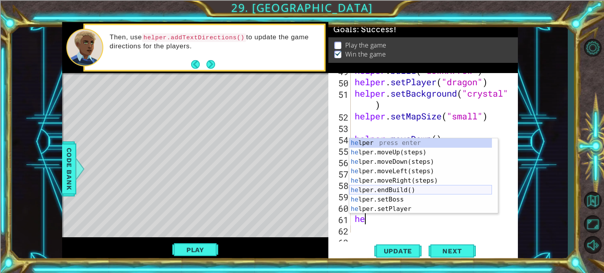
scroll to position [24, 0]
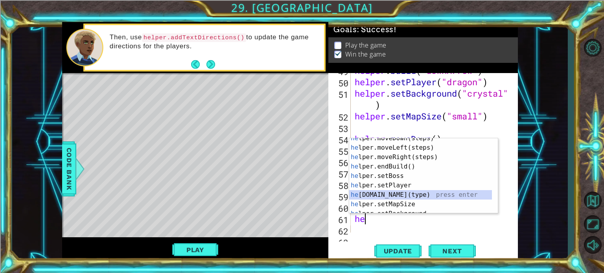
click at [389, 198] on div "he lper.moveDown(steps) press enter he lper.moveLeft(steps) press enter he lper…" at bounding box center [420, 181] width 143 height 94
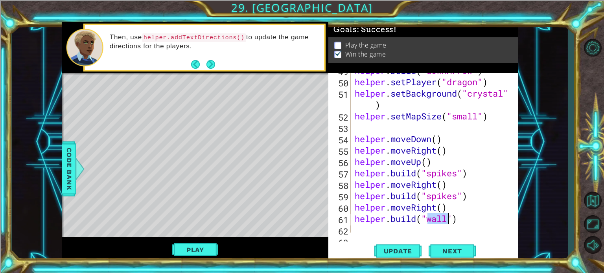
scroll to position [0, 0]
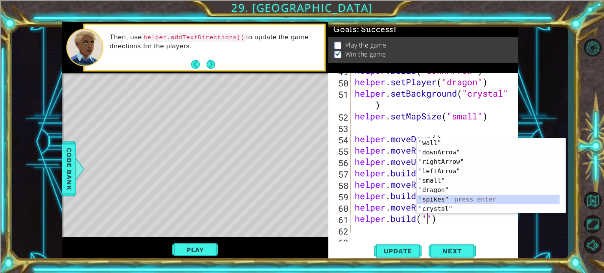
click at [446, 201] on div "" wall" press enter " downArrow" press enter " rightArrow" press enter " leftAr…" at bounding box center [488, 185] width 143 height 94
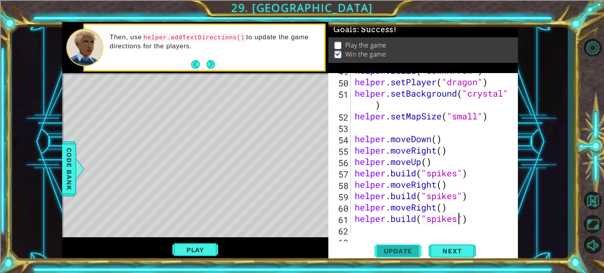
type textarea "[DOMAIN_NAME]("spikes")"
click at [387, 251] on span "Update" at bounding box center [398, 251] width 44 height 8
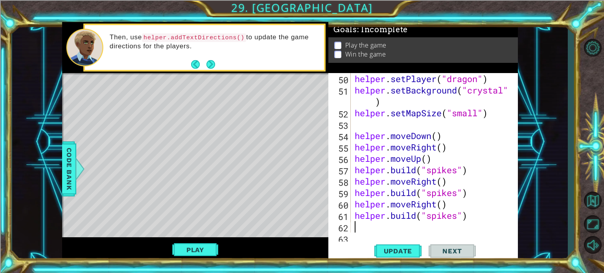
scroll to position [593, 0]
click at [392, 226] on div "helper . setPlayer ( "dragon" ) helper . setBackground ( "crystal" ) helper . s…" at bounding box center [433, 164] width 161 height 183
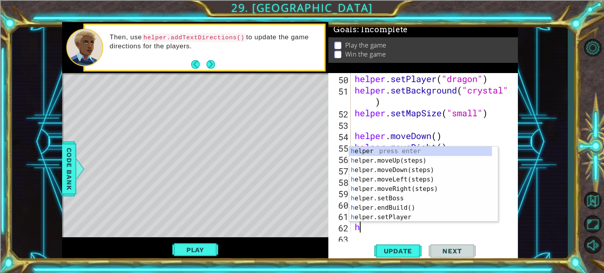
type textarea "he"
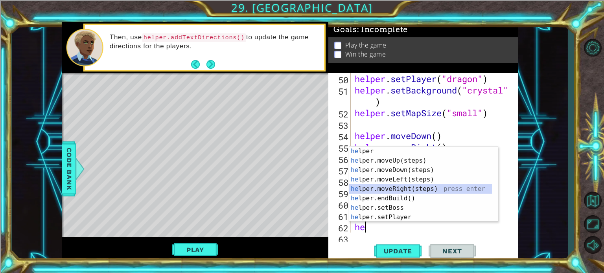
click at [421, 187] on div "he lper press enter he lper.moveUp(steps) press enter he lper.moveDown(steps) p…" at bounding box center [420, 194] width 143 height 94
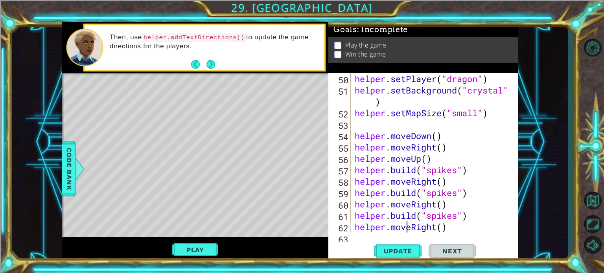
click at [406, 232] on div "helper . setPlayer ( "dragon" ) helper . setBackground ( "crystal" ) helper . s…" at bounding box center [433, 164] width 161 height 183
type textarea "helper.moveRight()"
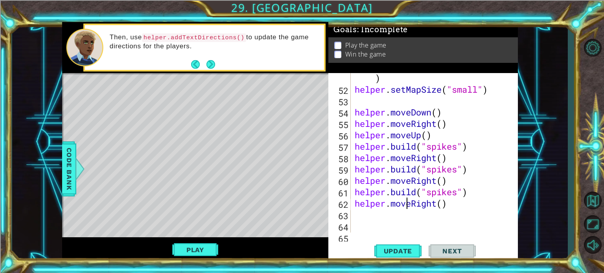
click at [393, 218] on div "helper . setBackground ( "crystal" ) helper . setMapSize ( "small" ) helper . m…" at bounding box center [433, 158] width 161 height 194
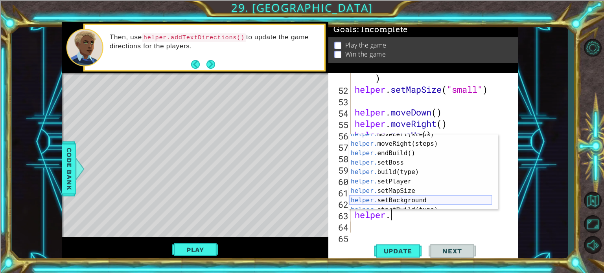
scroll to position [24, 0]
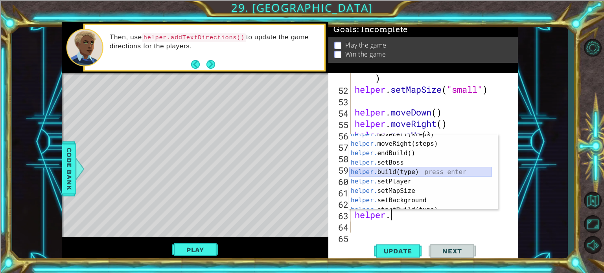
click at [414, 170] on div "helper. moveLeft(steps) press enter helper. moveRight(steps) press enter helper…" at bounding box center [420, 177] width 143 height 94
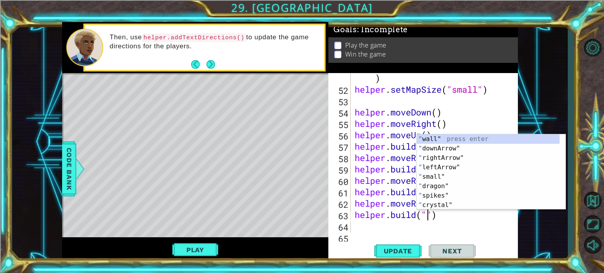
scroll to position [0, 0]
click at [439, 192] on div "" wall" press enter " downArrow" press enter " rightArrow" press enter " leftAr…" at bounding box center [488, 182] width 143 height 94
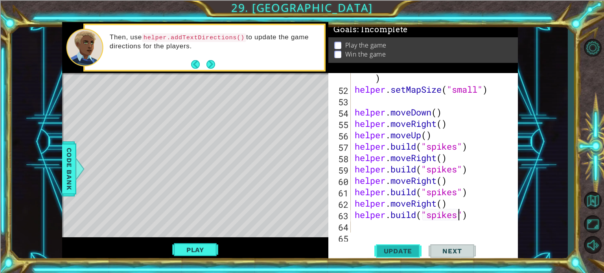
type textarea "[DOMAIN_NAME]("spikes")"
click at [392, 251] on span "Update" at bounding box center [398, 251] width 44 height 8
click at [392, 228] on div "helper . setBackground ( "crystal" ) helper . setMapSize ( "small" ) helper . m…" at bounding box center [433, 158] width 161 height 194
type textarea "h"
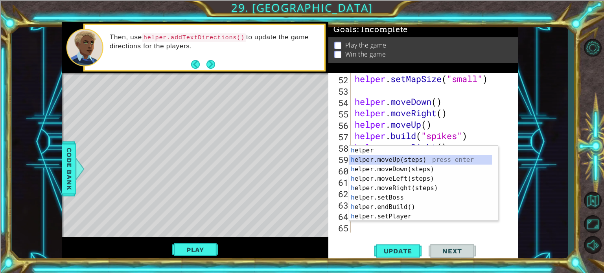
click at [390, 164] on div "h elper press enter h elper.moveUp(steps) press enter h elper.moveDown(steps) p…" at bounding box center [420, 193] width 143 height 94
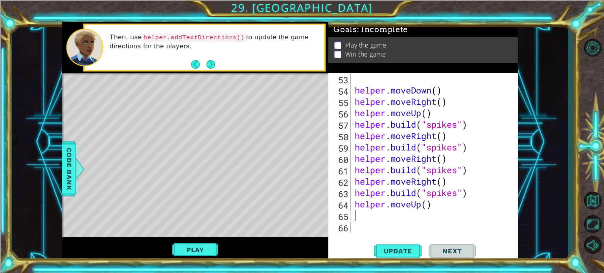
scroll to position [639, 0]
click at [429, 201] on div "helper . moveDown ( ) helper . moveRight ( ) helper . moveUp ( ) helper . build…" at bounding box center [433, 164] width 161 height 183
type textarea "helper.moveUp(2)"
click at [410, 247] on span "Update" at bounding box center [398, 251] width 44 height 8
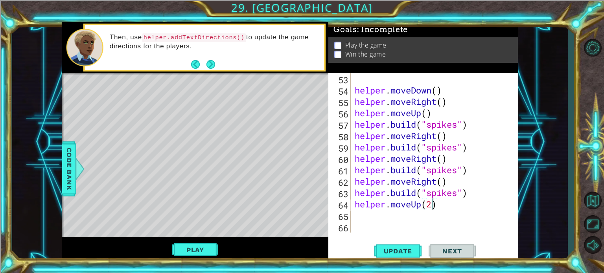
click at [406, 215] on div "helper . moveDown ( ) helper . moveRight ( ) helper . moveUp ( ) helper . build…" at bounding box center [433, 164] width 161 height 183
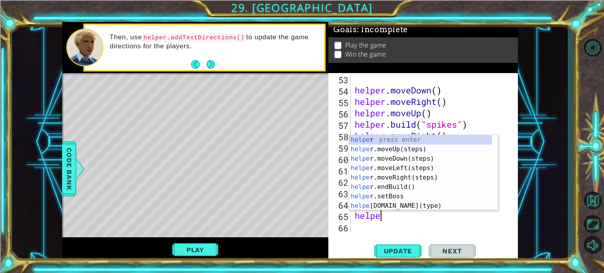
scroll to position [0, 1]
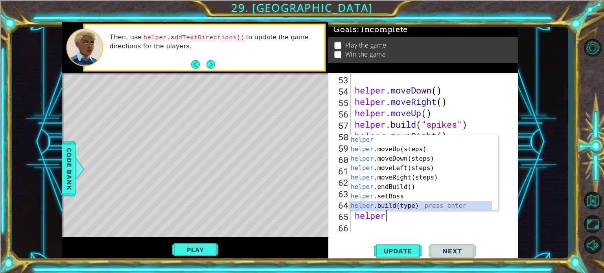
click at [371, 205] on div "helper press enter helper .moveUp(steps) press enter helper .moveDown(steps) pr…" at bounding box center [420, 182] width 143 height 94
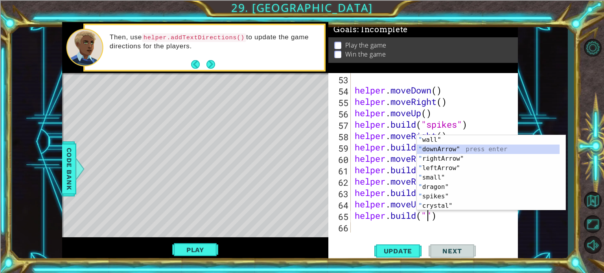
click at [438, 152] on div "" wall" press enter " downArrow" press enter " rightArrow" press enter " leftAr…" at bounding box center [488, 182] width 143 height 94
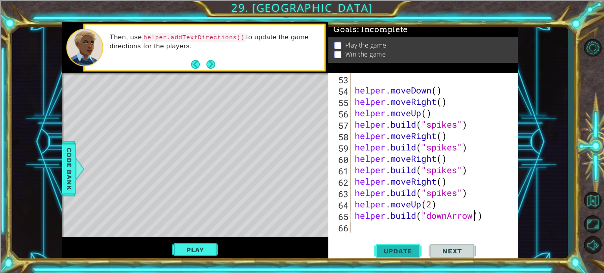
type textarea "[DOMAIN_NAME]("downArrow")"
click at [402, 254] on span "Update" at bounding box center [398, 251] width 44 height 8
click at [188, 250] on button "Play" at bounding box center [195, 250] width 46 height 15
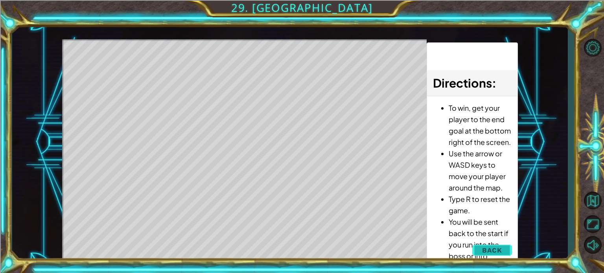
click at [496, 243] on button "Back" at bounding box center [492, 251] width 40 height 16
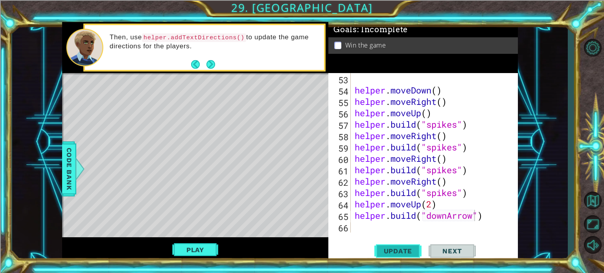
click at [389, 250] on span "Update" at bounding box center [398, 251] width 44 height 8
click at [358, 228] on div "helper . moveDown ( ) helper . moveRight ( ) helper . moveUp ( ) helper . build…" at bounding box center [433, 164] width 161 height 183
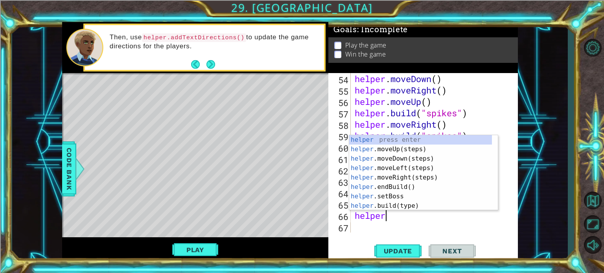
scroll to position [0, 1]
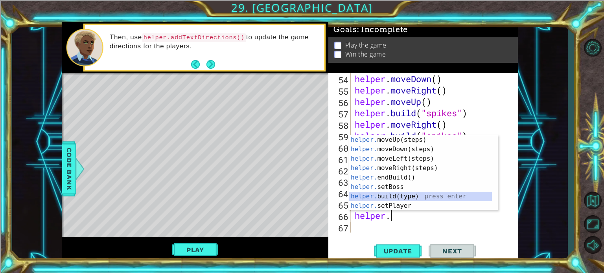
click at [402, 194] on div "helper. moveUp(steps) press enter helper. moveDown(steps) press enter helper. m…" at bounding box center [420, 182] width 143 height 94
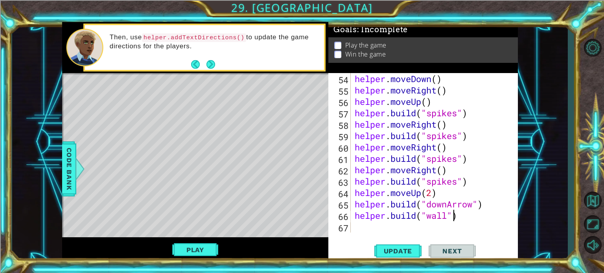
click at [456, 217] on div "helper . moveDown ( ) helper . moveRight ( ) helper . moveUp ( ) helper . build…" at bounding box center [433, 164] width 161 height 183
click at [463, 217] on div "helper . moveDown ( ) helper . moveRight ( ) helper . moveUp ( ) helper . build…" at bounding box center [433, 164] width 161 height 183
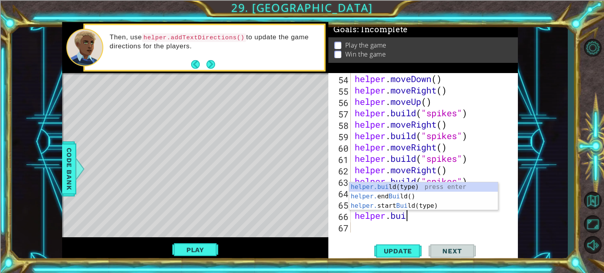
type textarea "helper."
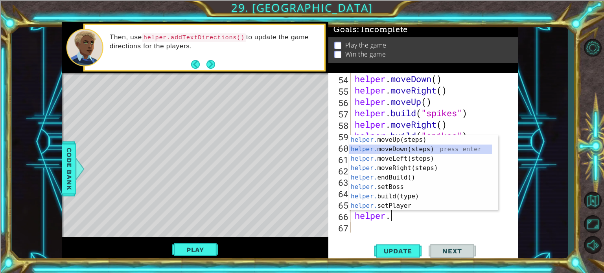
click at [408, 148] on div "helper. moveUp(steps) press enter helper. moveDown(steps) press enter helper. m…" at bounding box center [420, 182] width 143 height 94
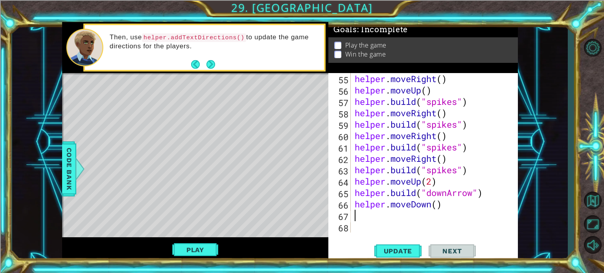
scroll to position [661, 0]
type textarea "3"
click at [439, 205] on div "helper . moveRight ( ) helper . moveUp ( ) helper . build ( "spikes" ) helper .…" at bounding box center [433, 164] width 161 height 183
type textarea "helper.moveDown(3)"
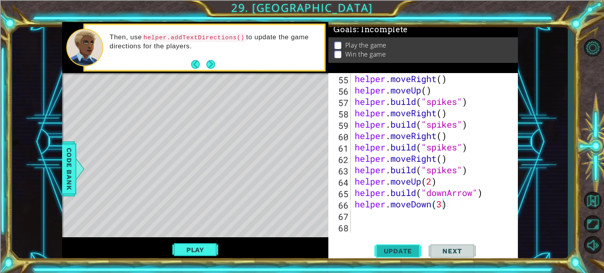
click at [410, 251] on span "Update" at bounding box center [398, 251] width 44 height 8
click at [187, 250] on button "Play" at bounding box center [195, 250] width 46 height 15
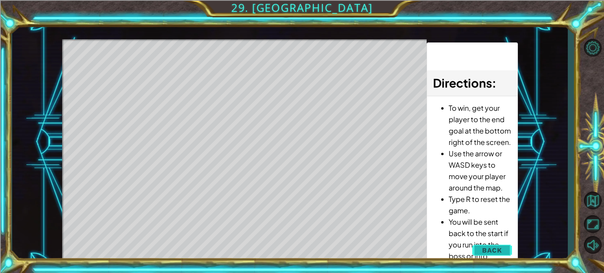
click at [481, 253] on button "Back" at bounding box center [492, 251] width 40 height 16
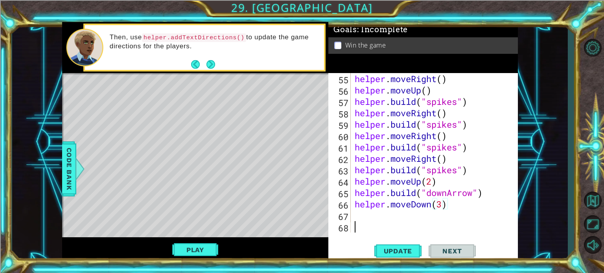
scroll to position [0, 0]
click at [379, 226] on div "helper . moveRight ( ) helper . moveUp ( ) helper . build ( "spikes" ) helper .…" at bounding box center [433, 164] width 161 height 183
